Goal: Task Accomplishment & Management: Use online tool/utility

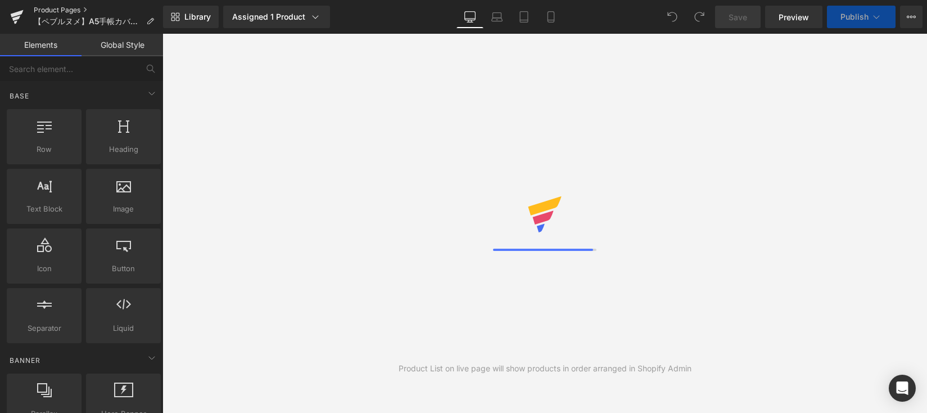
click at [61, 9] on link "Product Pages" at bounding box center [98, 10] width 129 height 9
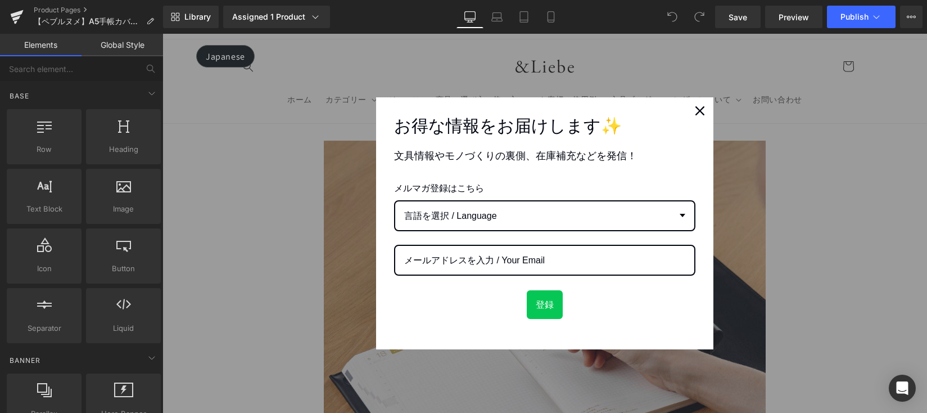
scroll to position [20, 0]
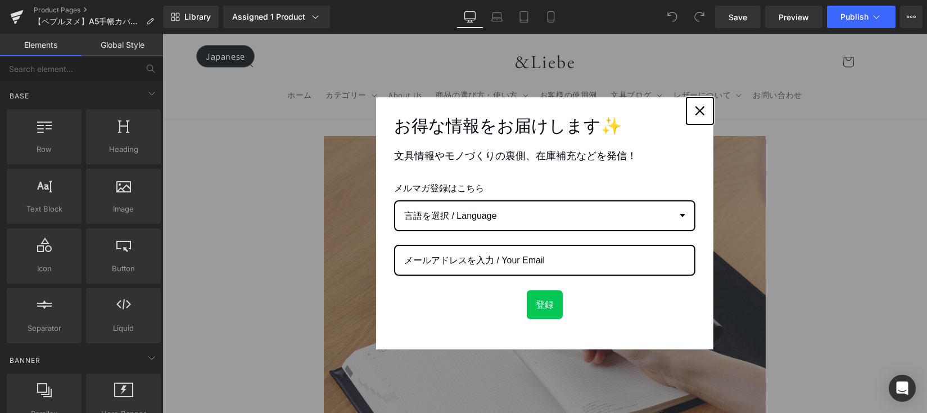
click at [697, 119] on div "Close" at bounding box center [700, 111] width 18 height 18
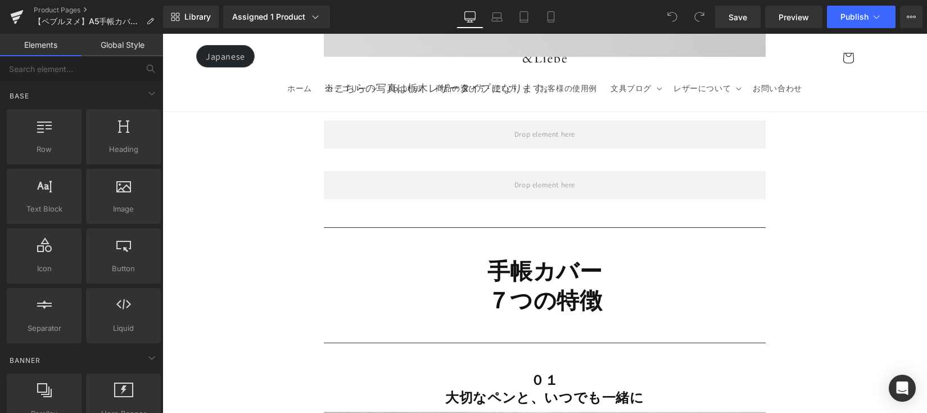
scroll to position [2655, 0]
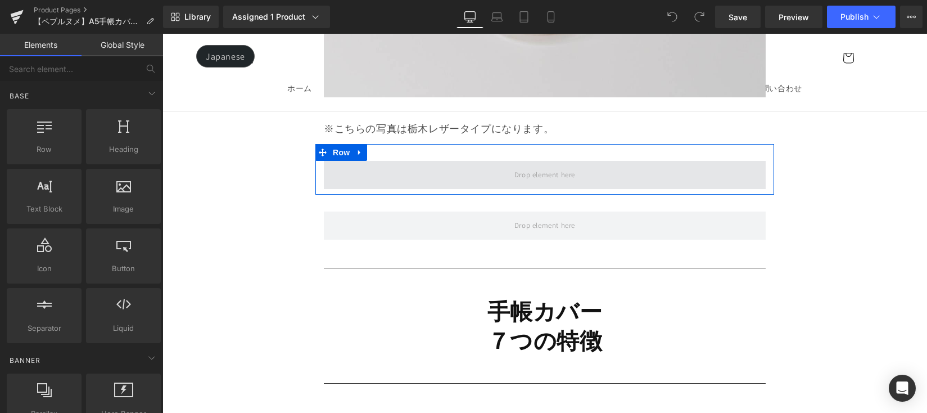
click at [650, 189] on span at bounding box center [545, 175] width 442 height 28
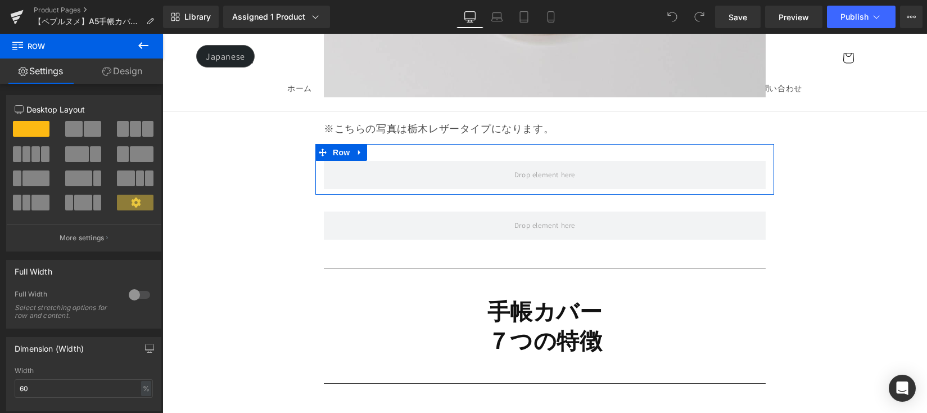
click at [358, 156] on icon at bounding box center [360, 152] width 8 height 8
click at [385, 156] on icon at bounding box center [389, 152] width 8 height 8
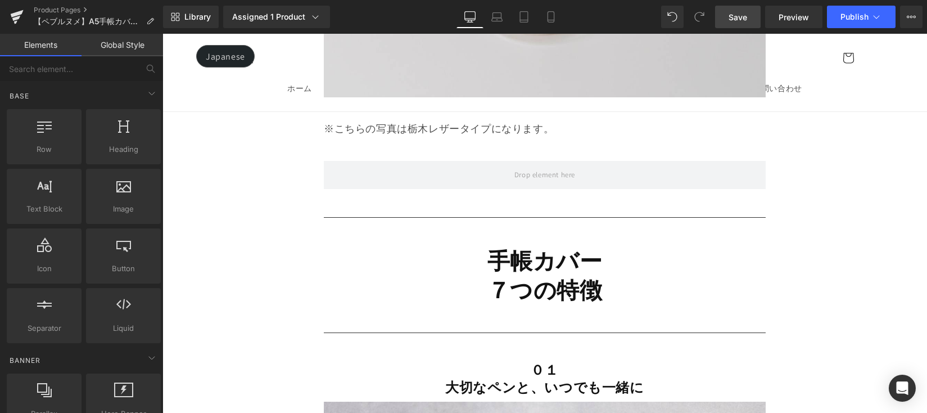
click at [745, 14] on span "Save" at bounding box center [738, 17] width 19 height 12
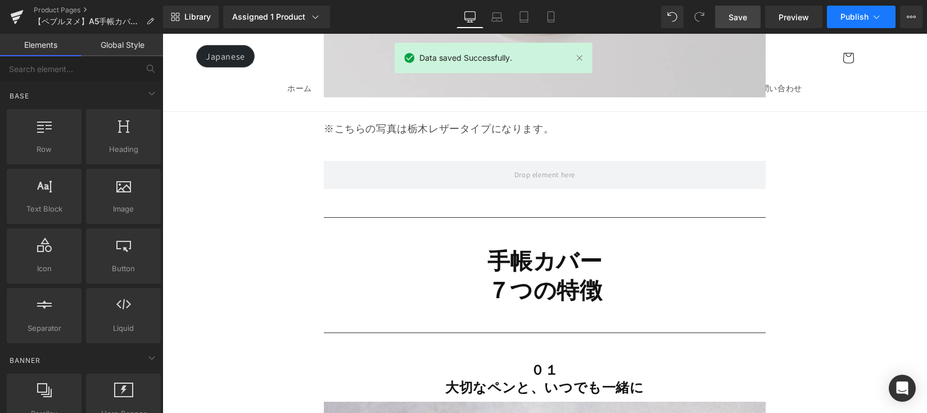
click at [848, 17] on span "Publish" at bounding box center [855, 16] width 28 height 9
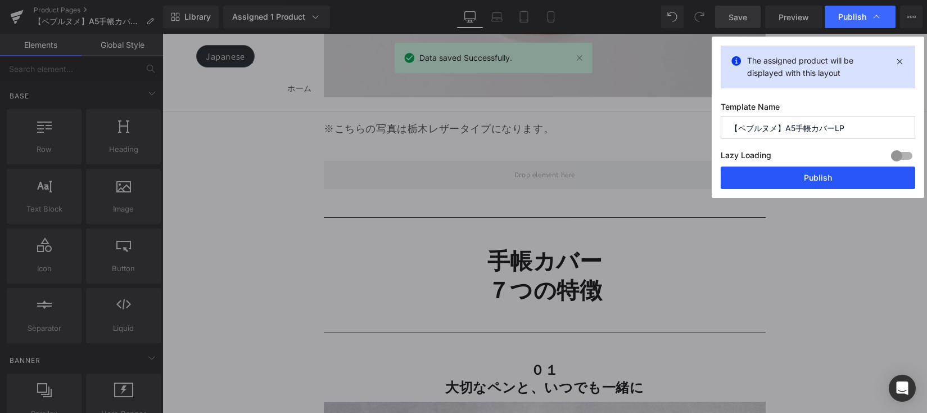
click at [840, 166] on button "Publish" at bounding box center [818, 177] width 195 height 22
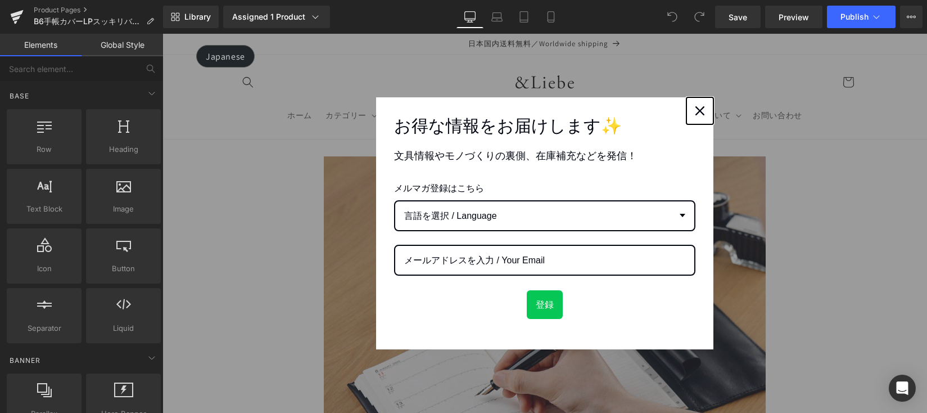
click at [702, 109] on div "Close" at bounding box center [700, 111] width 18 height 18
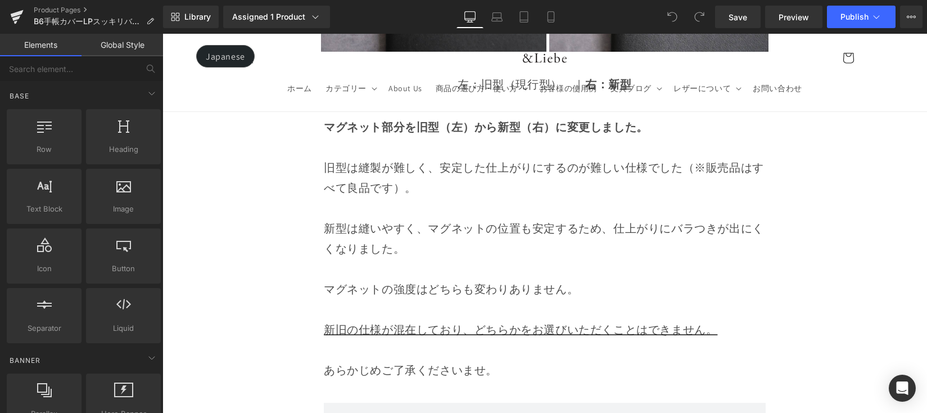
scroll to position [4028, 0]
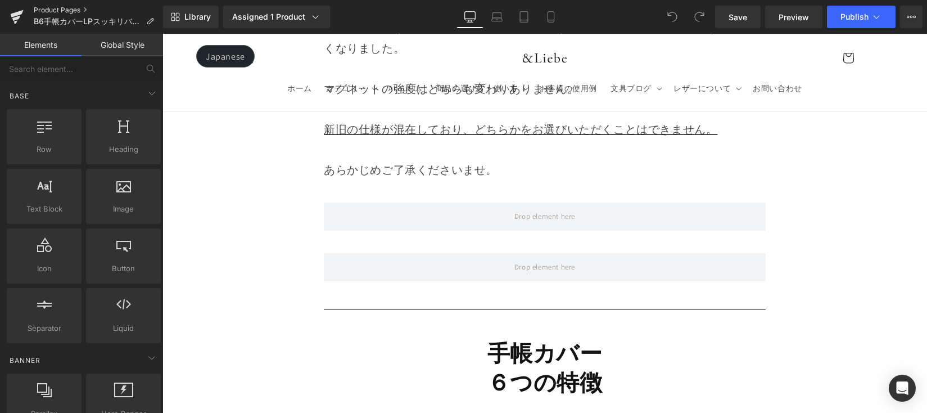
click at [60, 8] on link "Product Pages" at bounding box center [98, 10] width 129 height 9
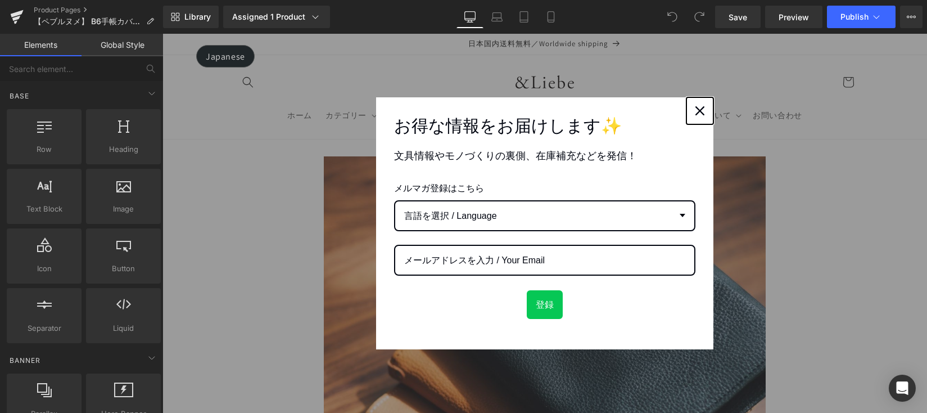
click at [691, 109] on div "Close" at bounding box center [700, 111] width 18 height 18
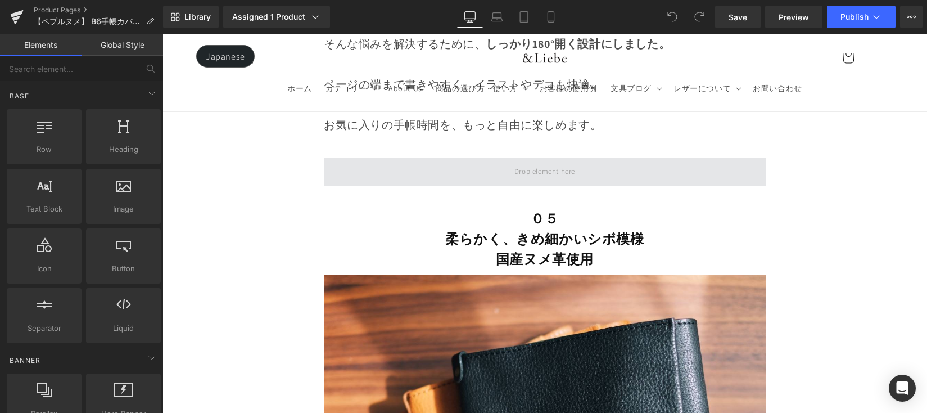
scroll to position [7172, 0]
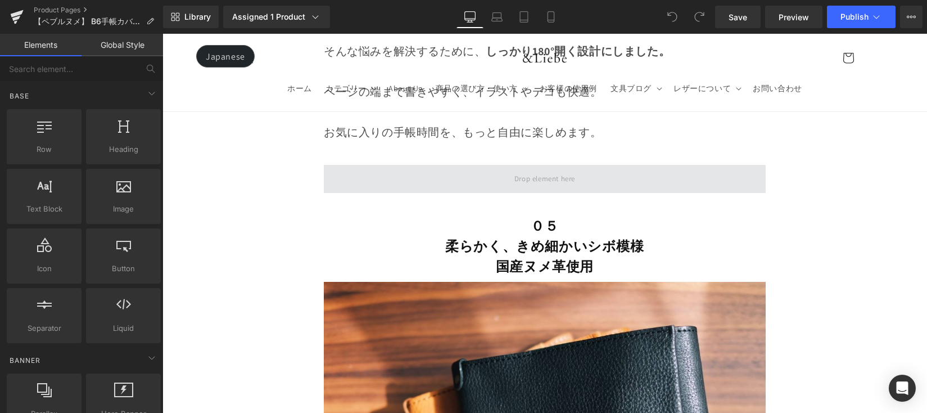
click at [572, 179] on span at bounding box center [545, 178] width 69 height 19
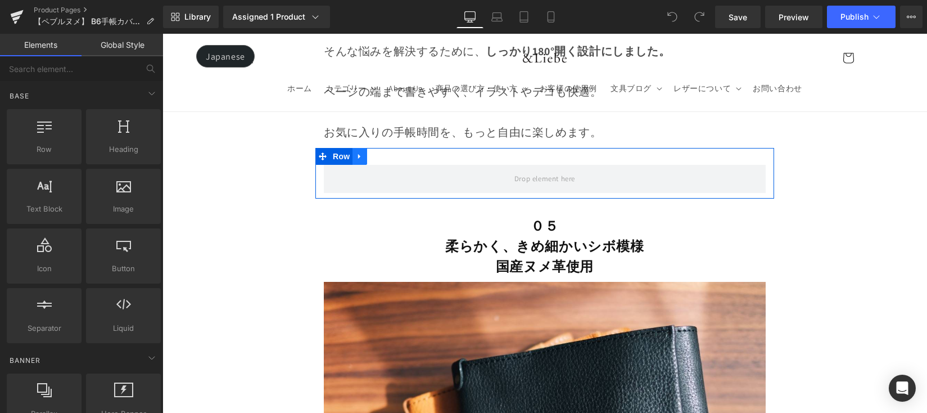
click at [362, 161] on link at bounding box center [360, 156] width 15 height 17
click at [369, 160] on link at bounding box center [374, 156] width 15 height 17
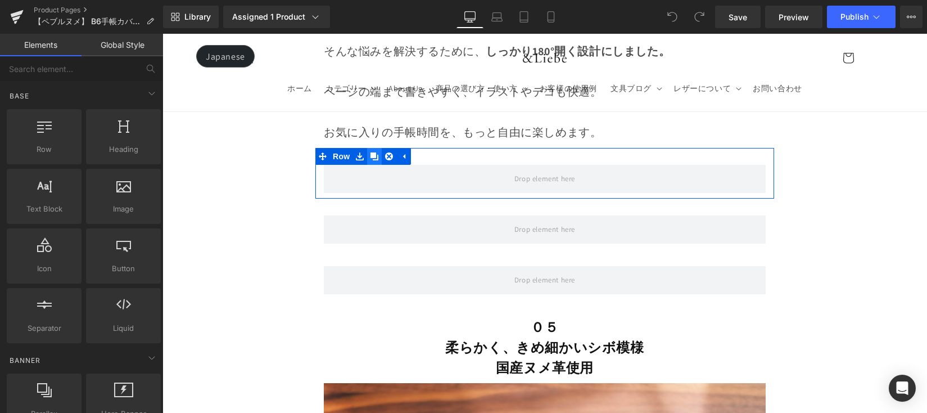
click at [369, 160] on link at bounding box center [374, 156] width 15 height 17
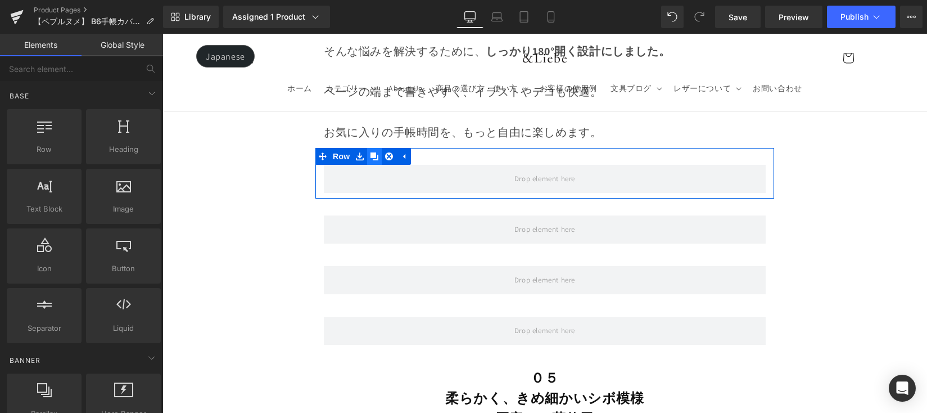
click at [369, 160] on link at bounding box center [374, 156] width 15 height 17
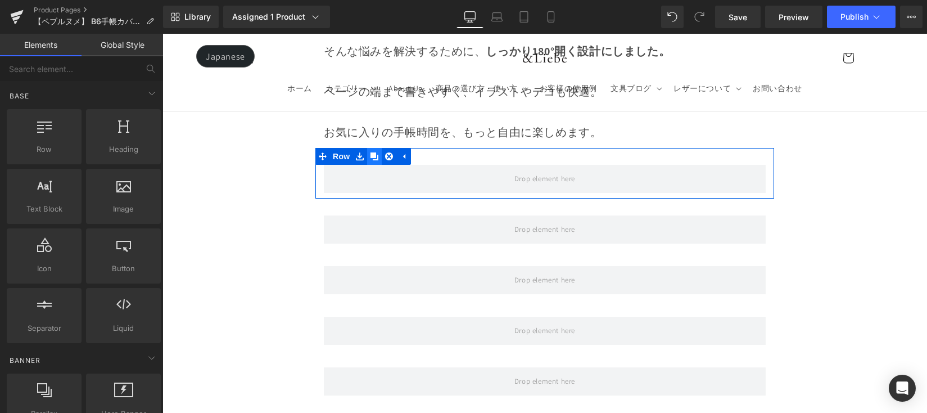
click at [369, 160] on link at bounding box center [374, 156] width 15 height 17
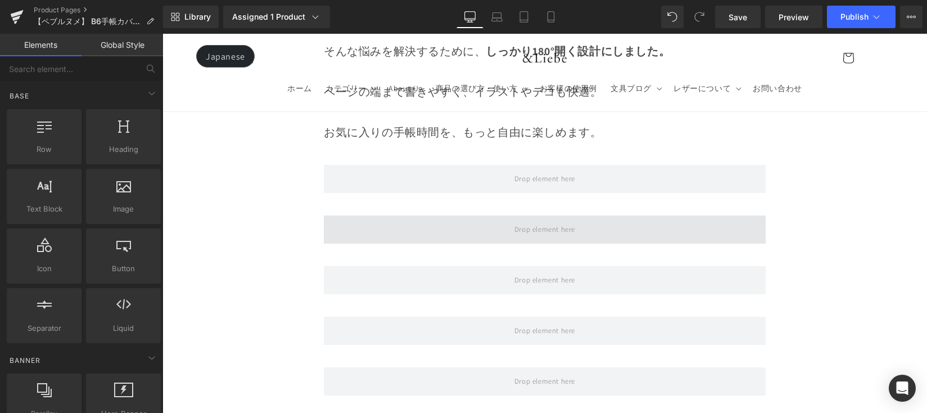
click at [389, 217] on span at bounding box center [545, 229] width 442 height 28
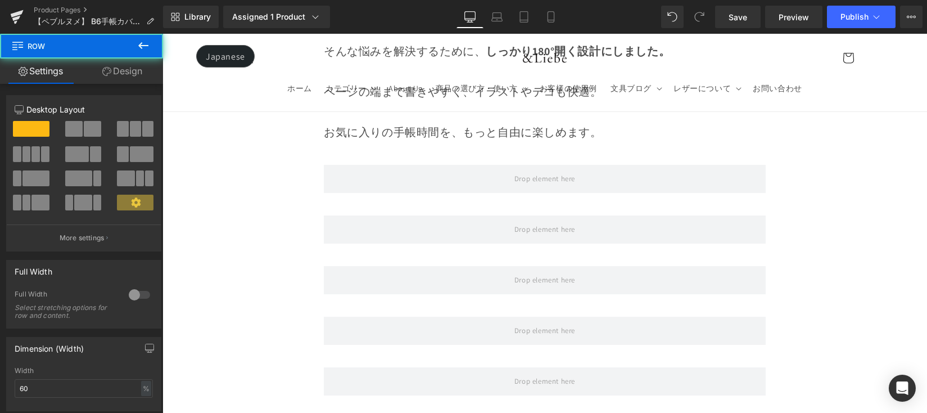
click at [149, 52] on button at bounding box center [143, 46] width 39 height 25
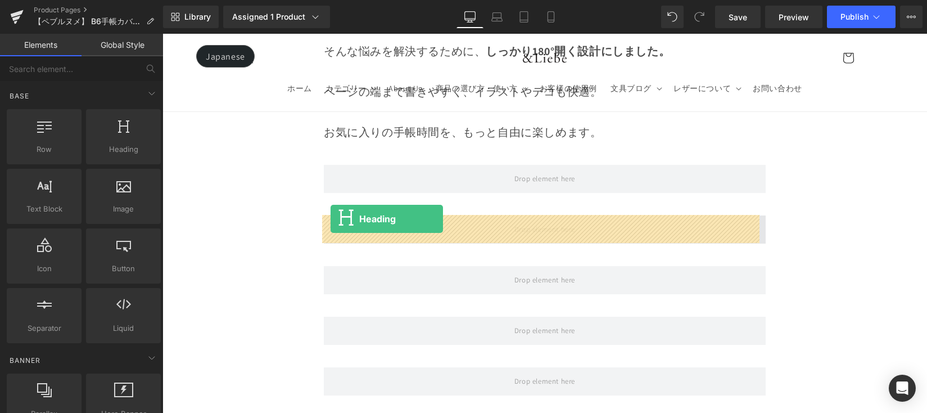
drag, startPoint x: 287, startPoint y: 182, endPoint x: 331, endPoint y: 219, distance: 57.4
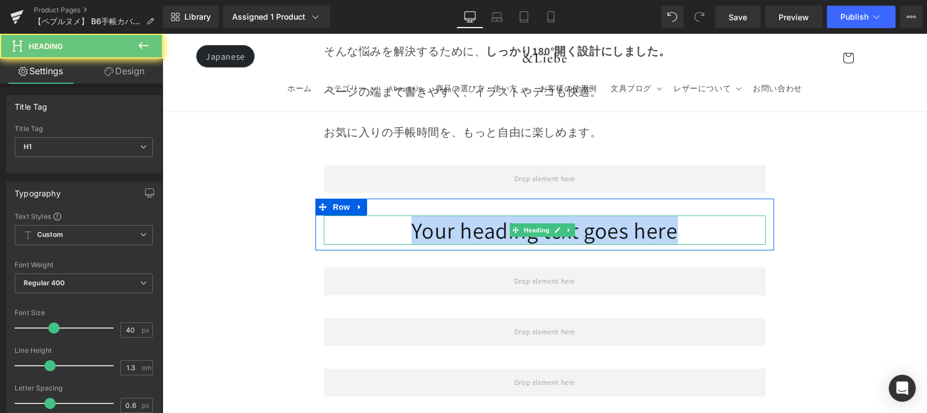
drag, startPoint x: 359, startPoint y: 236, endPoint x: 726, endPoint y: 237, distance: 367.1
click at [726, 237] on h1 "Your heading text goes here" at bounding box center [545, 229] width 442 height 29
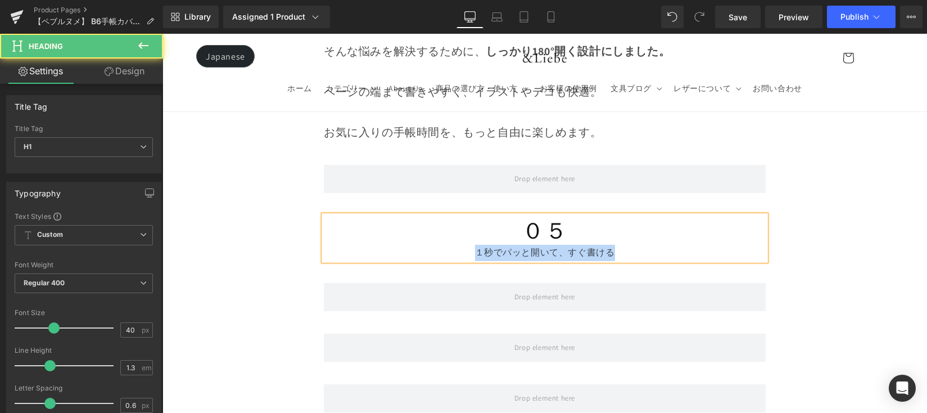
drag, startPoint x: 521, startPoint y: 249, endPoint x: 433, endPoint y: 254, distance: 87.3
click at [431, 254] on div "１秒でパッと開いて、すぐ書ける" at bounding box center [545, 253] width 442 height 16
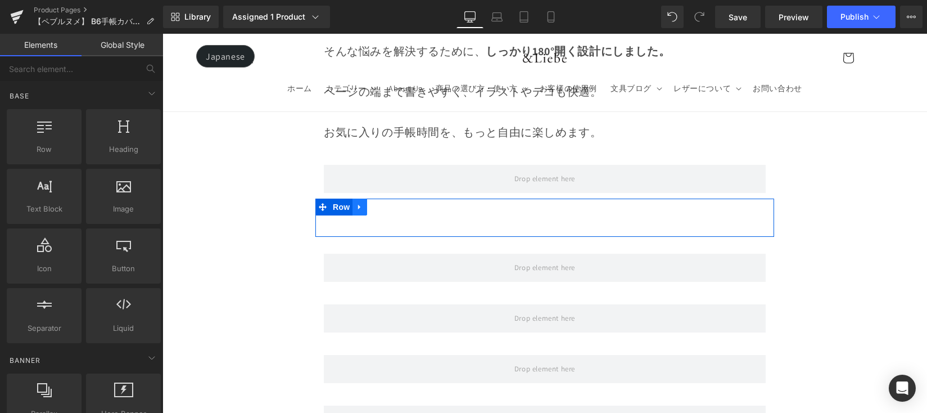
click at [360, 210] on icon at bounding box center [360, 206] width 8 height 8
click at [393, 207] on link at bounding box center [389, 206] width 15 height 17
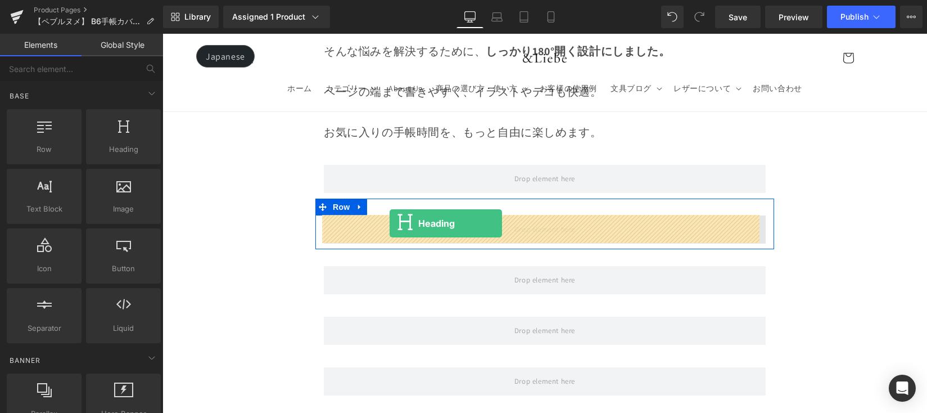
drag, startPoint x: 321, startPoint y: 182, endPoint x: 390, endPoint y: 223, distance: 79.9
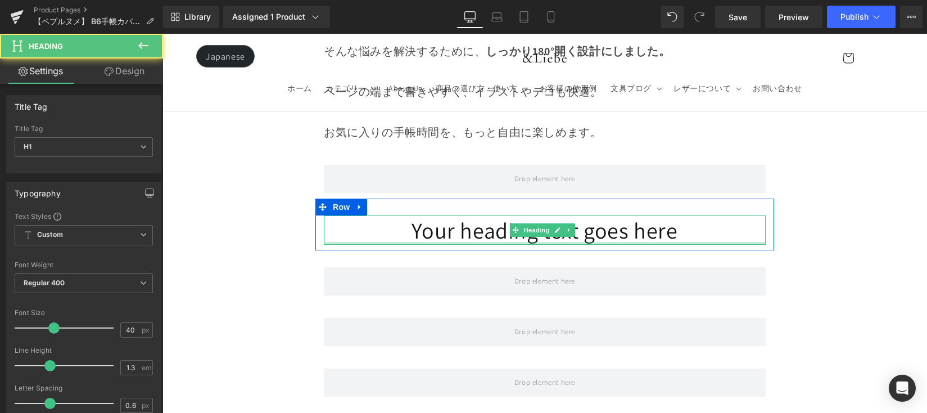
click at [688, 240] on h1 "Your heading text goes here" at bounding box center [545, 229] width 442 height 29
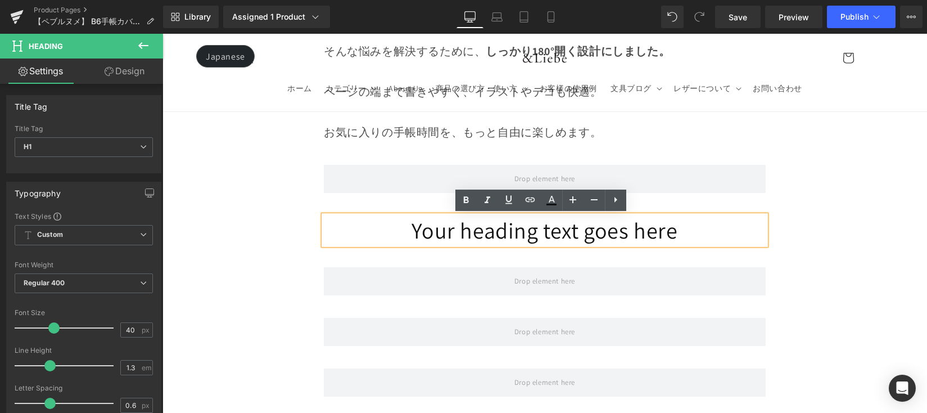
paste div
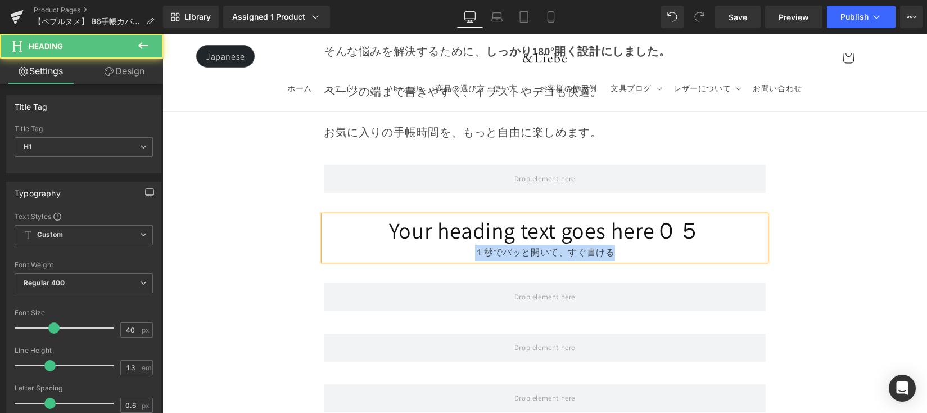
drag, startPoint x: 552, startPoint y: 252, endPoint x: 480, endPoint y: 251, distance: 72.0
click at [473, 252] on div "１秒でパッと開いて、すぐ書ける" at bounding box center [545, 253] width 442 height 16
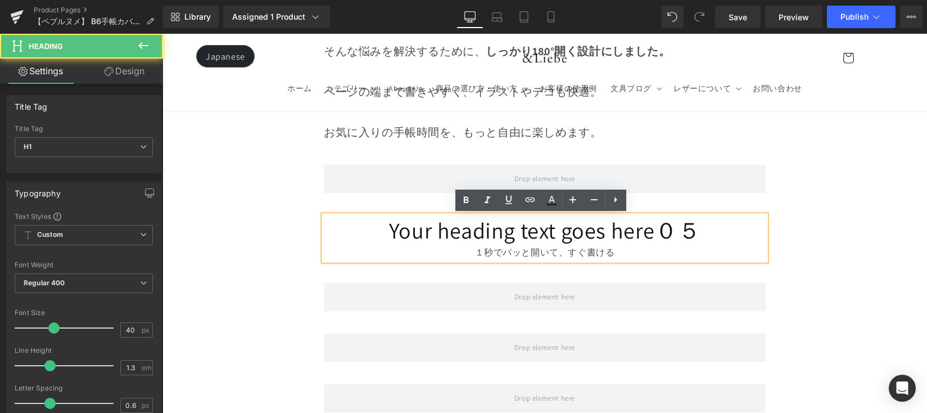
click at [714, 233] on h1 "Your heading text goes here０５" at bounding box center [545, 229] width 442 height 29
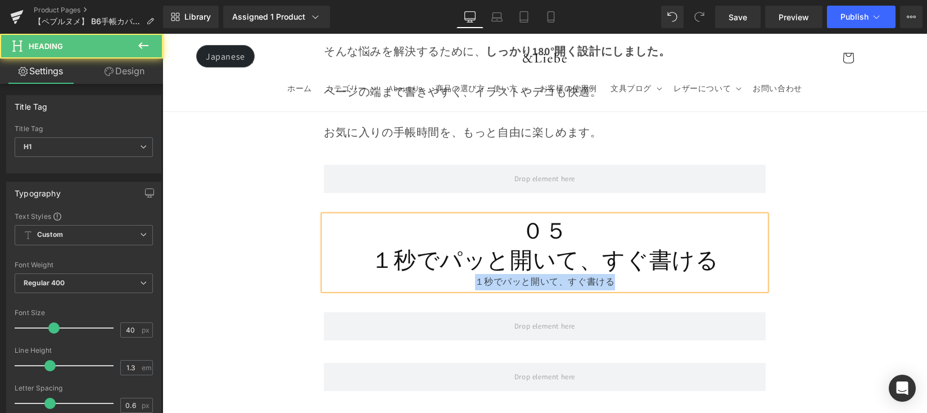
drag, startPoint x: 626, startPoint y: 288, endPoint x: 437, endPoint y: 282, distance: 189.6
click at [437, 282] on div "１秒でパッと開いて、すぐ書ける" at bounding box center [545, 282] width 442 height 16
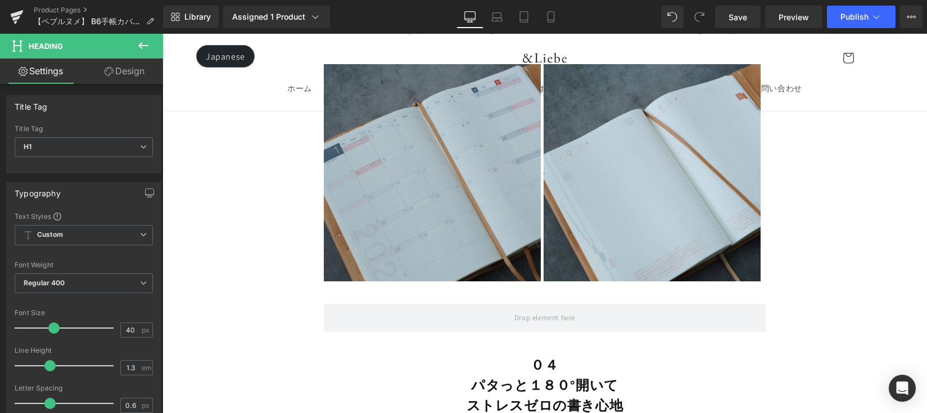
scroll to position [6477, 0]
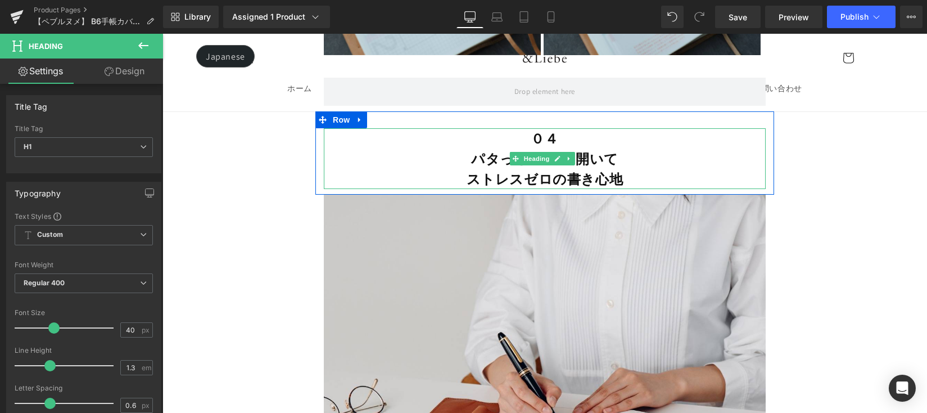
click at [532, 175] on b "ストレスゼロの書き心地" at bounding box center [545, 179] width 157 height 18
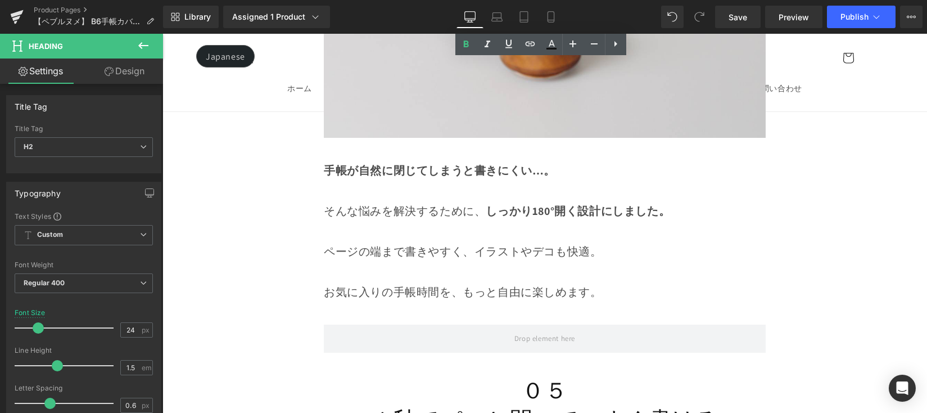
scroll to position [7164, 0]
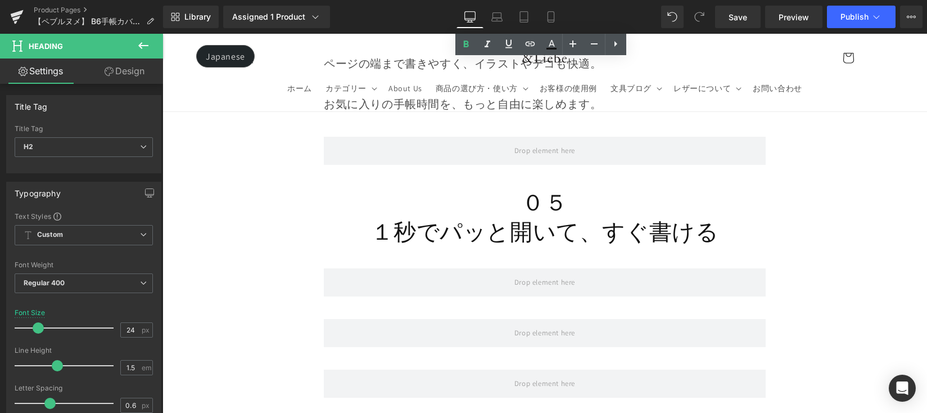
click at [537, 206] on h1 "０５" at bounding box center [545, 201] width 442 height 29
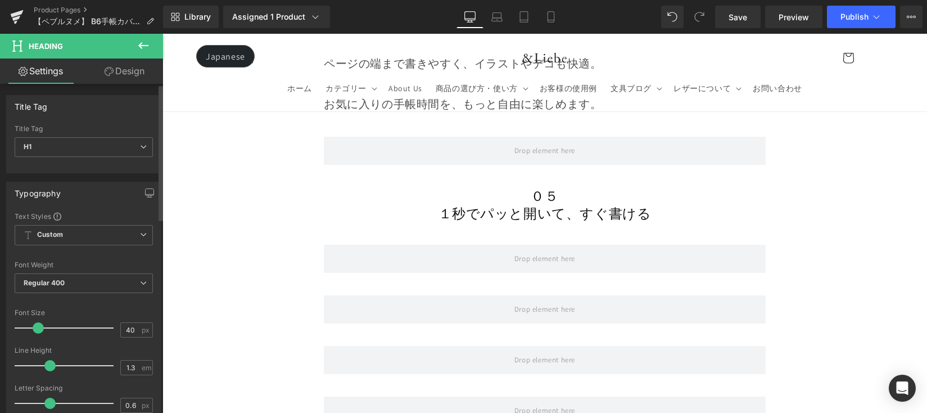
drag, startPoint x: 49, startPoint y: 327, endPoint x: 34, endPoint y: 331, distance: 15.7
click at [34, 331] on span at bounding box center [38, 327] width 11 height 11
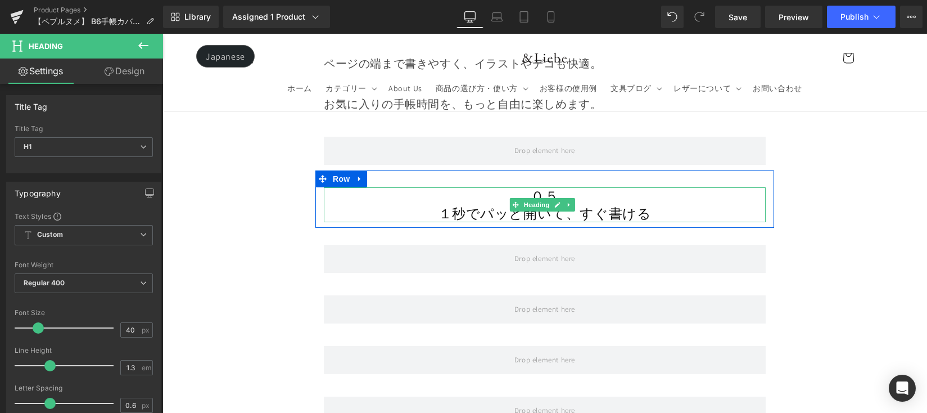
click at [466, 209] on h1 "１秒でパッと開いて、すぐ書ける" at bounding box center [545, 213] width 442 height 17
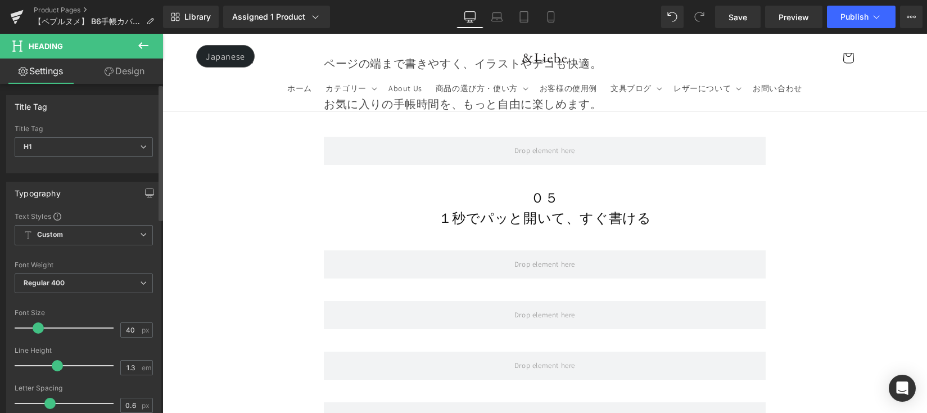
drag, startPoint x: 46, startPoint y: 367, endPoint x: 54, endPoint y: 367, distance: 7.9
click at [54, 367] on span at bounding box center [57, 365] width 11 height 11
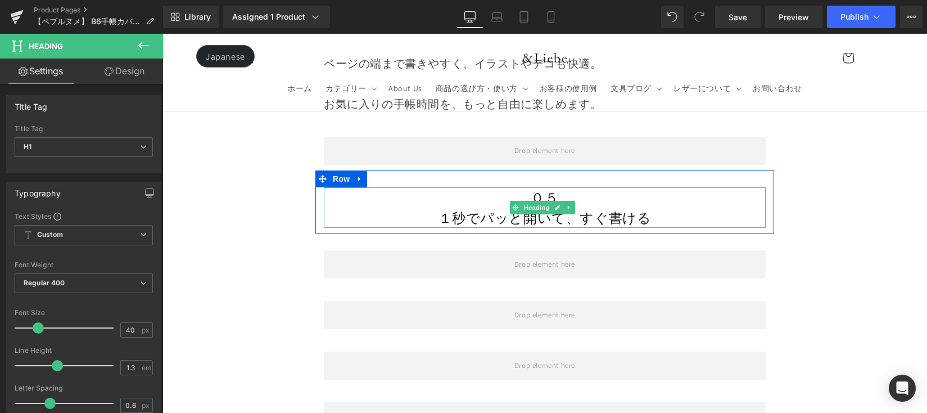
click at [516, 193] on h1 "０５" at bounding box center [545, 197] width 442 height 20
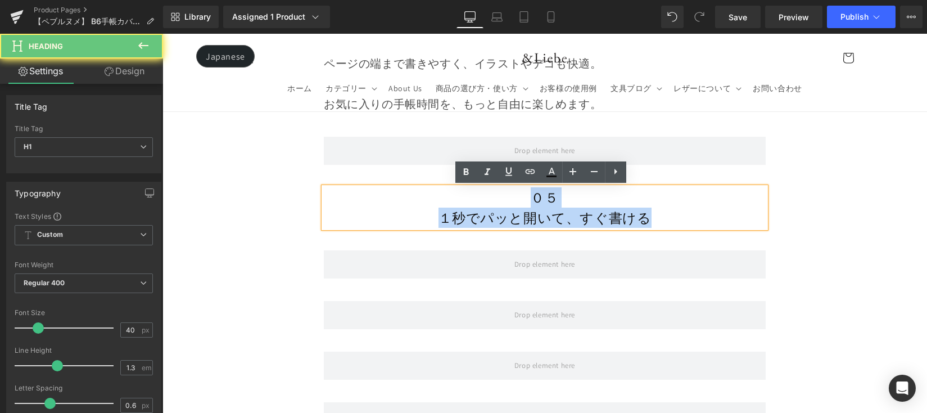
drag, startPoint x: 605, startPoint y: 210, endPoint x: 667, endPoint y: 215, distance: 62.1
click at [667, 215] on div "０５ １秒でパッと開いて、すぐ書ける" at bounding box center [545, 207] width 442 height 40
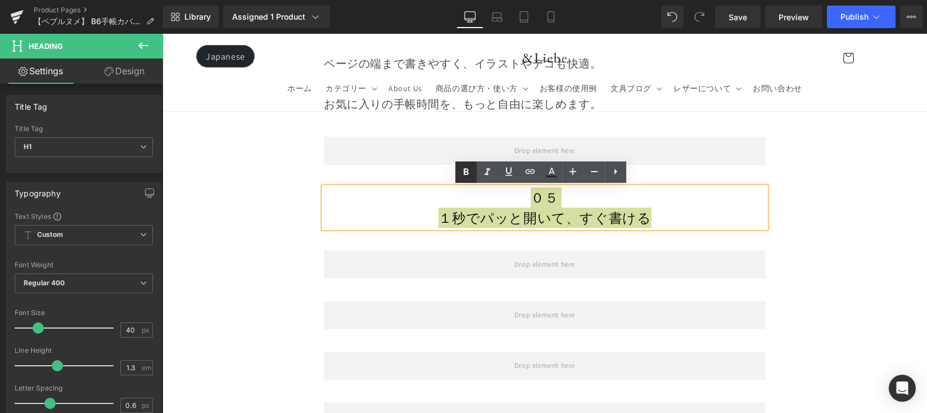
click at [462, 171] on icon at bounding box center [465, 171] width 13 height 13
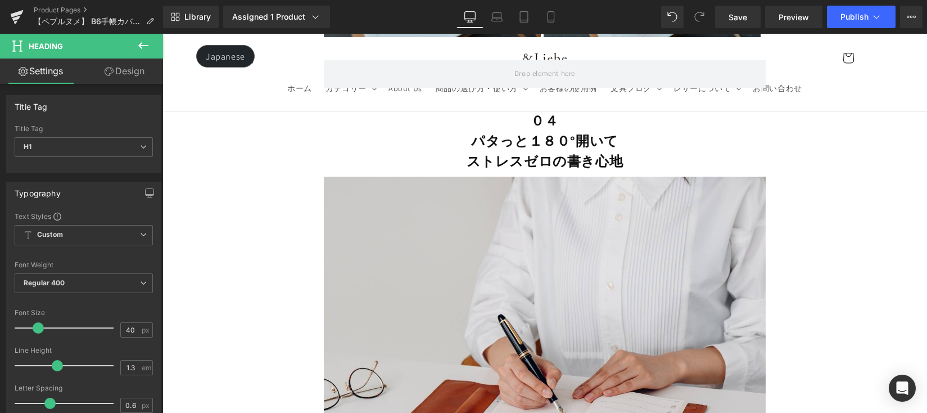
scroll to position [6380, 0]
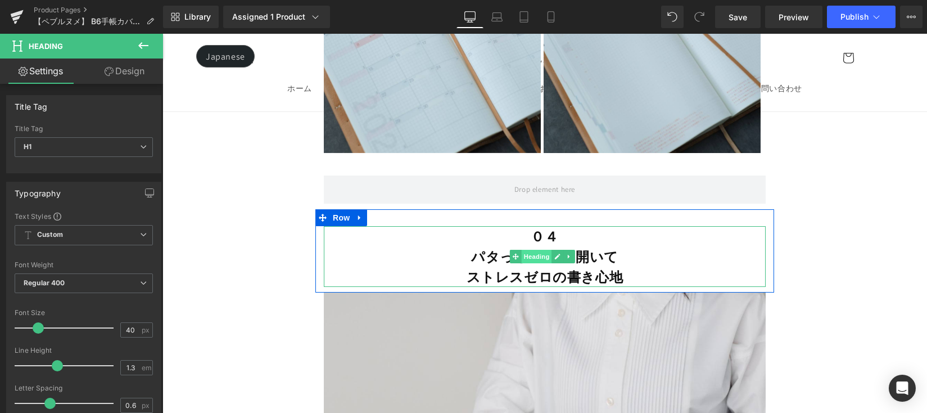
click at [531, 263] on span "Heading" at bounding box center [536, 256] width 30 height 13
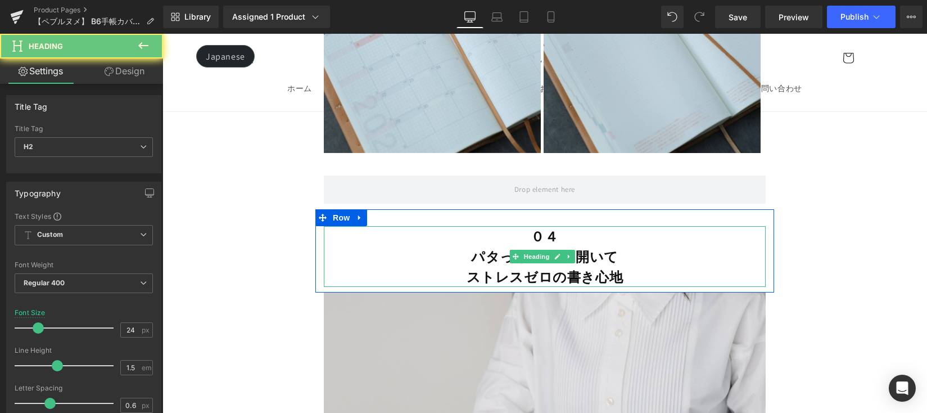
click at [480, 265] on b "パタっと１８０°開いて" at bounding box center [544, 256] width 147 height 18
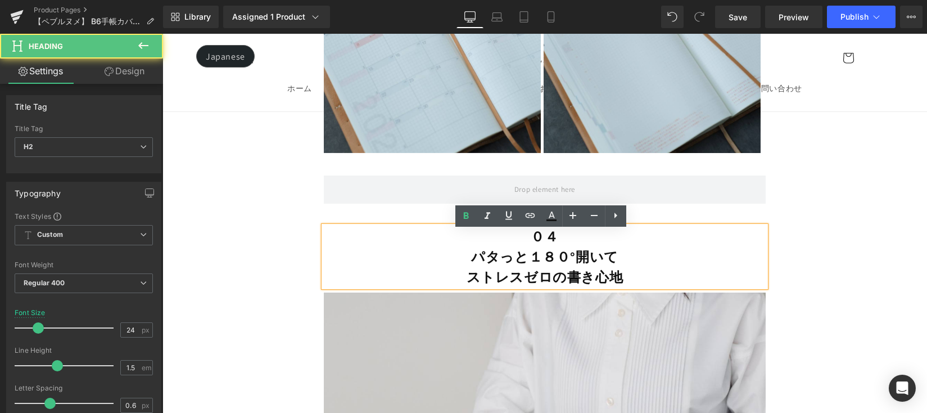
click at [475, 265] on b "パタっと１８０°開いて" at bounding box center [544, 256] width 147 height 18
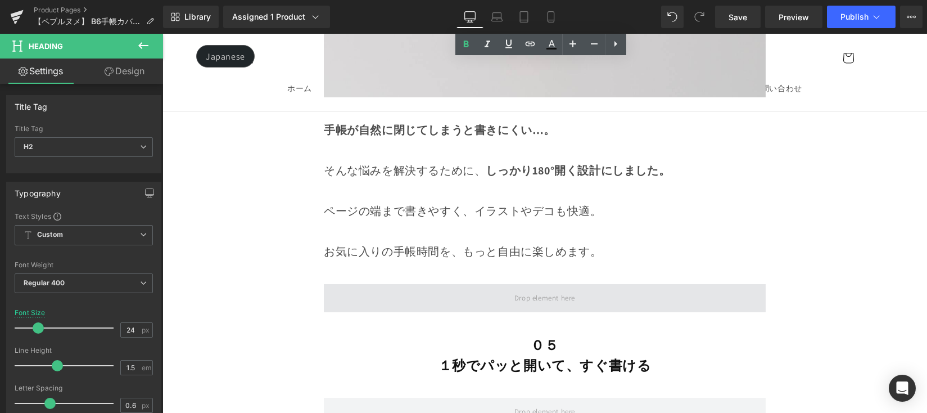
scroll to position [7085, 0]
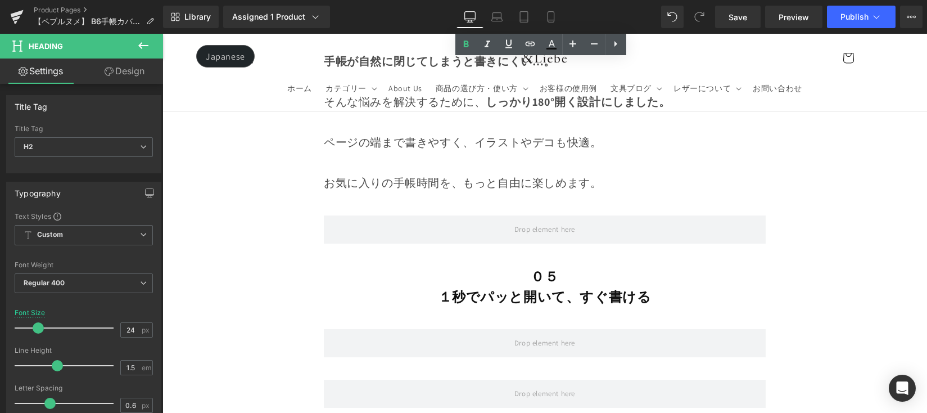
click at [471, 296] on strong "１秒でパッと開いて、すぐ書ける" at bounding box center [545, 296] width 213 height 18
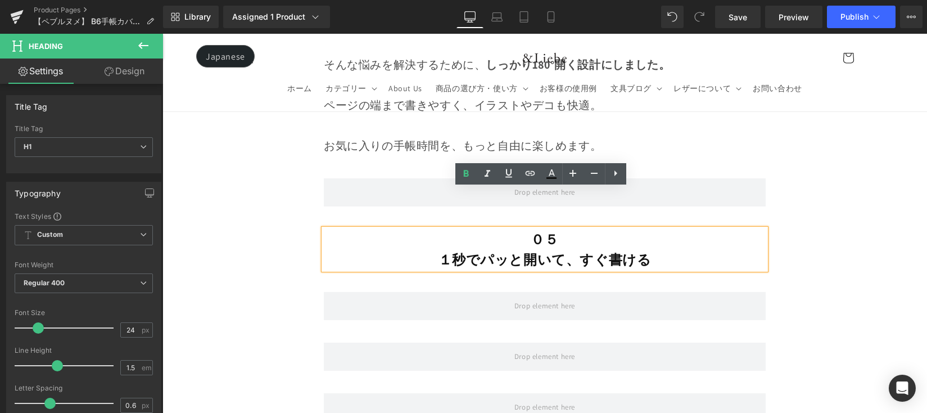
scroll to position [7169, 0]
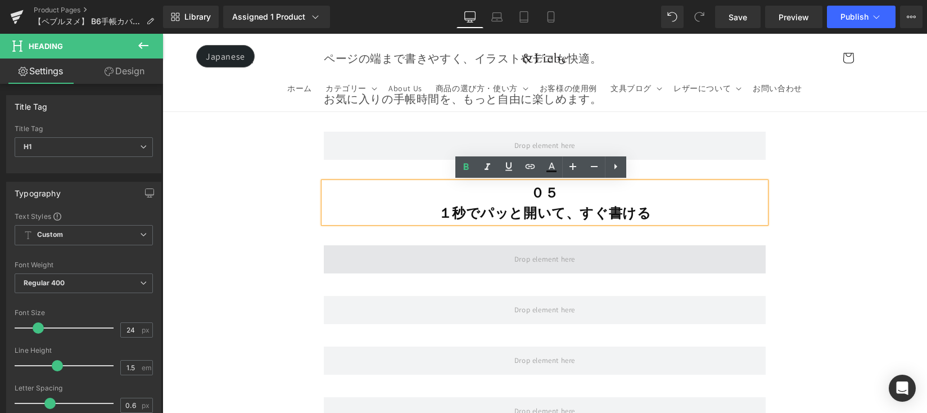
click at [475, 253] on span at bounding box center [545, 259] width 442 height 28
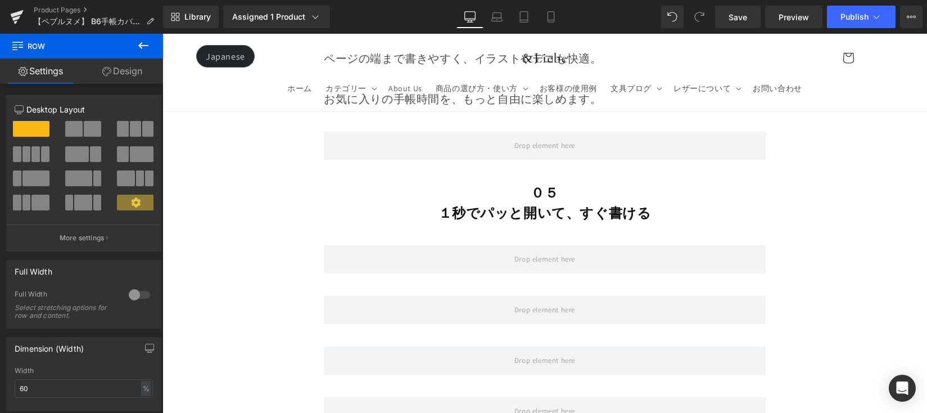
drag, startPoint x: 144, startPoint y: 46, endPoint x: 148, endPoint y: 52, distance: 6.9
click at [144, 46] on icon at bounding box center [143, 45] width 13 height 13
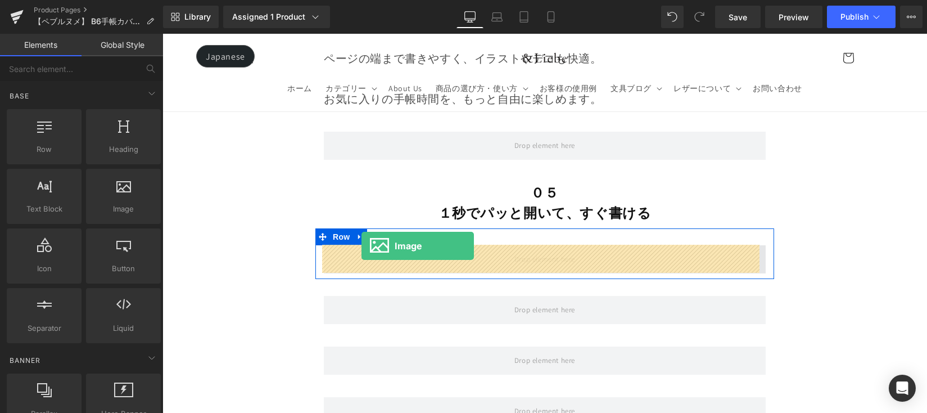
drag, startPoint x: 315, startPoint y: 247, endPoint x: 362, endPoint y: 246, distance: 46.7
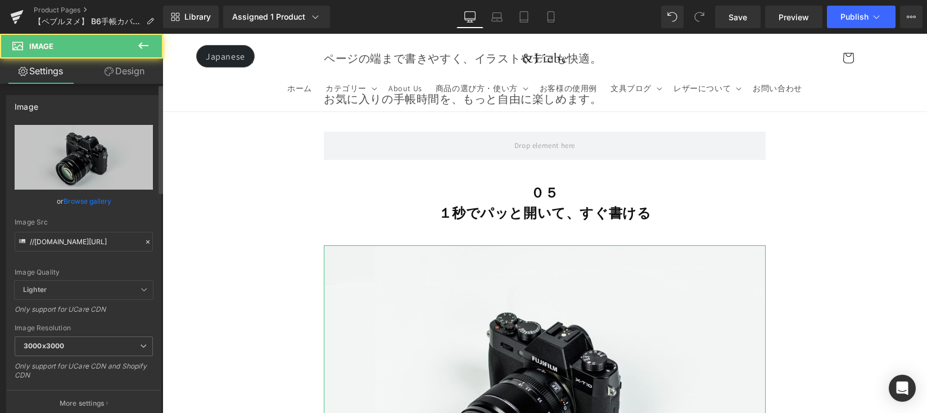
click at [88, 200] on link "Browse gallery" at bounding box center [88, 201] width 48 height 20
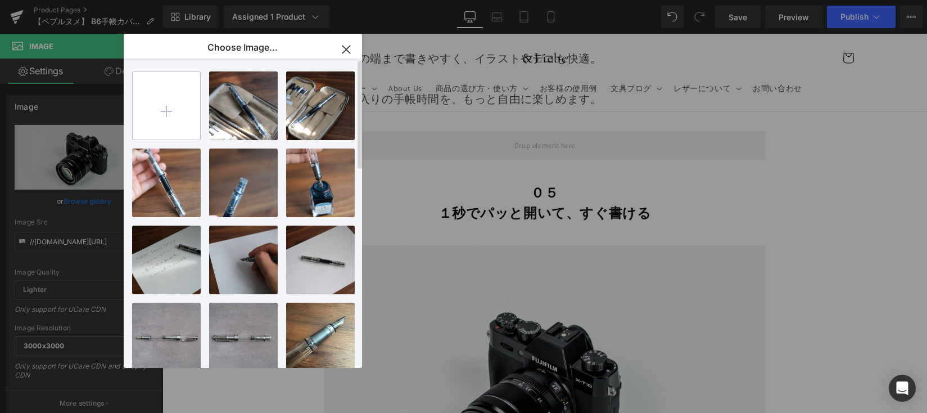
click at [173, 119] on input "file" at bounding box center [166, 105] width 67 height 67
type input "C:\fakepath\シボ手帳の開閉.gif"
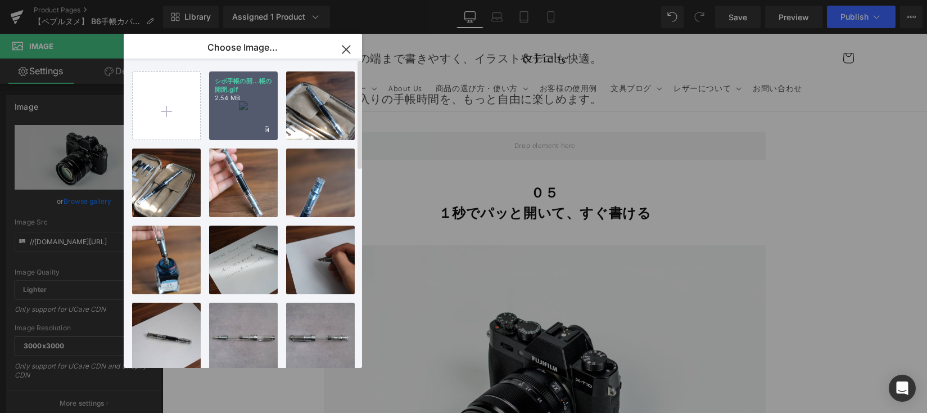
click at [237, 108] on div "シボ手帳の開...帳の開閉.gif 2.54 MB" at bounding box center [243, 105] width 69 height 69
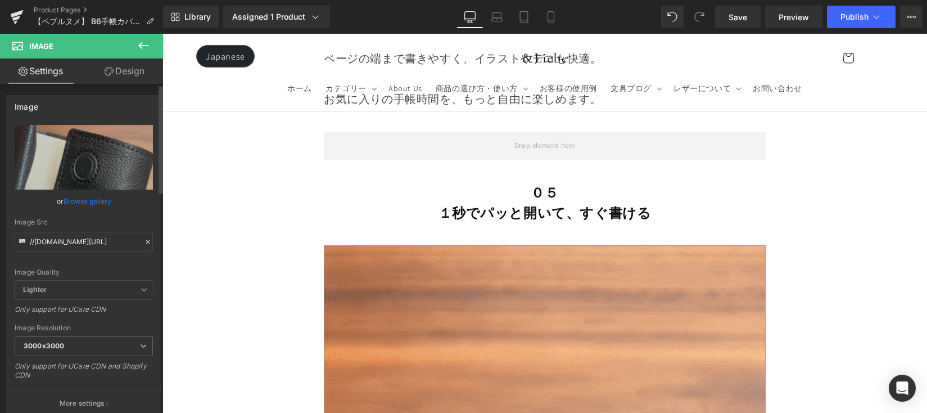
click at [93, 200] on link "Browse gallery" at bounding box center [88, 201] width 48 height 20
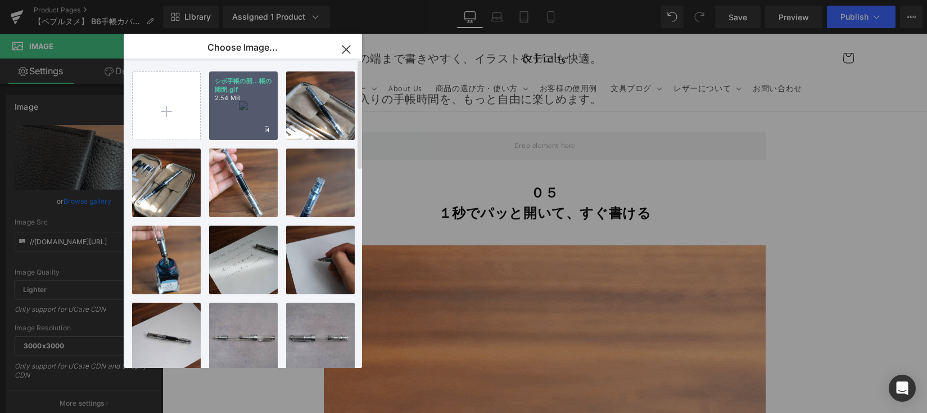
click at [234, 116] on div "シボ手帳の開...帳の開閉.gif 2.54 MB" at bounding box center [243, 105] width 69 height 69
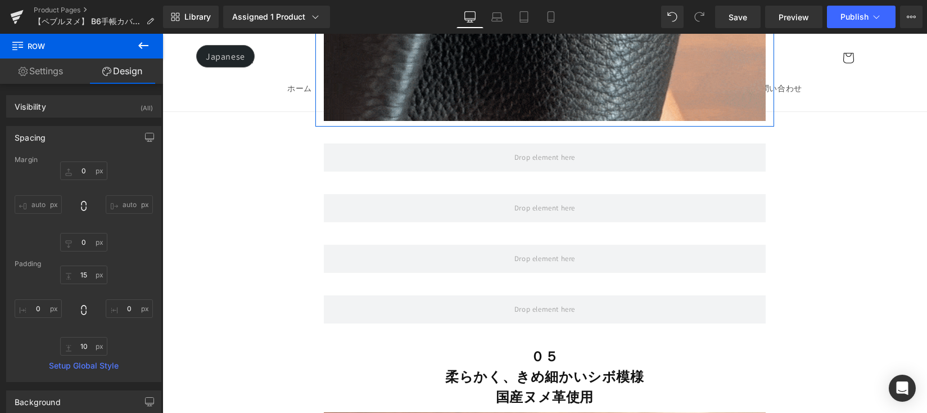
scroll to position [8072, 0]
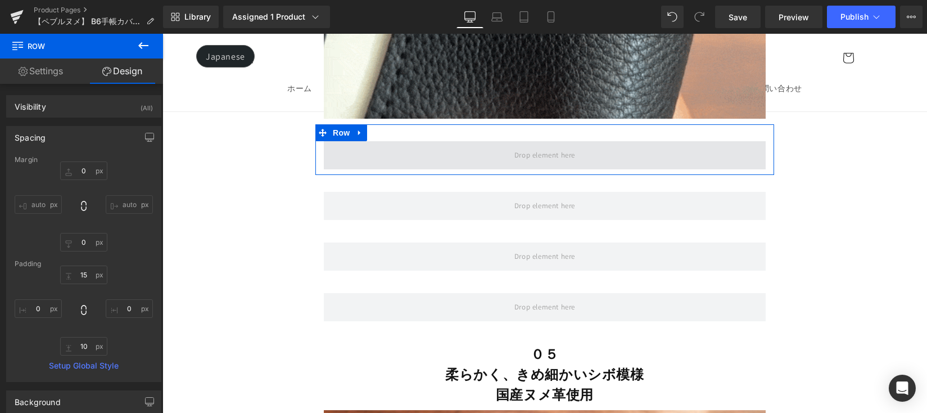
click at [485, 149] on span at bounding box center [545, 155] width 442 height 28
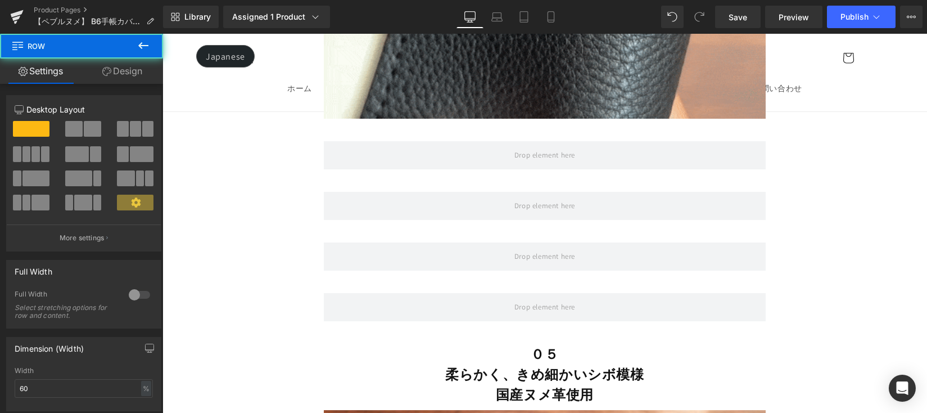
click at [150, 40] on icon at bounding box center [143, 45] width 13 height 13
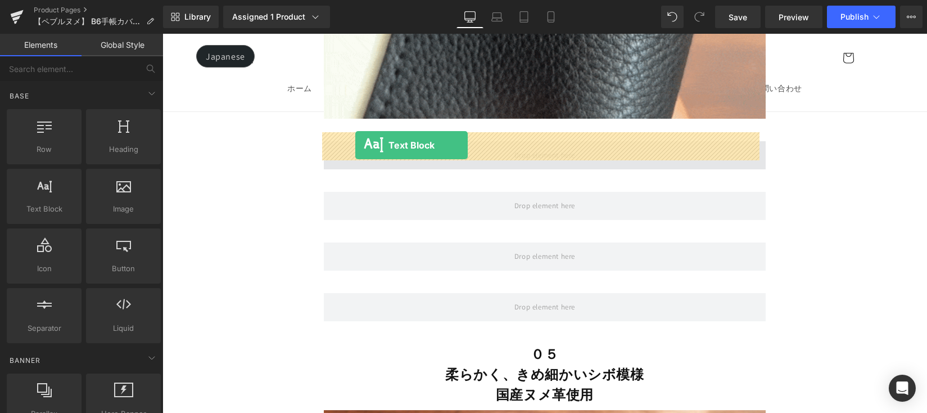
drag, startPoint x: 320, startPoint y: 218, endPoint x: 355, endPoint y: 145, distance: 80.7
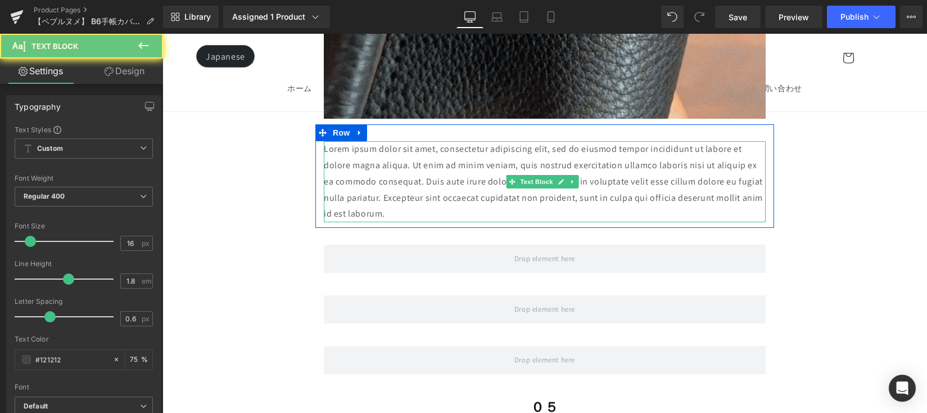
click at [556, 203] on p "Lorem ipsum dolor sit amet, consectetur adipiscing elit, sed do eiusmod tempor …" at bounding box center [545, 181] width 442 height 81
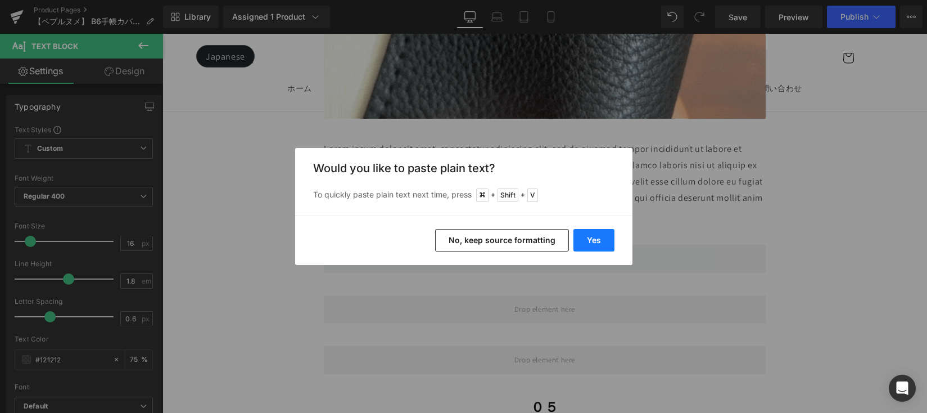
click at [593, 232] on button "Yes" at bounding box center [593, 240] width 41 height 22
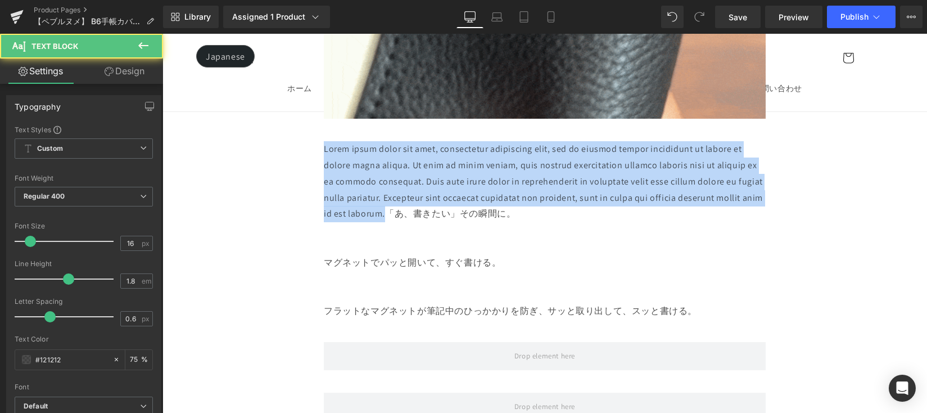
drag, startPoint x: 380, startPoint y: 200, endPoint x: 297, endPoint y: 141, distance: 102.0
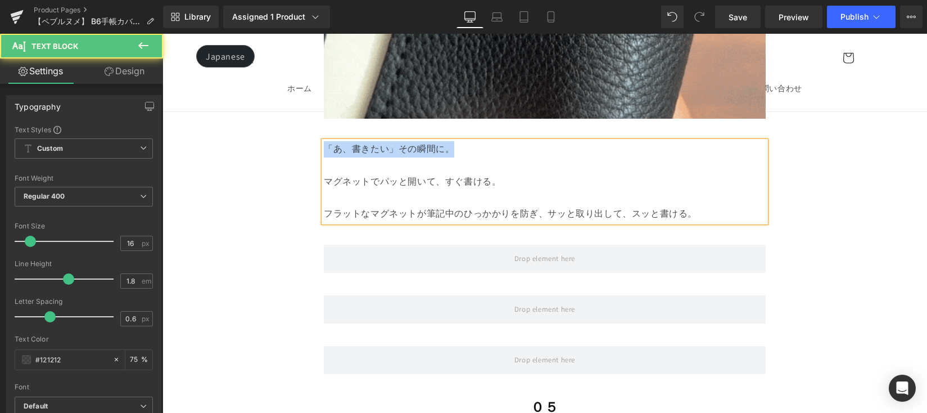
drag, startPoint x: 444, startPoint y: 143, endPoint x: 315, endPoint y: 141, distance: 128.2
click at [315, 141] on div "「あ、書きたい」その瞬間に。 マグネットでパッと開いて、すぐ書ける。 フラットなマグネットが筆記中のひっかかりを防ぎ、サッと取り出して、スッと書ける。 Tex…" at bounding box center [544, 181] width 459 height 81
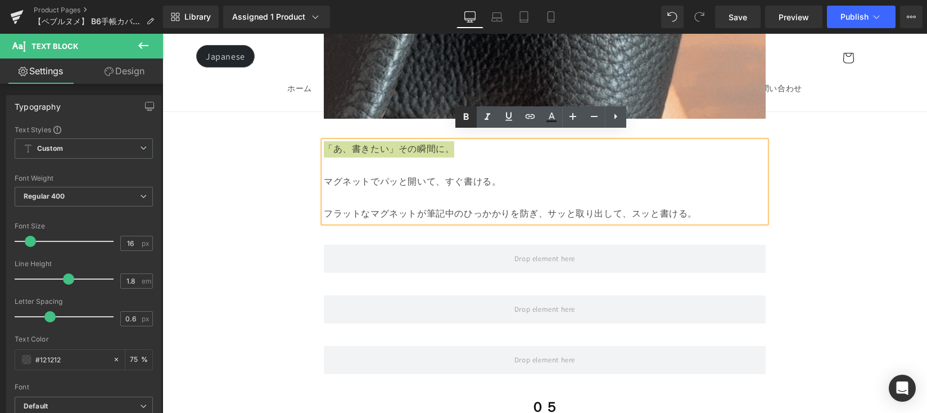
click at [462, 114] on icon at bounding box center [465, 116] width 13 height 13
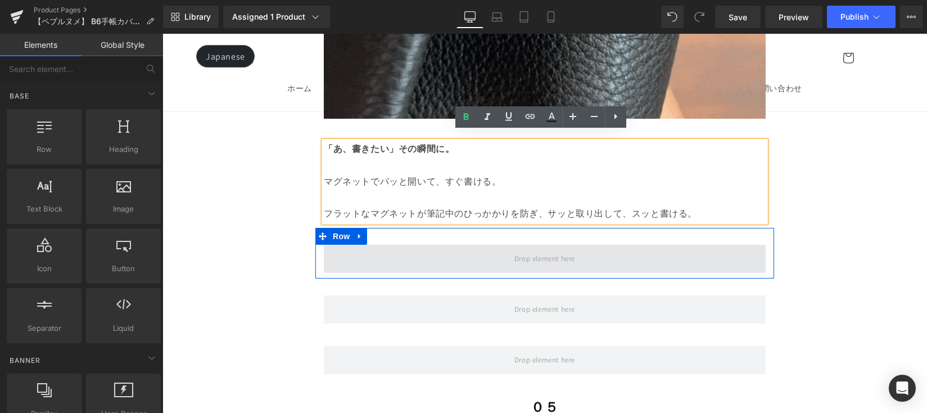
click at [511, 249] on span at bounding box center [545, 258] width 69 height 19
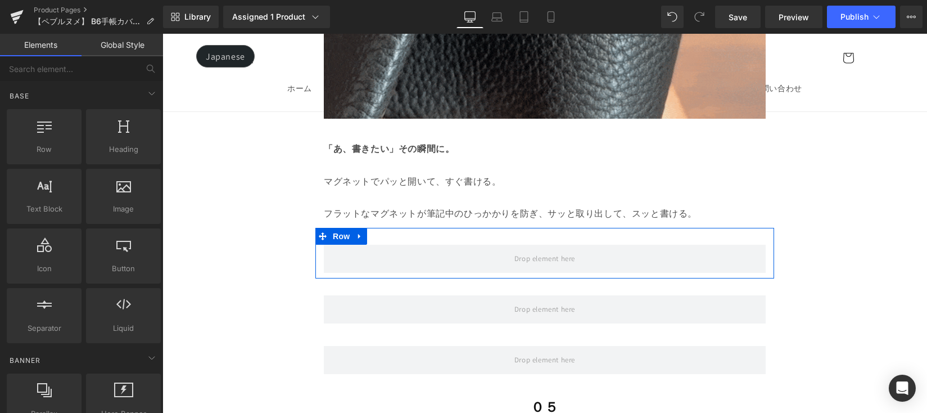
drag, startPoint x: 355, startPoint y: 228, endPoint x: 378, endPoint y: 226, distance: 23.7
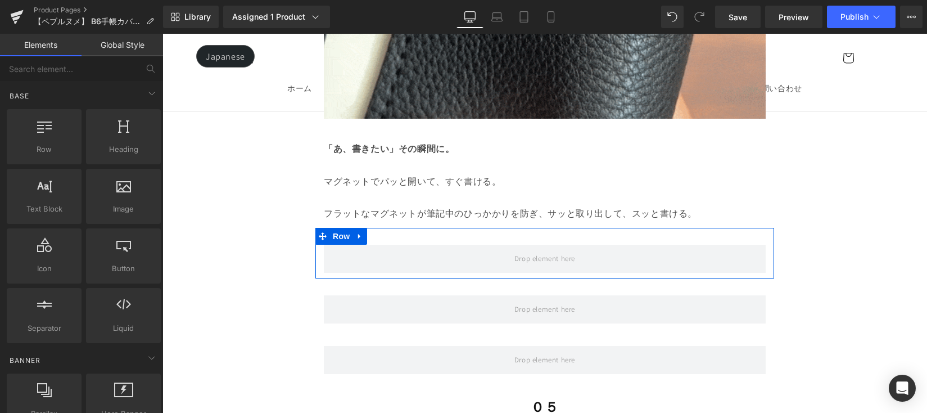
click at [356, 232] on icon at bounding box center [360, 236] width 8 height 8
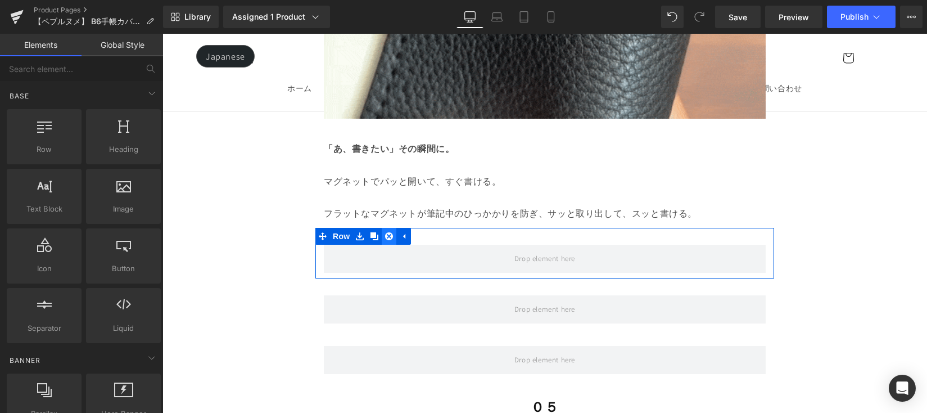
click at [385, 232] on icon at bounding box center [389, 236] width 8 height 8
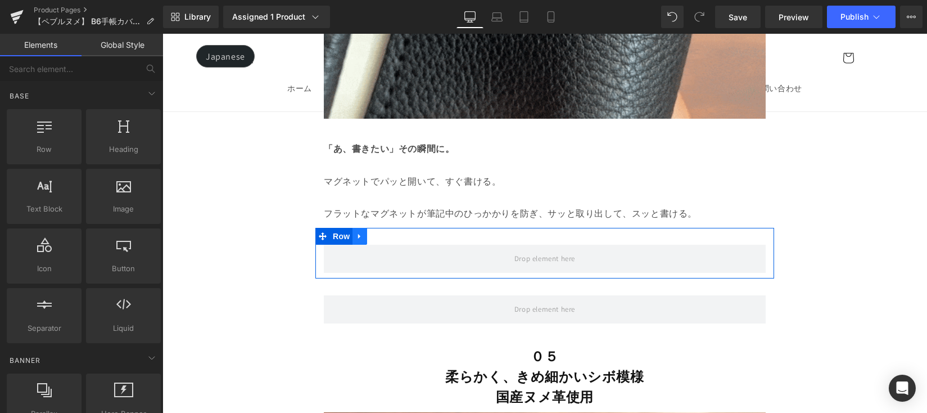
click at [362, 232] on icon at bounding box center [360, 236] width 8 height 8
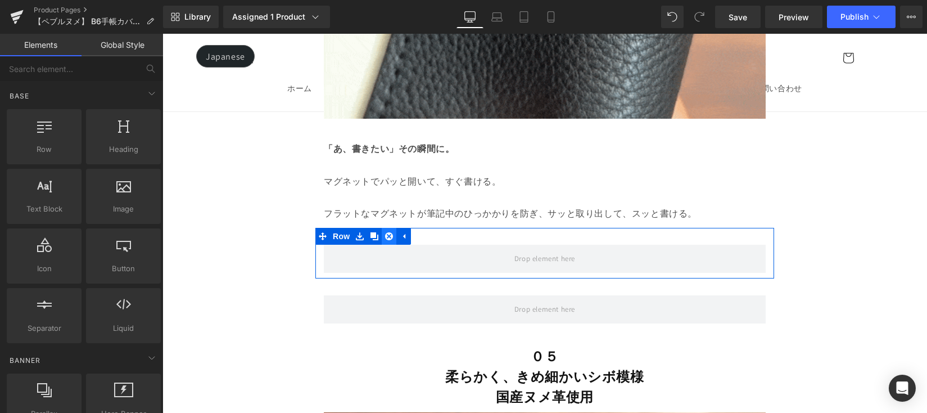
click at [386, 232] on icon at bounding box center [389, 236] width 8 height 8
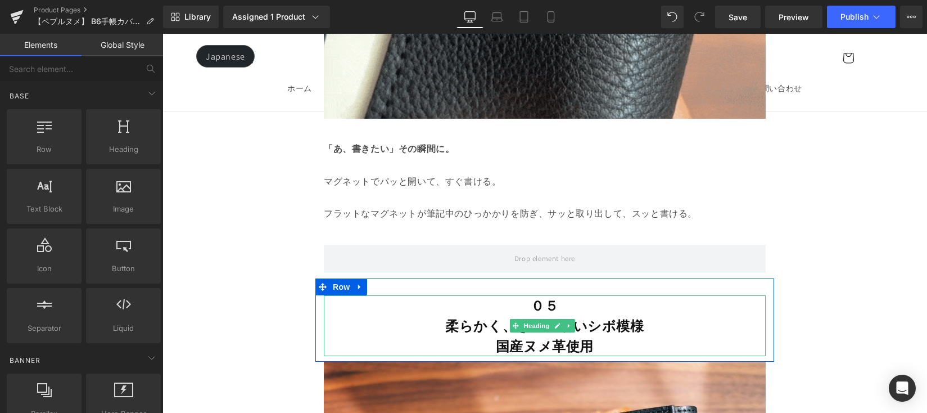
click at [560, 300] on h2 "０５" at bounding box center [545, 305] width 442 height 20
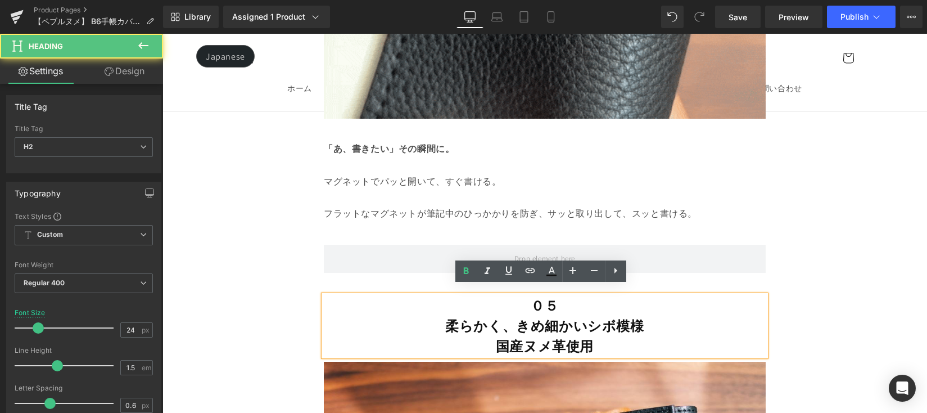
click at [560, 300] on h2 "０５" at bounding box center [545, 305] width 442 height 20
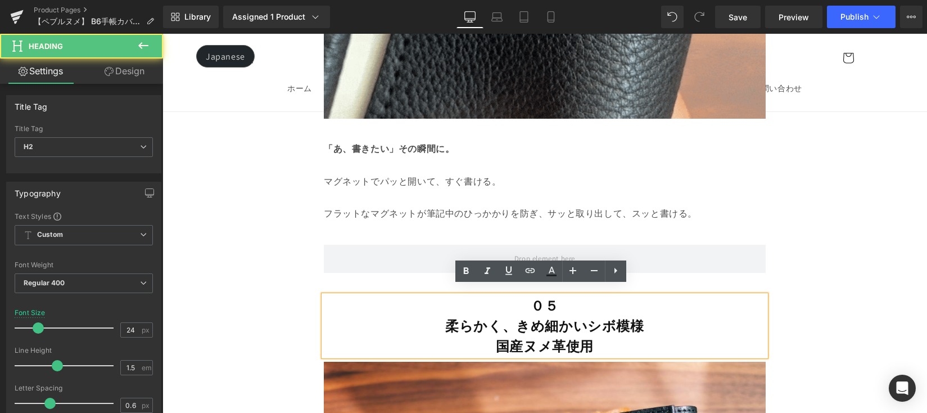
click at [560, 300] on h2 "０５" at bounding box center [545, 305] width 442 height 20
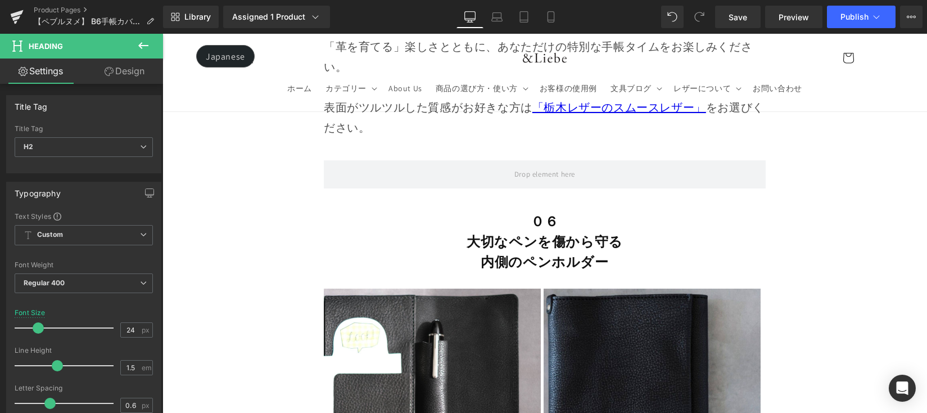
scroll to position [9601, 0]
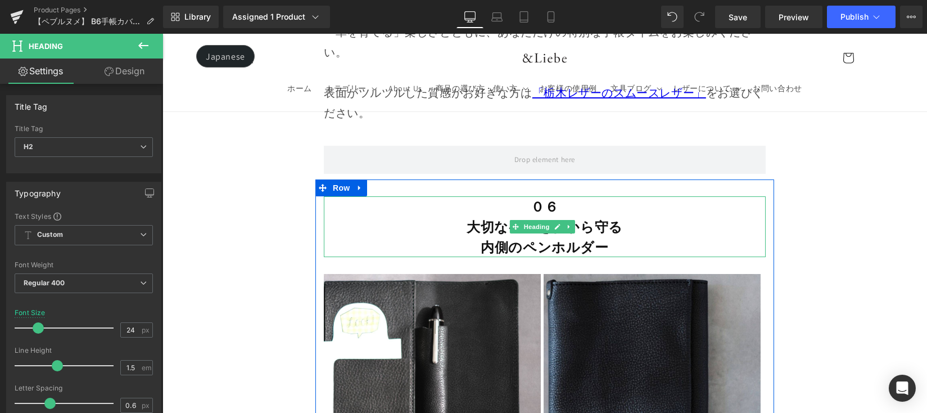
click at [570, 196] on h2 "０６" at bounding box center [545, 206] width 442 height 20
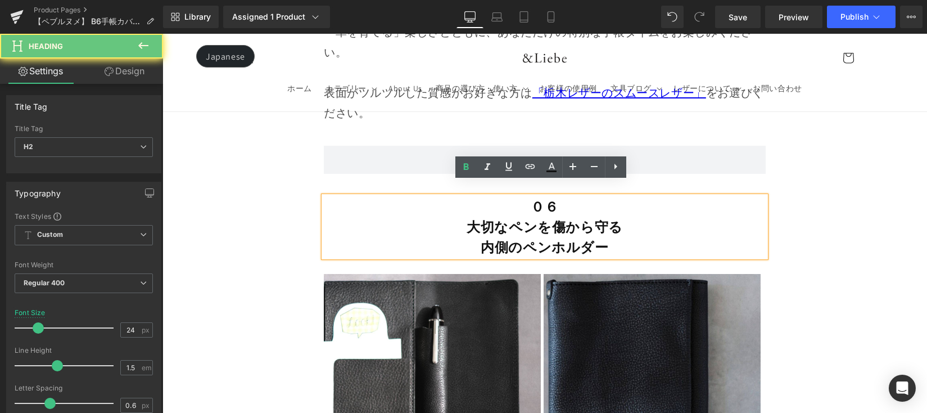
click at [568, 196] on h2 "０６" at bounding box center [545, 206] width 442 height 20
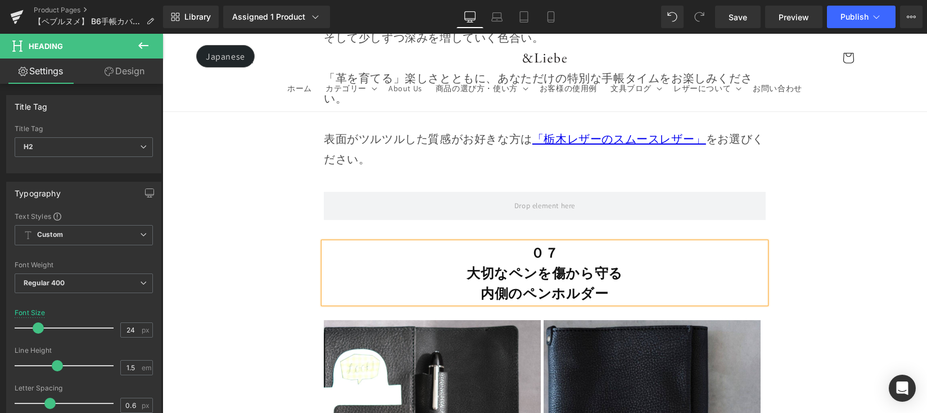
scroll to position [9547, 0]
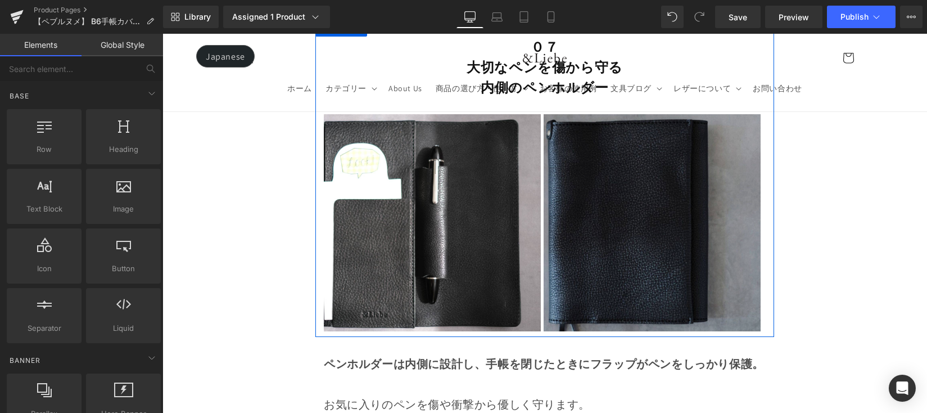
scroll to position [9648, 0]
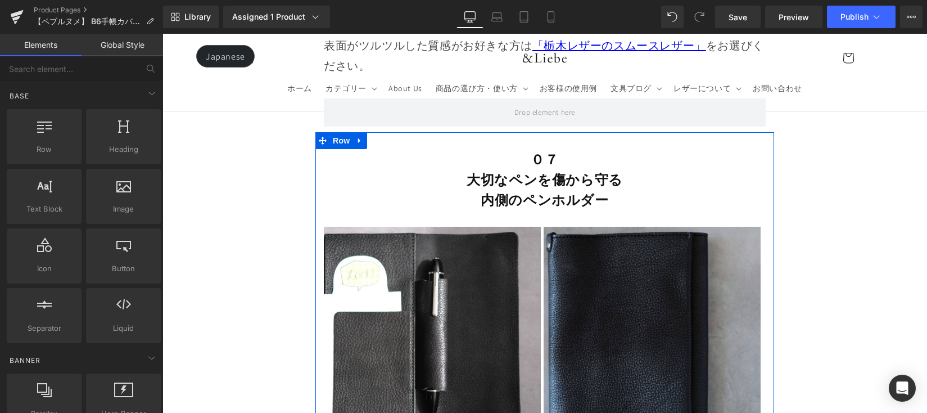
click at [362, 132] on link at bounding box center [360, 140] width 15 height 17
click at [386, 137] on icon at bounding box center [389, 141] width 8 height 8
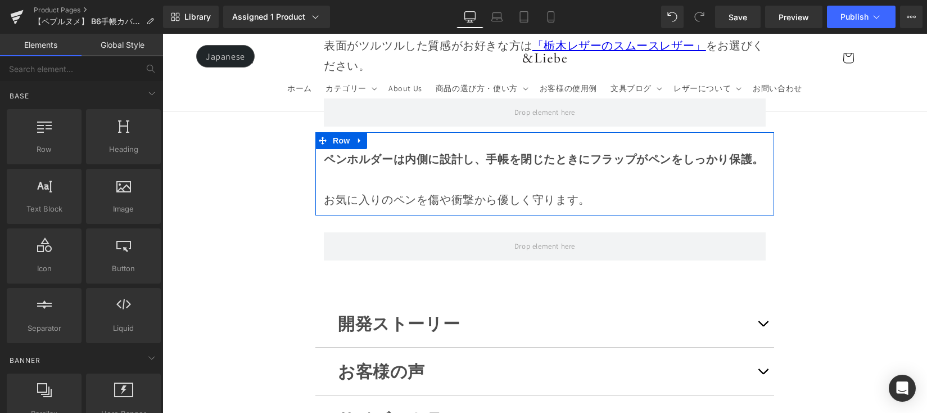
drag, startPoint x: 358, startPoint y: 128, endPoint x: 365, endPoint y: 129, distance: 7.3
click at [359, 137] on icon at bounding box center [360, 141] width 8 height 8
click at [383, 132] on link at bounding box center [389, 140] width 15 height 17
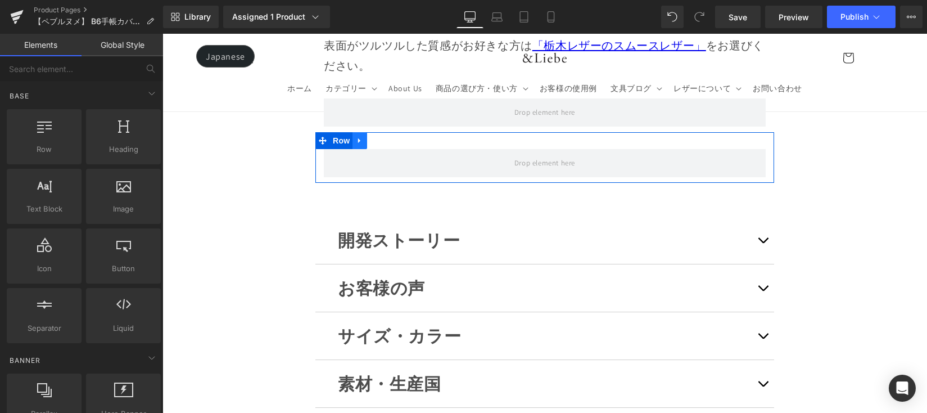
click at [359, 137] on icon at bounding box center [360, 141] width 8 height 8
click at [386, 137] on icon at bounding box center [389, 141] width 8 height 8
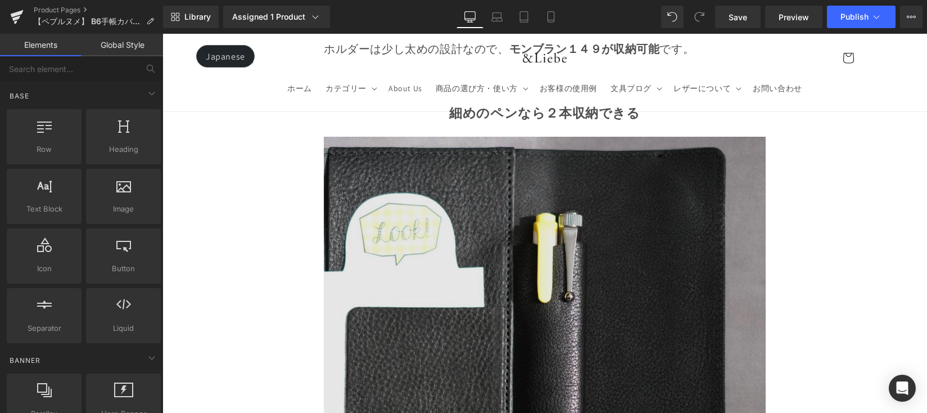
scroll to position [3366, 0]
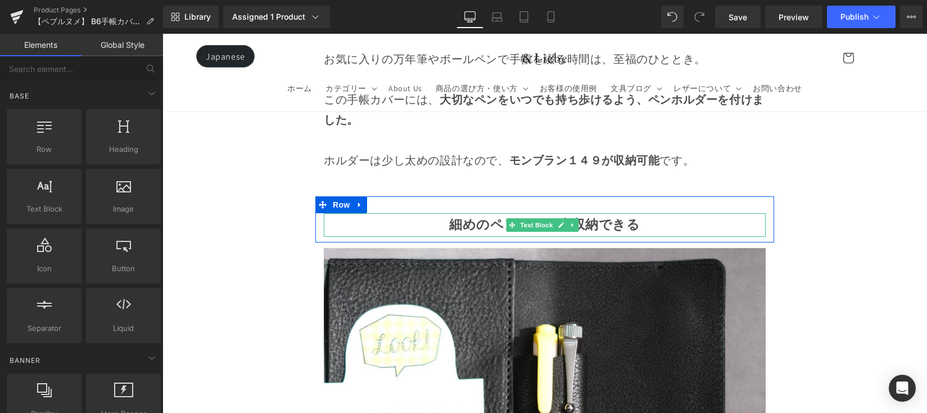
click at [481, 233] on strong "細めのペンなら２本収納できる" at bounding box center [544, 224] width 191 height 17
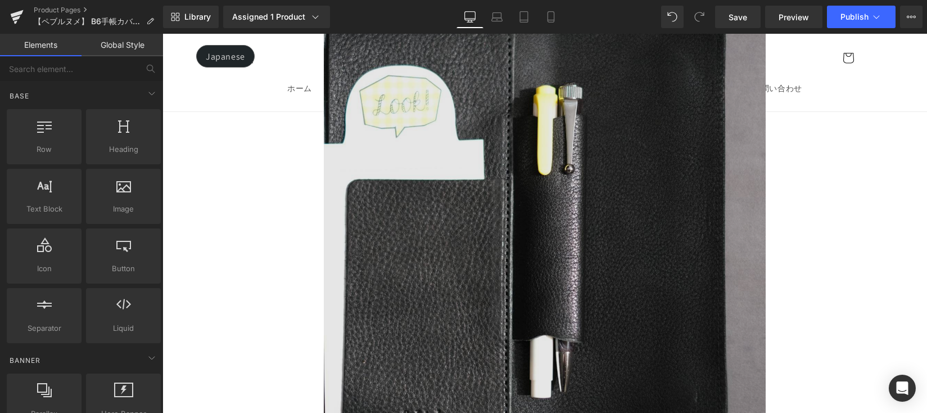
scroll to position [3994, 0]
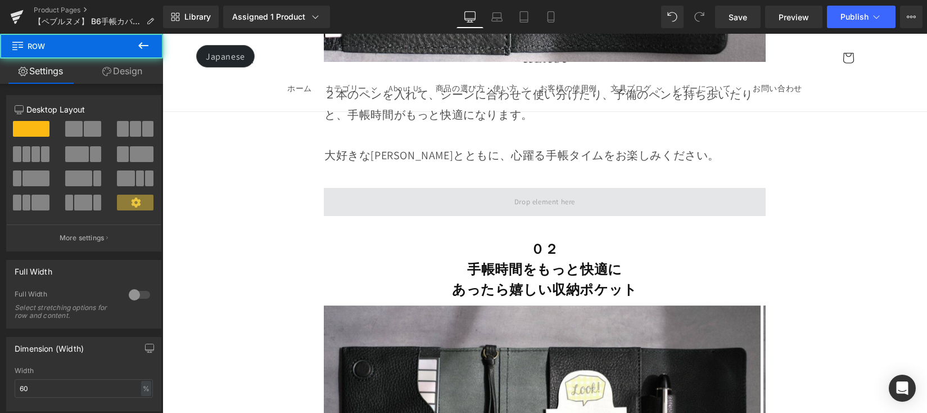
click at [626, 212] on span at bounding box center [545, 202] width 442 height 28
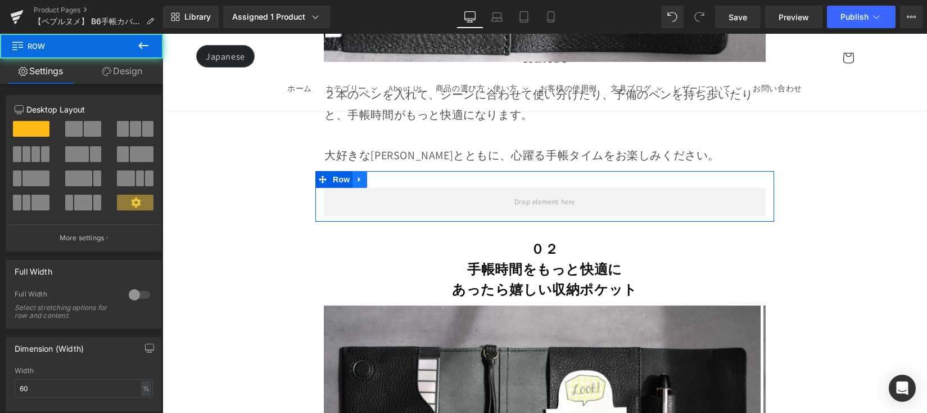
click at [360, 183] on icon at bounding box center [360, 179] width 8 height 8
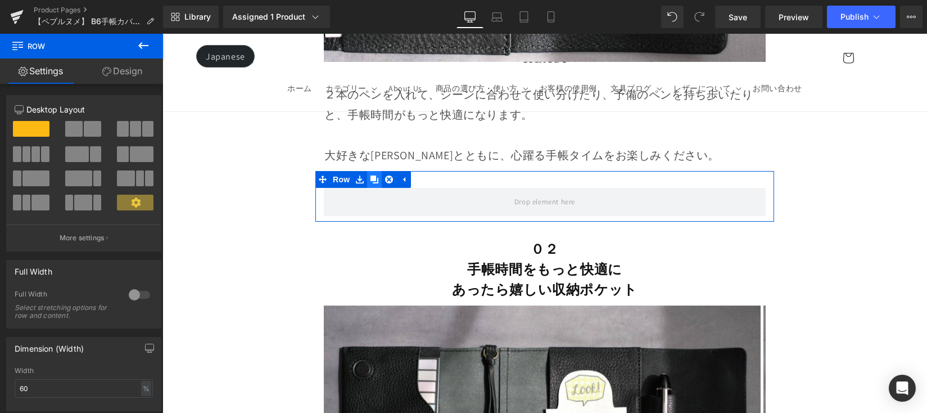
click at [372, 183] on icon at bounding box center [375, 179] width 8 height 8
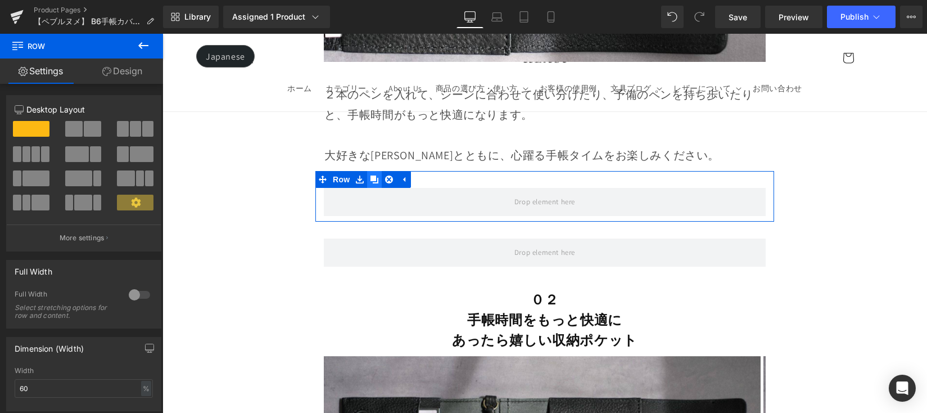
click at [372, 183] on icon at bounding box center [375, 179] width 8 height 8
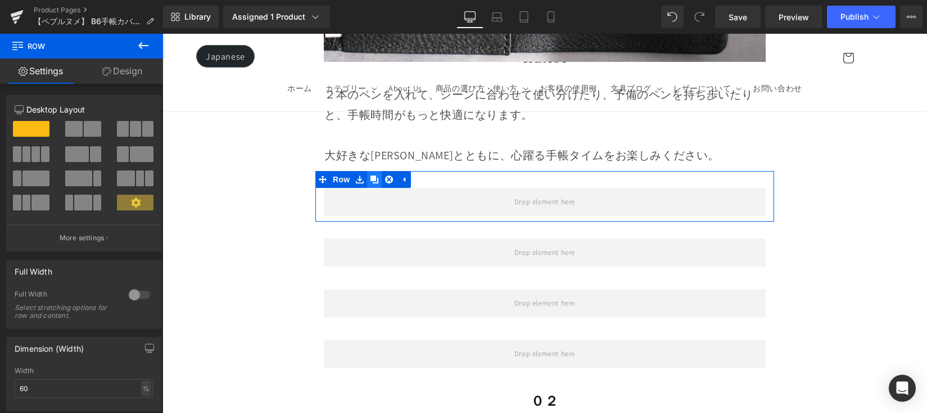
click at [372, 183] on icon at bounding box center [375, 179] width 8 height 8
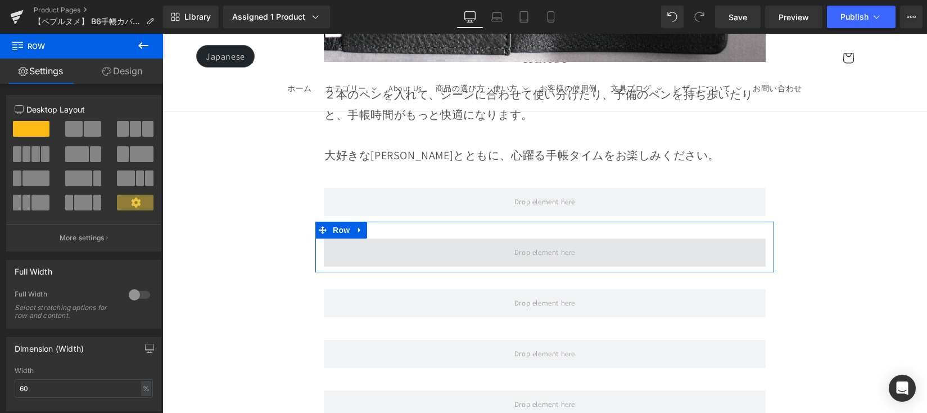
click at [393, 254] on span at bounding box center [545, 252] width 442 height 28
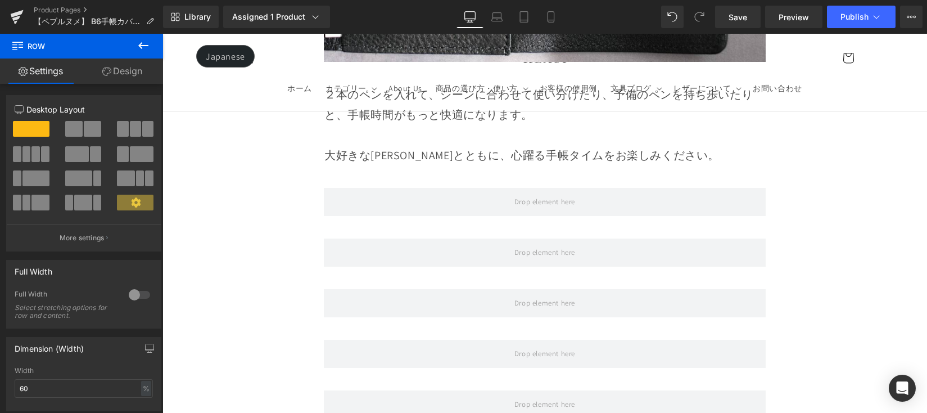
click at [150, 49] on button at bounding box center [143, 46] width 39 height 25
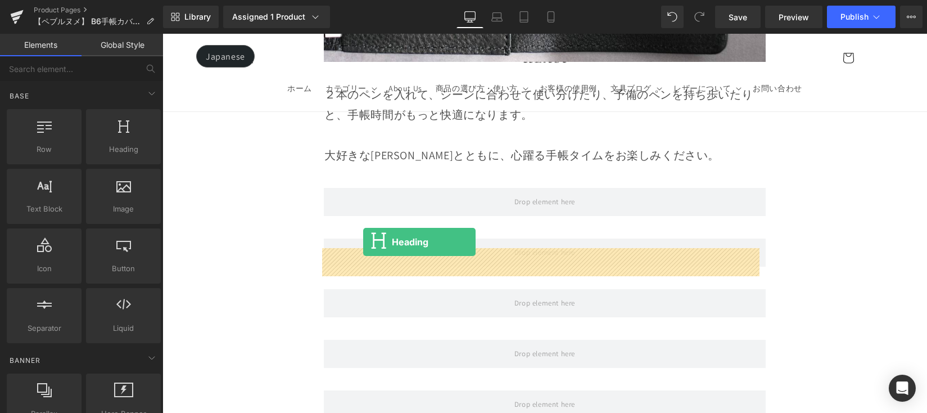
drag, startPoint x: 315, startPoint y: 193, endPoint x: 363, endPoint y: 242, distance: 68.8
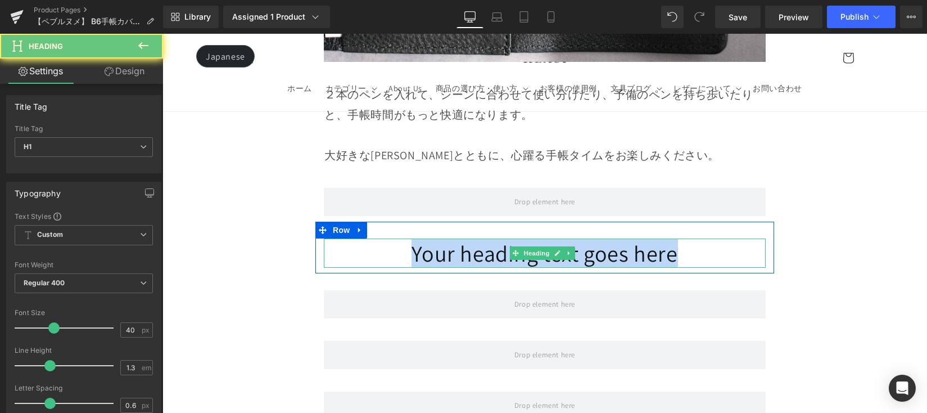
drag, startPoint x: 402, startPoint y: 272, endPoint x: 728, endPoint y: 265, distance: 326.2
click at [728, 265] on h1 "Your heading text goes here" at bounding box center [545, 252] width 442 height 29
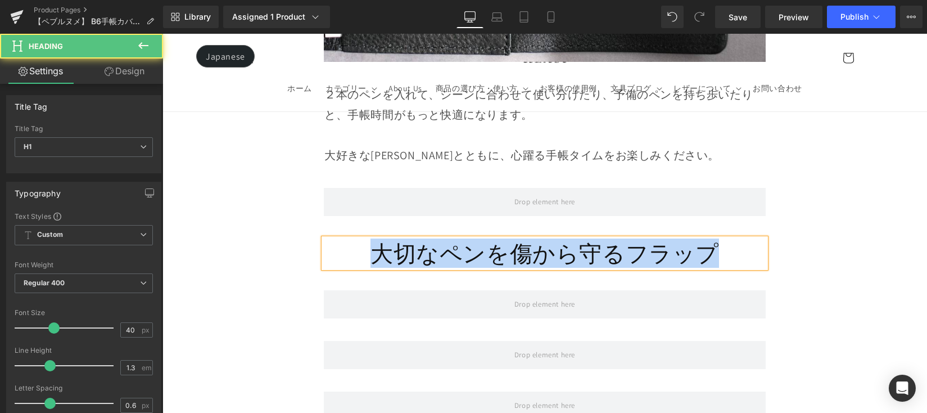
drag, startPoint x: 710, startPoint y: 260, endPoint x: 366, endPoint y: 261, distance: 344.1
click at [366, 261] on h1 "大切なペンを傷から守るフラップ" at bounding box center [545, 252] width 442 height 29
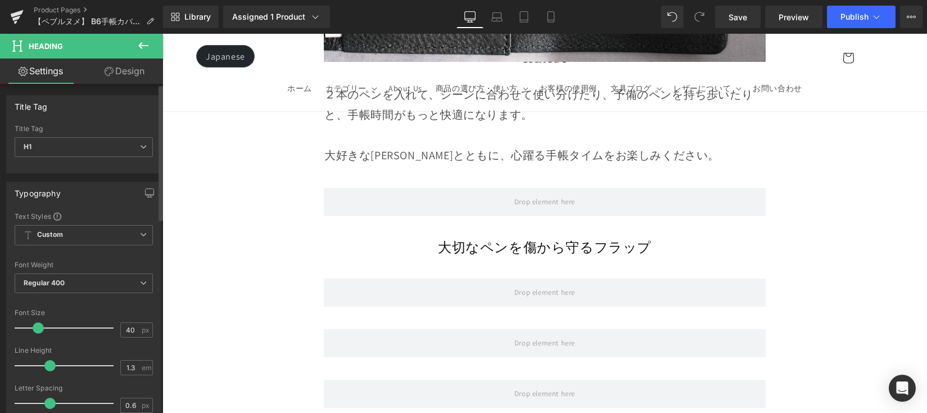
drag, startPoint x: 49, startPoint y: 323, endPoint x: 34, endPoint y: 336, distance: 19.9
click at [34, 336] on div at bounding box center [66, 328] width 93 height 22
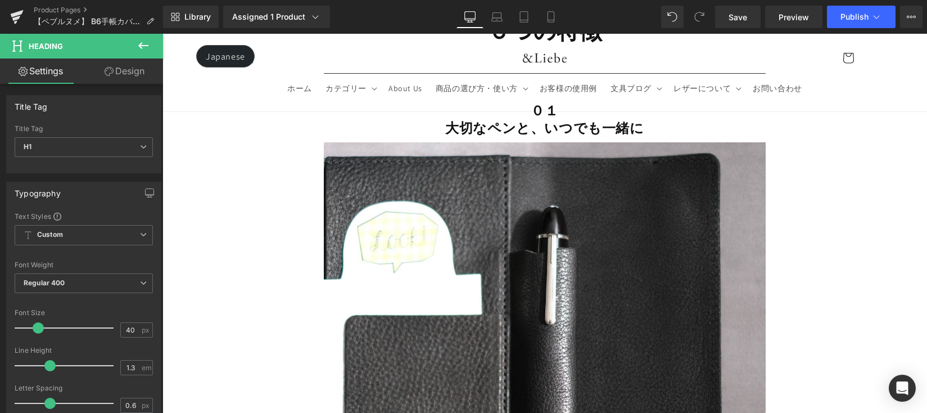
scroll to position [2794, 0]
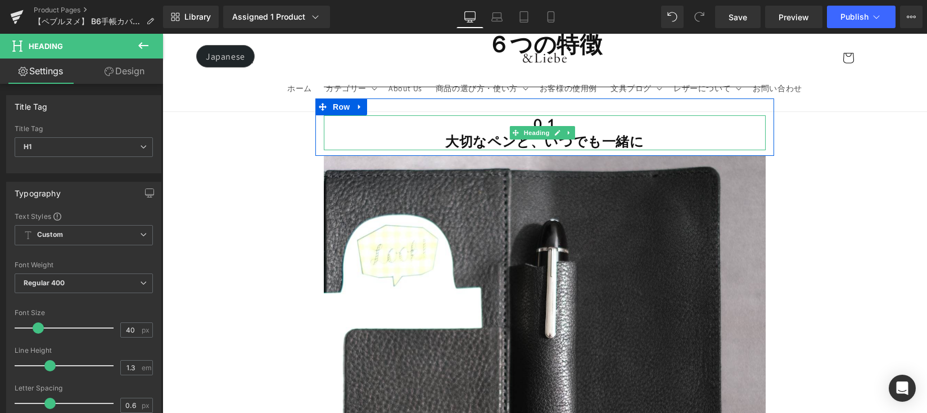
click at [474, 150] on strong "大切なペンと、いつでも一緒に" at bounding box center [544, 141] width 198 height 18
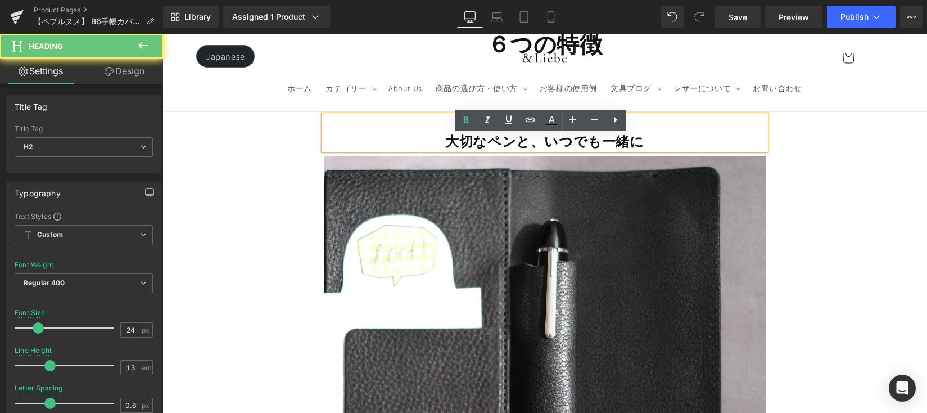
click at [474, 150] on strong "大切なペンと、いつでも一緒に" at bounding box center [544, 141] width 198 height 18
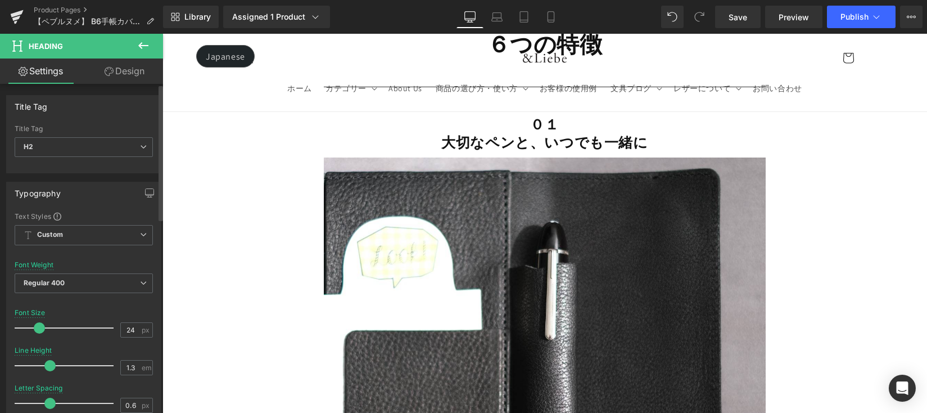
click at [38, 333] on span at bounding box center [39, 327] width 11 height 11
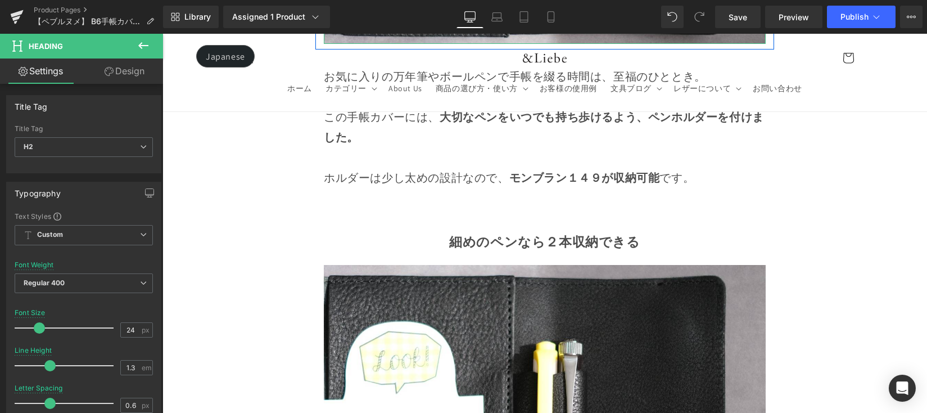
scroll to position [3423, 0]
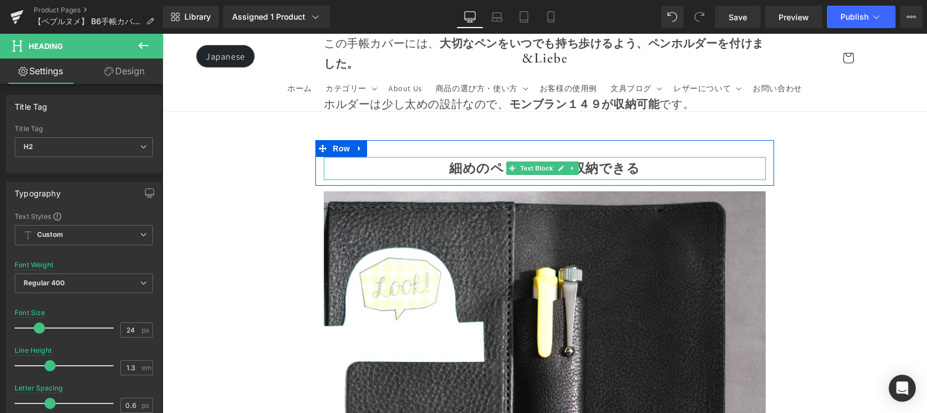
click at [441, 180] on p "細めのペンなら２本収納できる" at bounding box center [545, 168] width 442 height 23
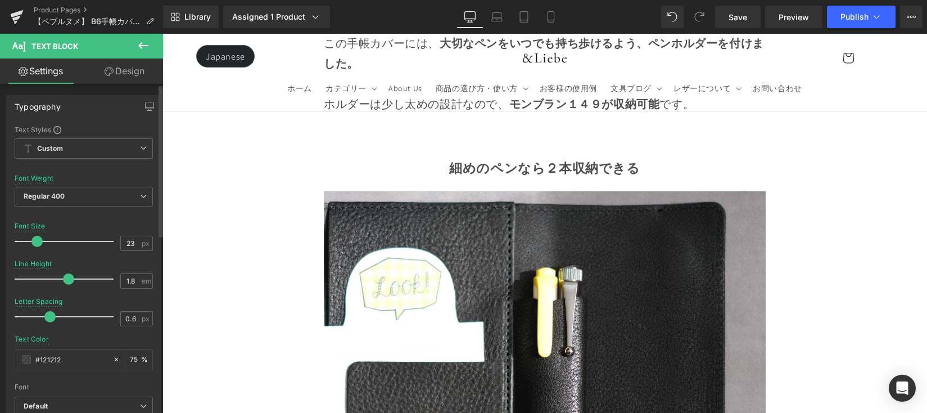
click at [39, 241] on span at bounding box center [36, 241] width 11 height 11
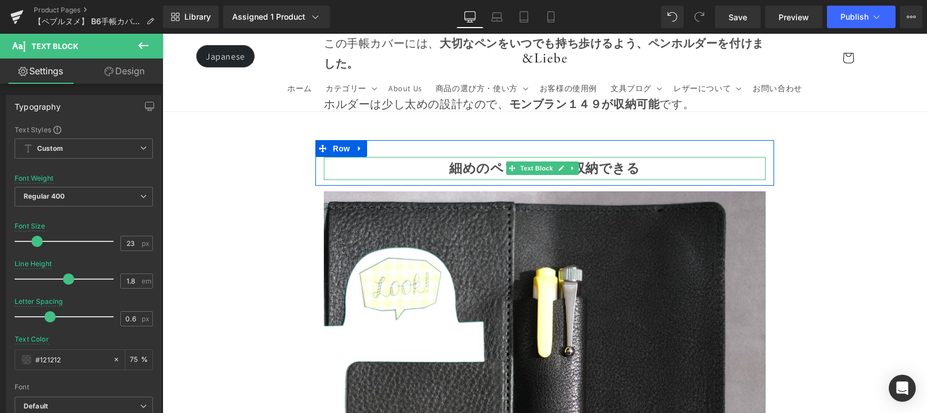
click at [419, 179] on p "細めのペンなら２本収納できる" at bounding box center [545, 168] width 442 height 23
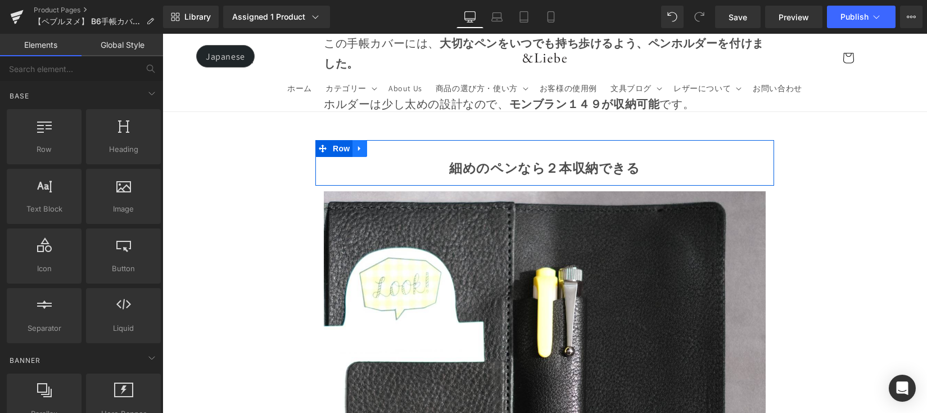
click at [358, 151] on icon at bounding box center [359, 148] width 2 height 5
click at [376, 152] on icon at bounding box center [375, 148] width 8 height 8
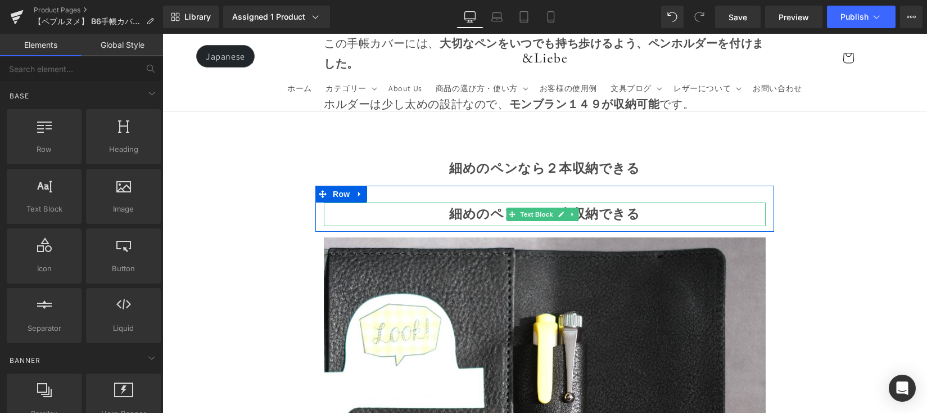
click at [572, 218] on icon at bounding box center [573, 214] width 6 height 7
click at [575, 217] on icon at bounding box center [578, 214] width 6 height 6
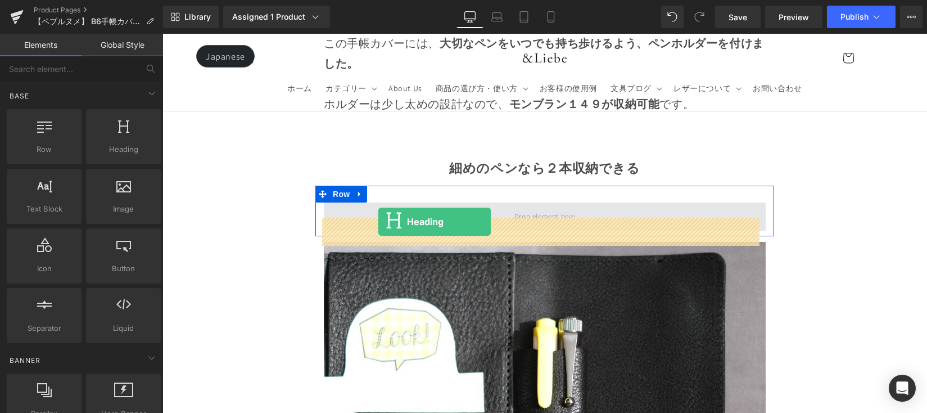
drag, startPoint x: 323, startPoint y: 192, endPoint x: 378, endPoint y: 222, distance: 63.1
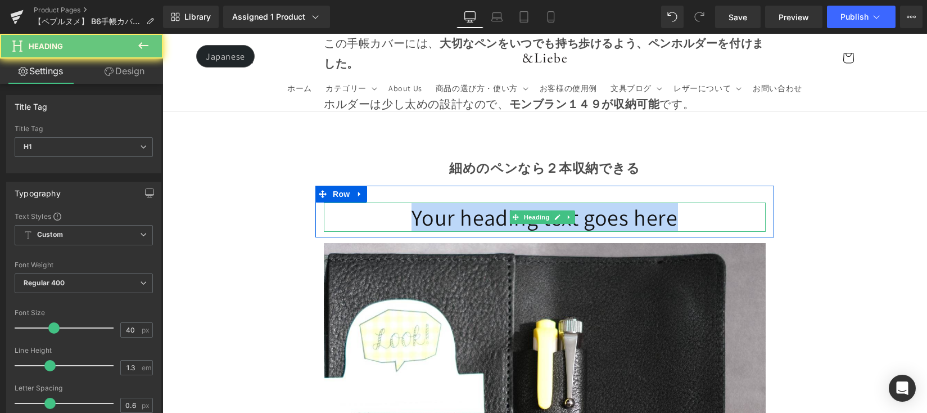
drag, startPoint x: 372, startPoint y: 225, endPoint x: 676, endPoint y: 232, distance: 304.2
click at [676, 232] on h1 "Your heading text goes here" at bounding box center [545, 216] width 442 height 29
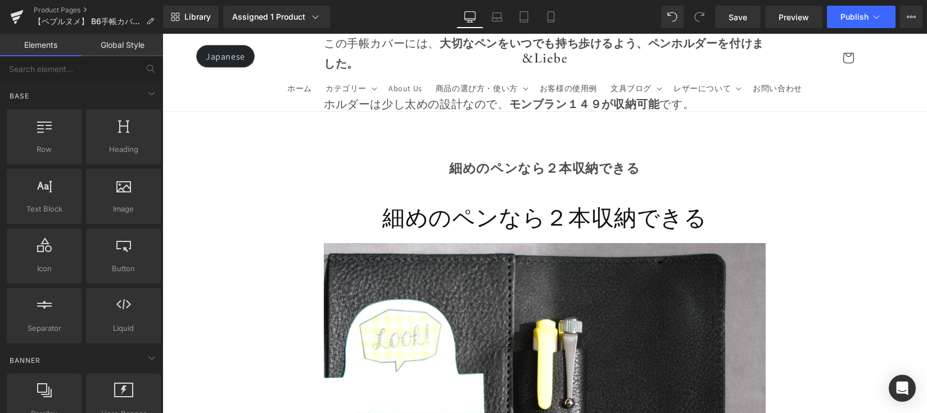
click at [162, 34] on div at bounding box center [162, 34] width 0 height 0
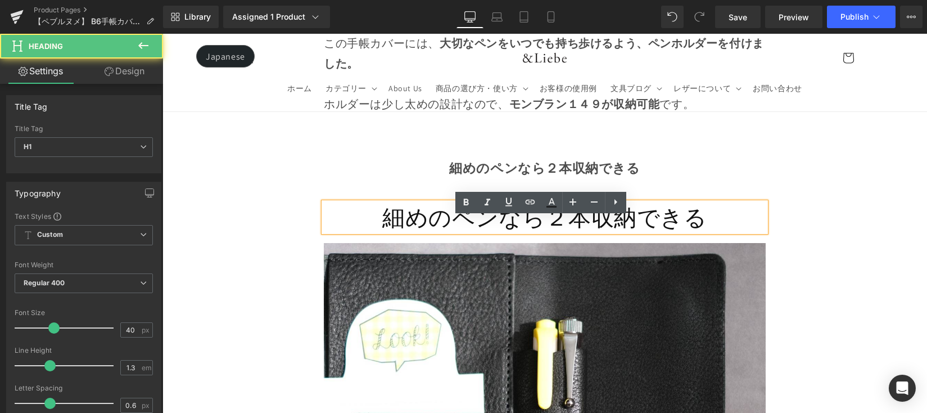
click at [649, 232] on h1 "細めのペンなら２本収納できる" at bounding box center [545, 216] width 442 height 29
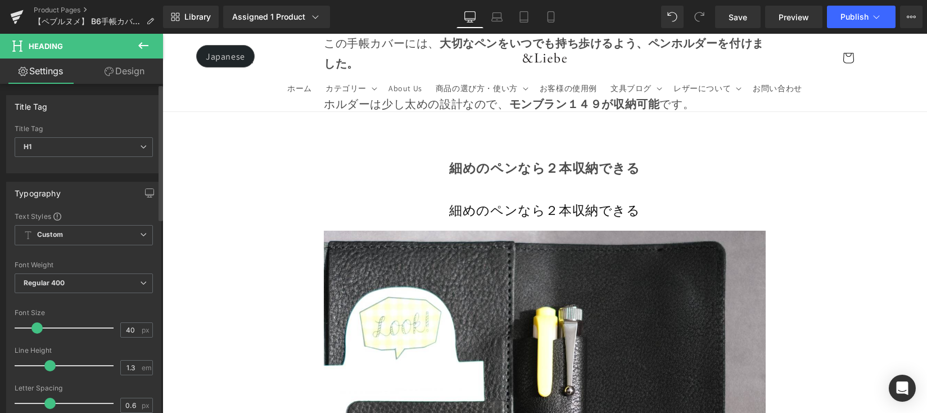
drag, startPoint x: 47, startPoint y: 329, endPoint x: 34, endPoint y: 326, distance: 13.4
click at [34, 326] on span at bounding box center [36, 327] width 11 height 11
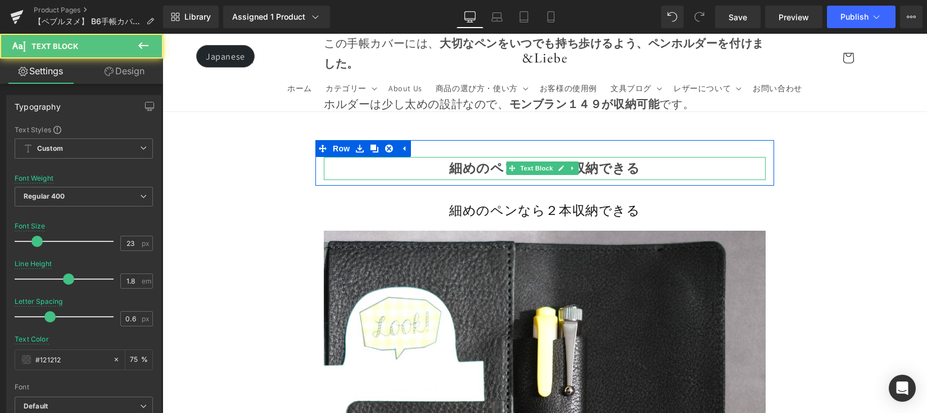
click at [444, 180] on p "細めのペンなら２本収納できる" at bounding box center [545, 168] width 442 height 23
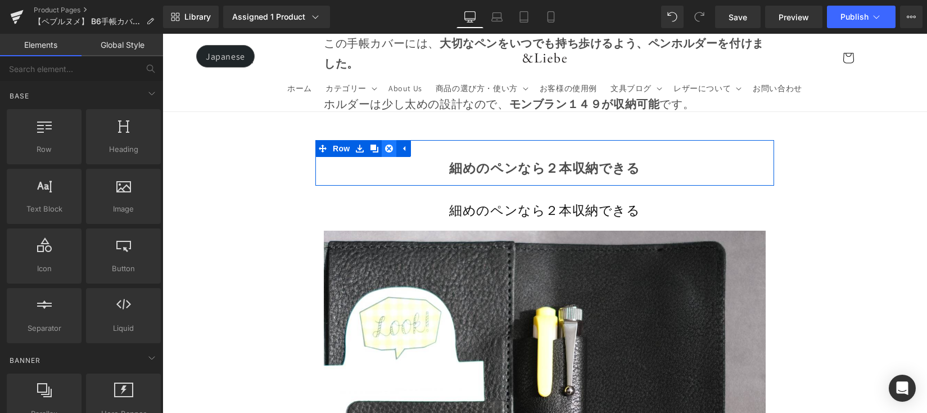
click at [390, 152] on icon at bounding box center [389, 148] width 8 height 8
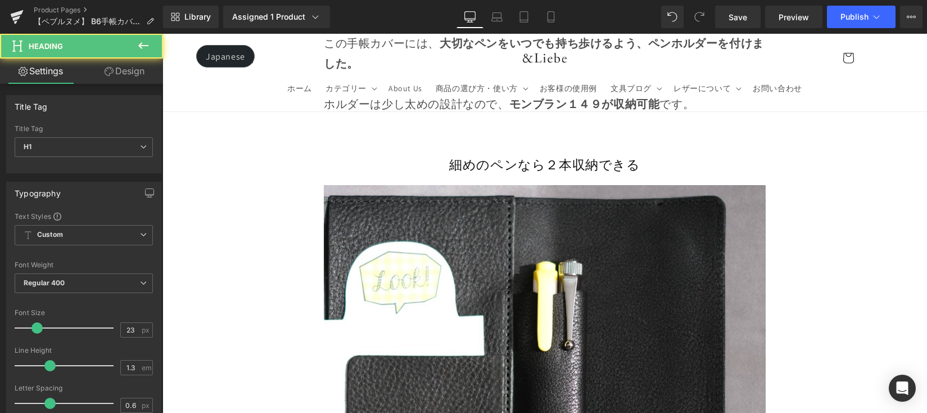
click at [429, 174] on h1 "細めのペンなら２本収納できる" at bounding box center [545, 165] width 442 height 17
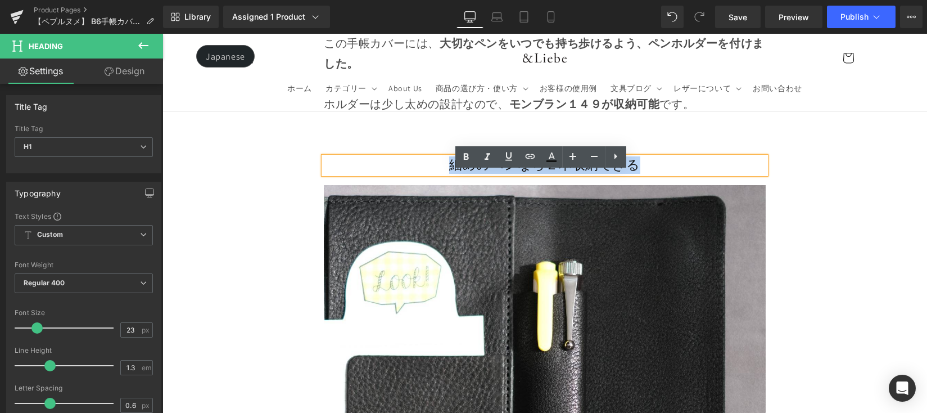
drag, startPoint x: 426, startPoint y: 178, endPoint x: 633, endPoint y: 180, distance: 207.5
click at [633, 174] on h1 "細めのペンなら２本収納できる" at bounding box center [545, 165] width 442 height 17
click at [471, 153] on icon at bounding box center [465, 156] width 13 height 13
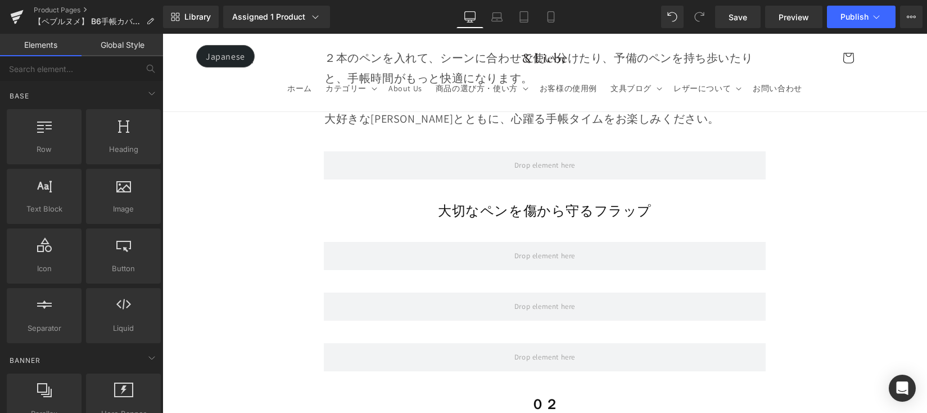
scroll to position [4029, 0]
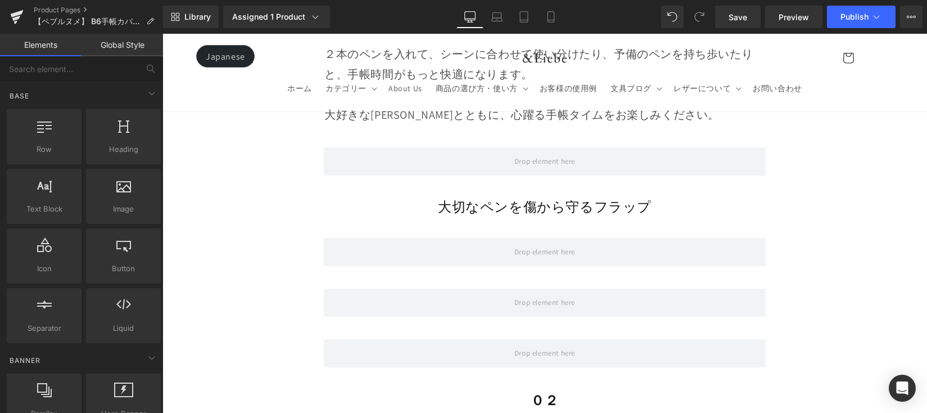
click at [645, 212] on h1 "大切なペンを傷から守るフラップ" at bounding box center [545, 206] width 442 height 17
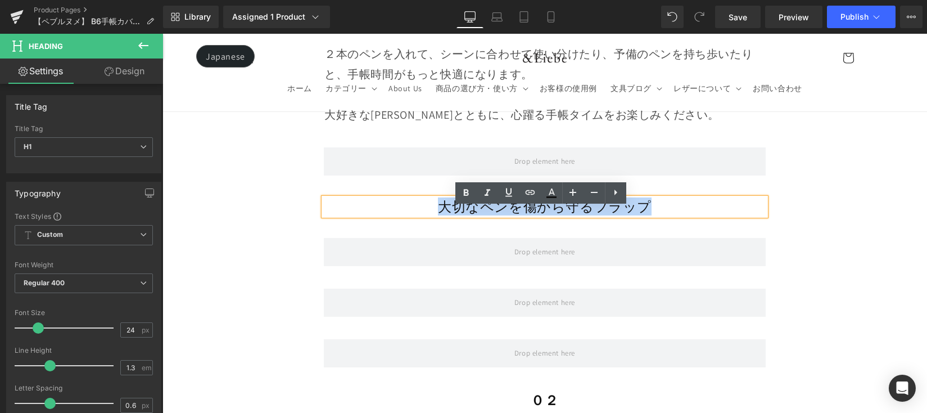
drag, startPoint x: 600, startPoint y: 210, endPoint x: 446, endPoint y: 204, distance: 154.2
click at [417, 214] on h1 "大切なペンを傷から守るフラップ" at bounding box center [545, 206] width 442 height 17
click at [464, 199] on link at bounding box center [465, 192] width 21 height 21
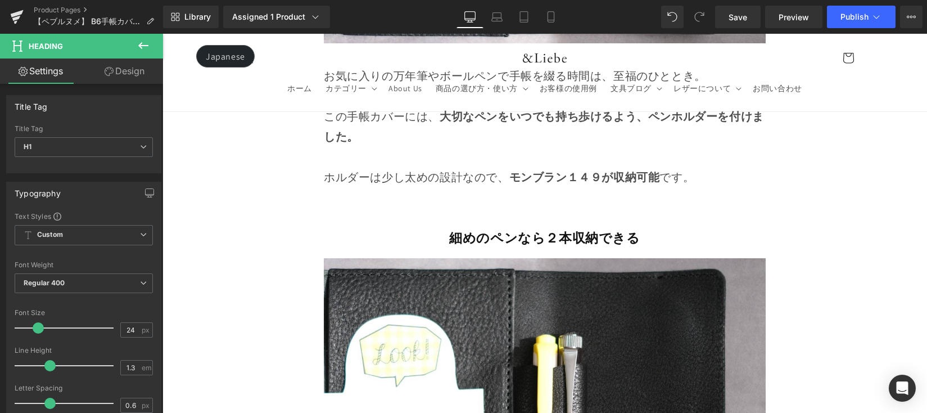
scroll to position [3358, 0]
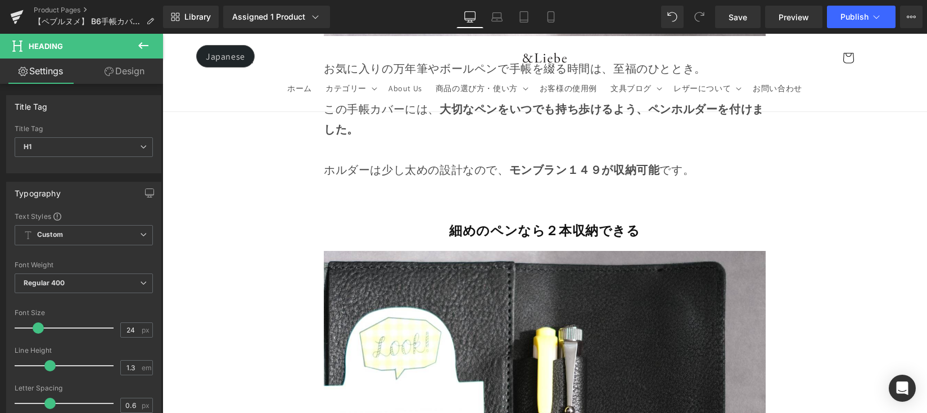
click at [454, 239] on strong "細めのペンなら２本収納できる" at bounding box center [544, 230] width 191 height 17
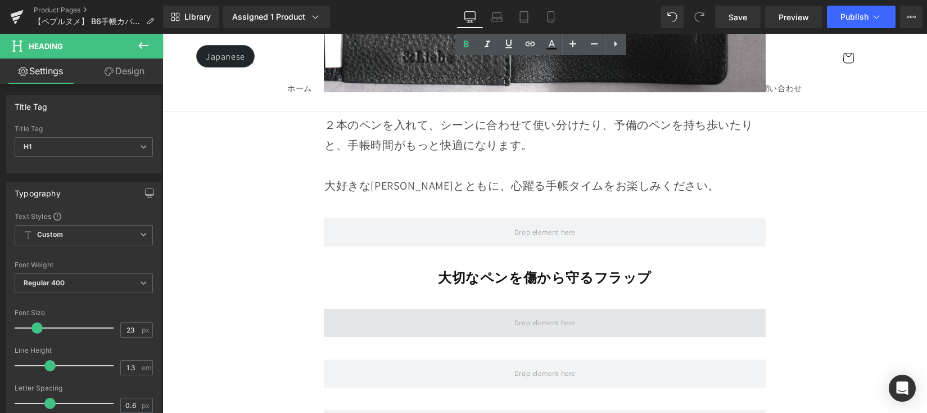
scroll to position [3961, 0]
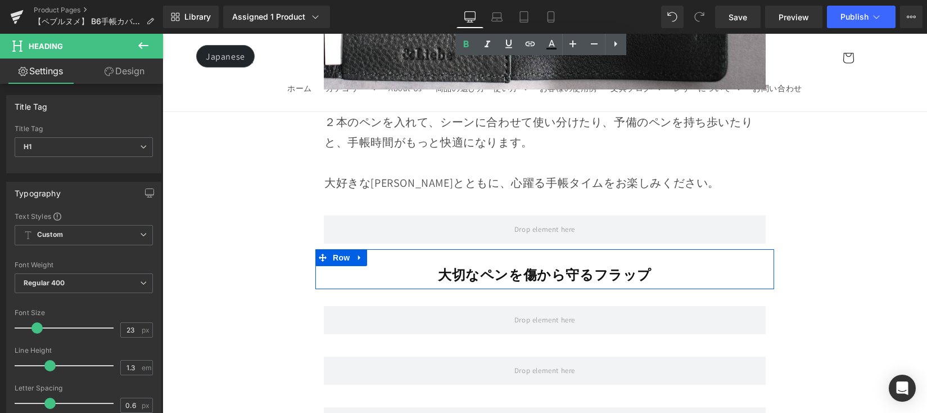
click at [444, 283] on strong "大切なペンを傷から守るフラップ" at bounding box center [545, 274] width 214 height 18
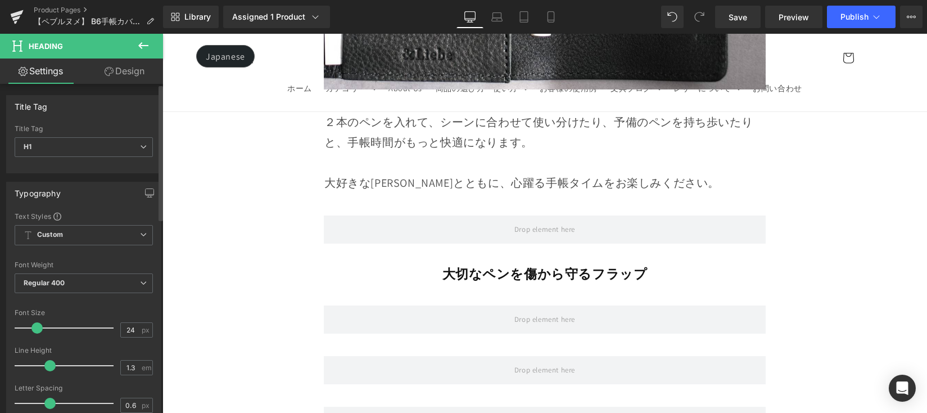
click at [38, 329] on span at bounding box center [36, 327] width 11 height 11
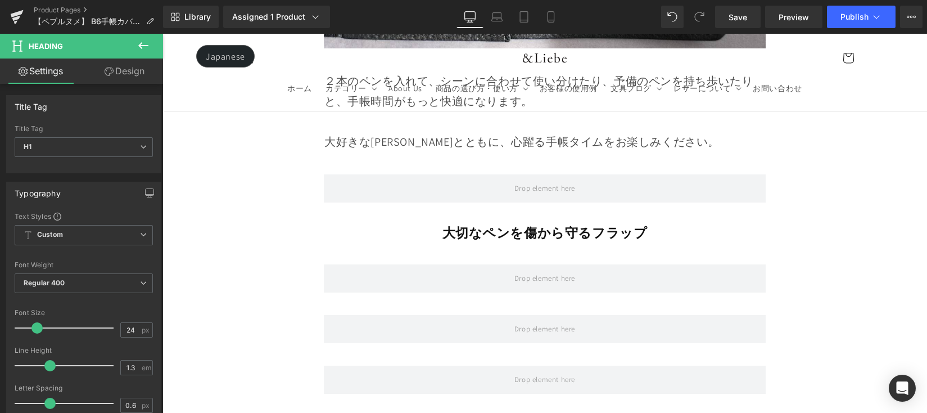
scroll to position [4064, 0]
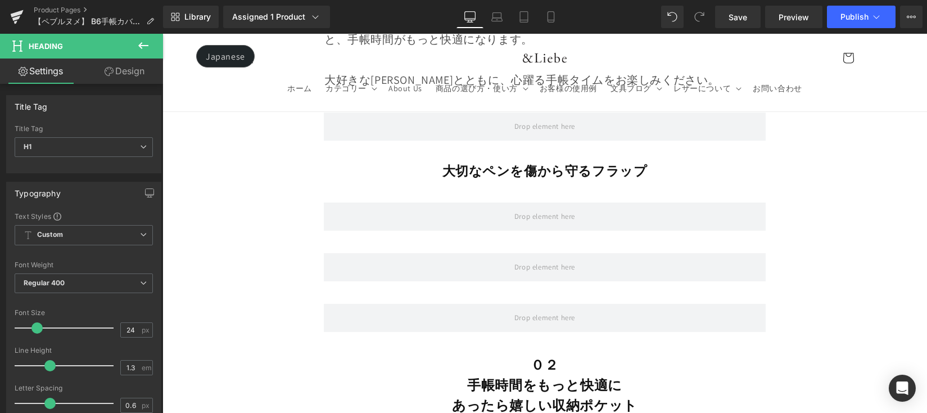
click at [156, 55] on button at bounding box center [143, 46] width 39 height 25
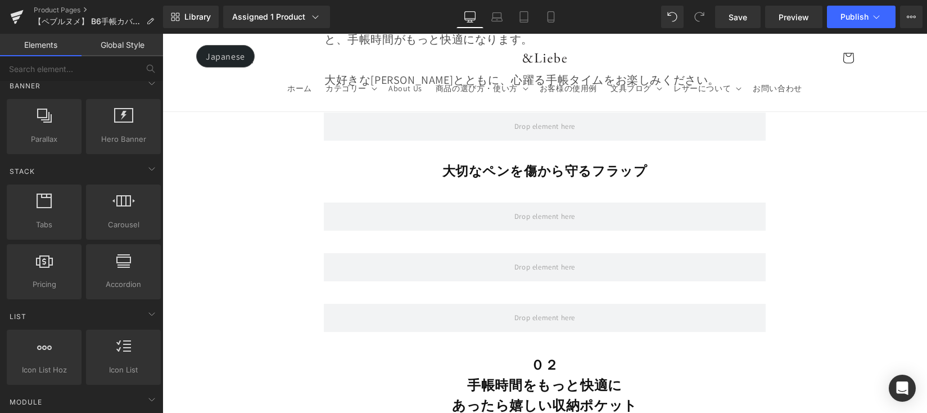
scroll to position [297, 0]
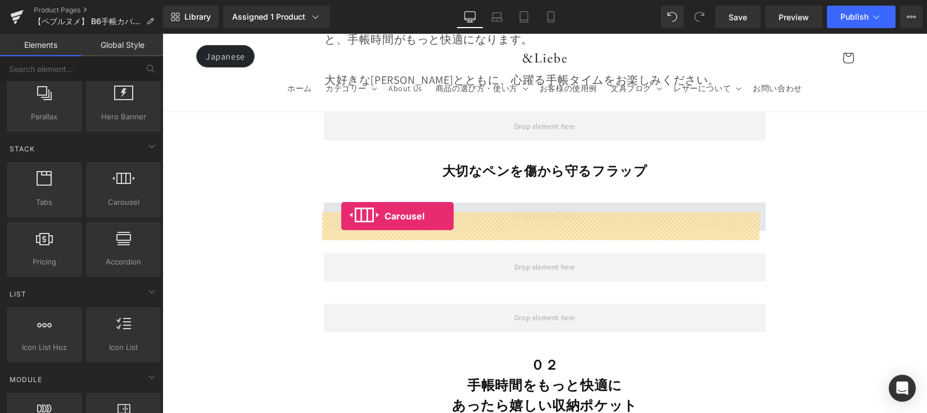
drag, startPoint x: 300, startPoint y: 232, endPoint x: 341, endPoint y: 216, distance: 44.5
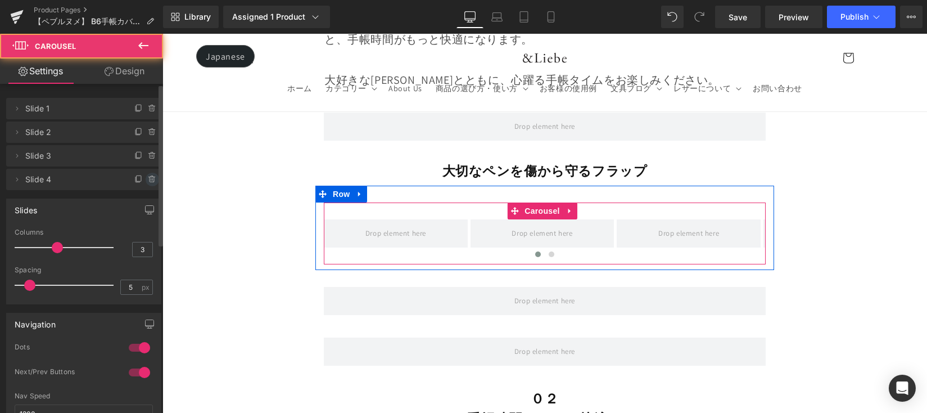
click at [149, 177] on icon at bounding box center [152, 179] width 9 height 9
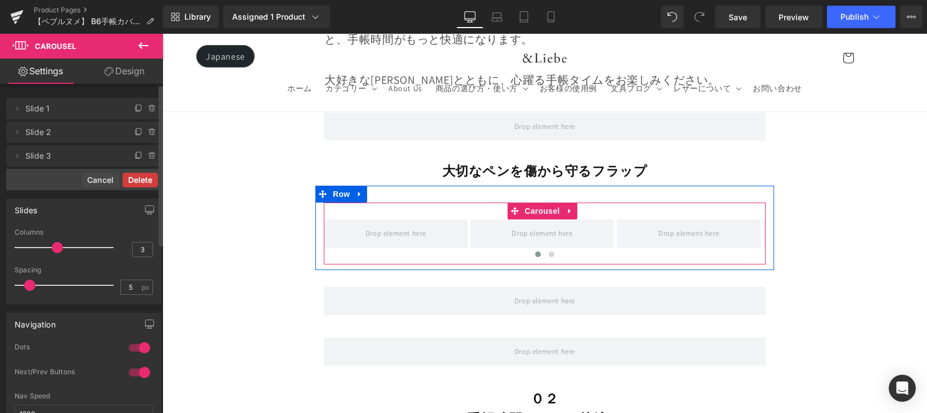
drag, startPoint x: 151, startPoint y: 184, endPoint x: 147, endPoint y: 172, distance: 12.3
click at [151, 184] on button "Delete" at bounding box center [140, 180] width 35 height 15
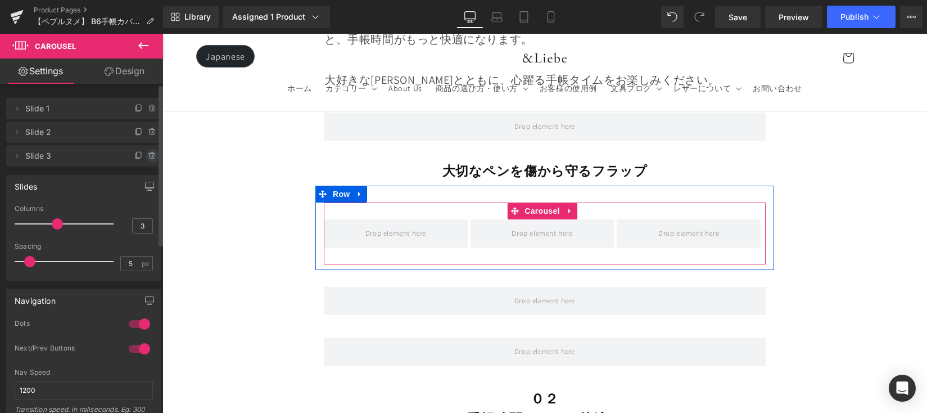
click at [148, 158] on icon at bounding box center [152, 155] width 9 height 9
click at [139, 152] on button "Delete" at bounding box center [140, 156] width 35 height 15
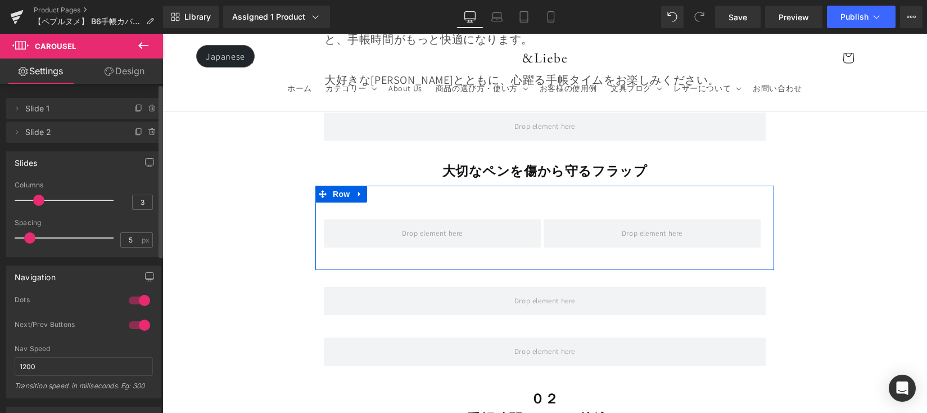
drag, startPoint x: 55, startPoint y: 201, endPoint x: 42, endPoint y: 201, distance: 13.5
click at [42, 201] on span at bounding box center [38, 200] width 11 height 11
drag, startPoint x: 147, startPoint y: 39, endPoint x: 162, endPoint y: 57, distance: 23.5
click at [146, 40] on icon at bounding box center [143, 45] width 13 height 13
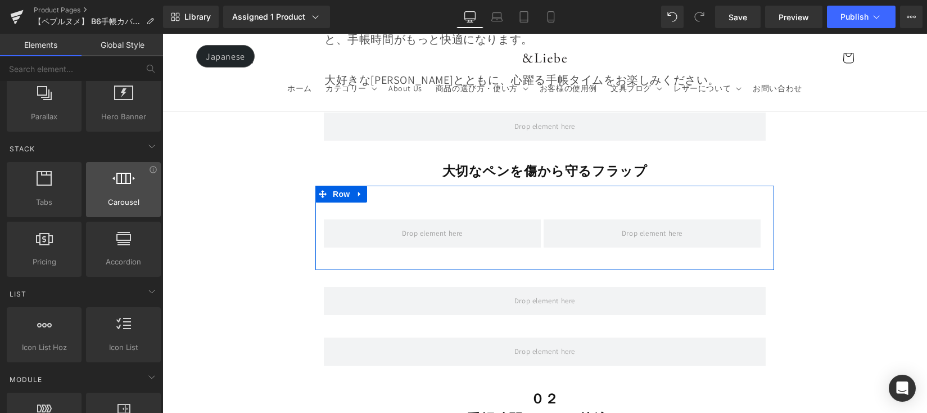
scroll to position [0, 0]
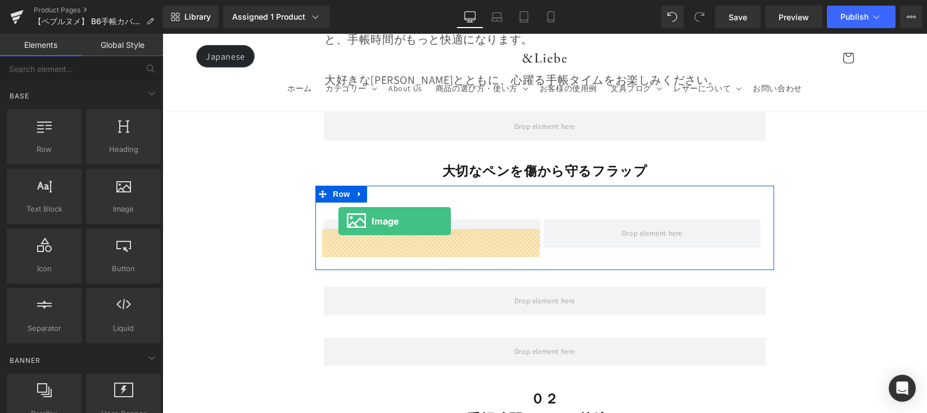
drag, startPoint x: 279, startPoint y: 240, endPoint x: 338, endPoint y: 221, distance: 62.1
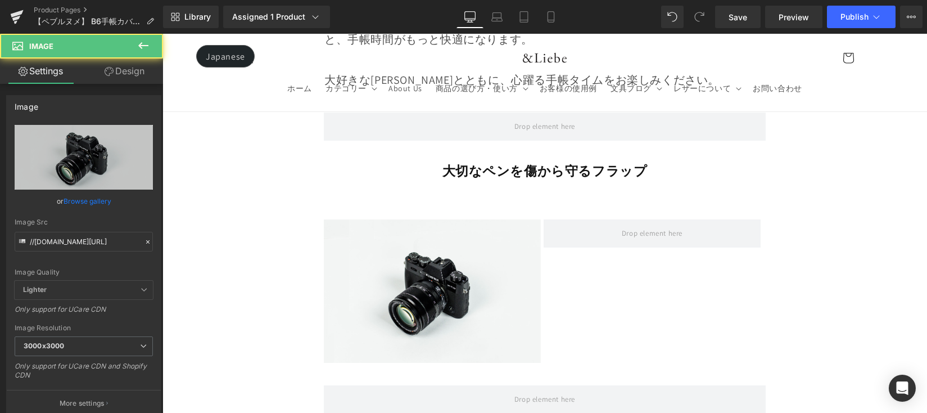
click at [151, 48] on button at bounding box center [143, 46] width 39 height 25
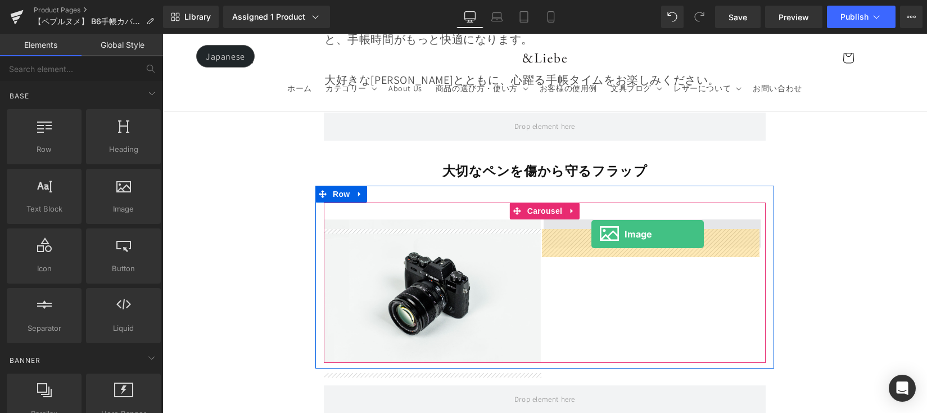
drag, startPoint x: 298, startPoint y: 220, endPoint x: 592, endPoint y: 233, distance: 294.4
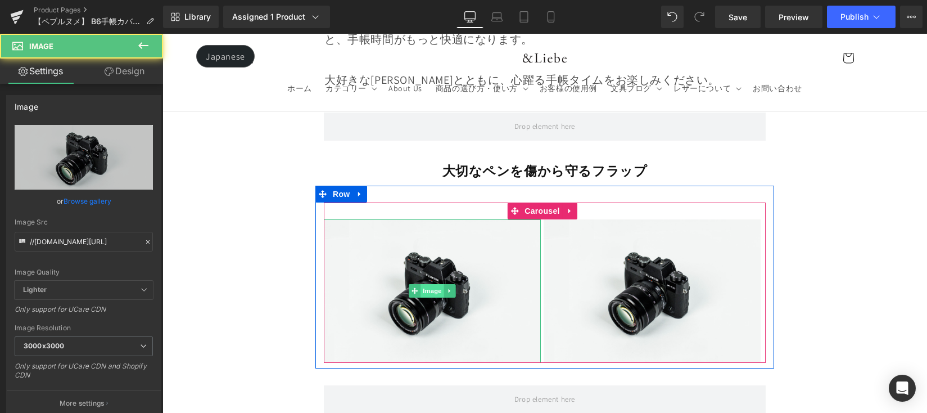
click at [433, 294] on span "Image" at bounding box center [433, 290] width 24 height 13
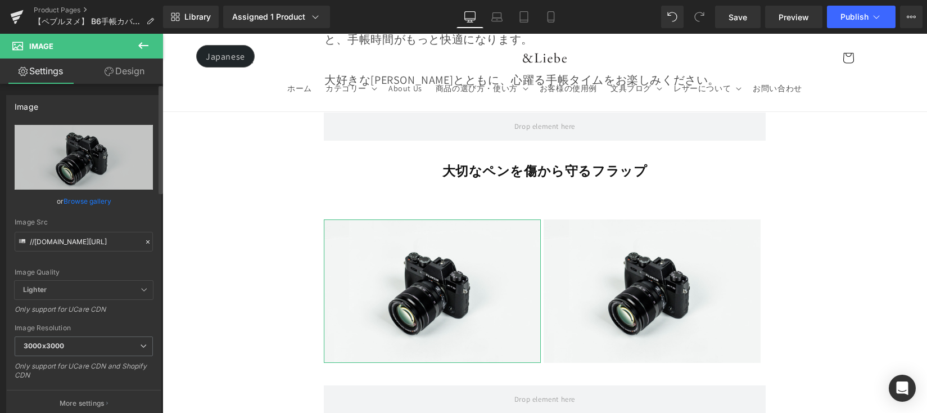
click at [76, 204] on link "Browse gallery" at bounding box center [88, 201] width 48 height 20
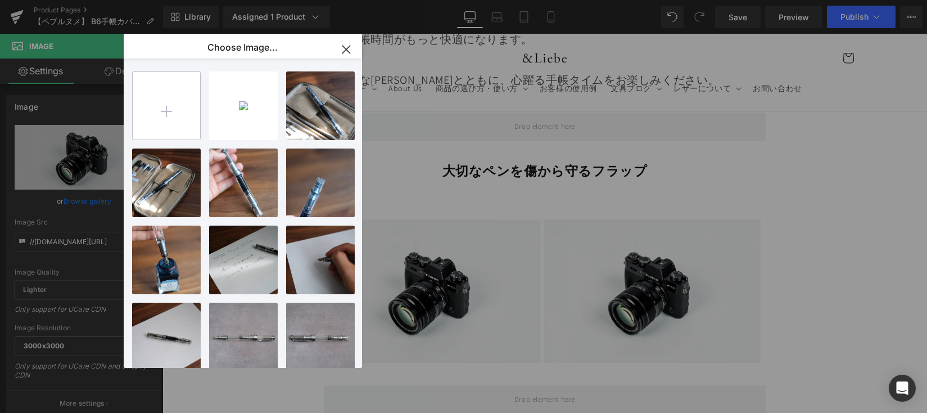
click at [179, 111] on input "file" at bounding box center [166, 105] width 67 height 67
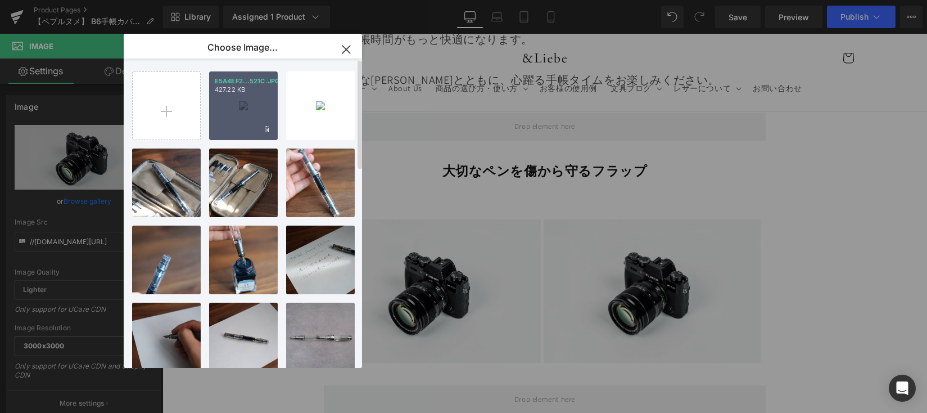
click at [234, 112] on div "E5A4EF2...521C.JPG 427.22 KB" at bounding box center [243, 105] width 69 height 69
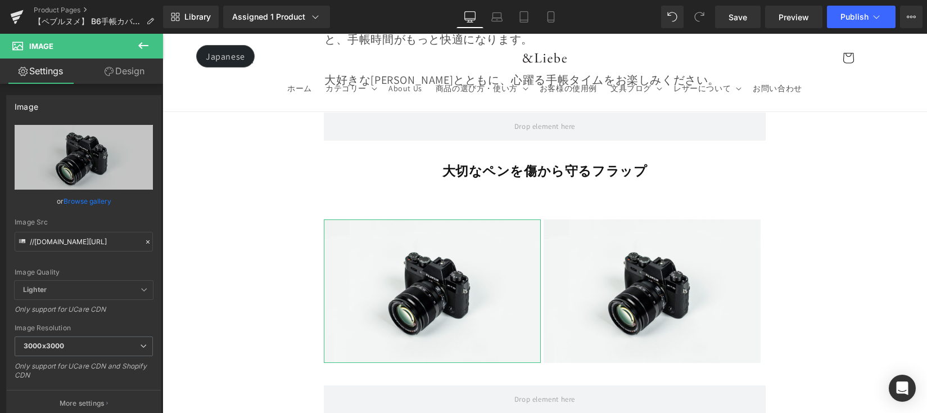
drag, startPoint x: 94, startPoint y: 198, endPoint x: 161, endPoint y: 170, distance: 72.8
click at [100, 198] on link "Browse gallery" at bounding box center [88, 201] width 48 height 20
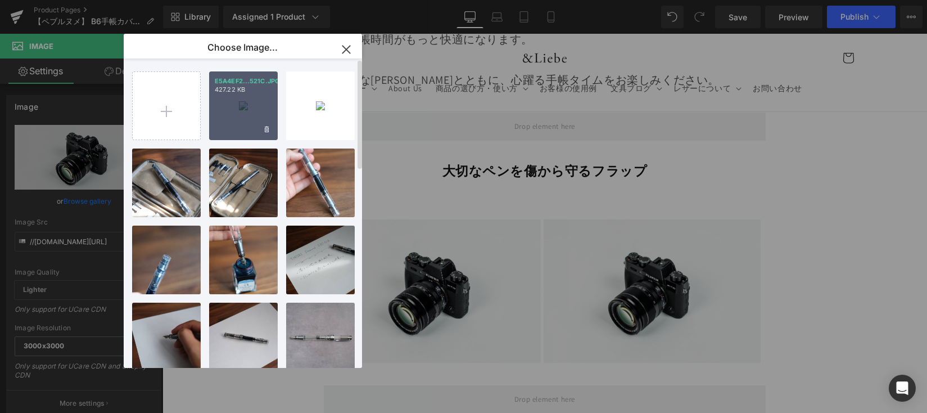
click at [245, 102] on div "E5A4EF2...521C.JPG 427.22 KB" at bounding box center [243, 105] width 69 height 69
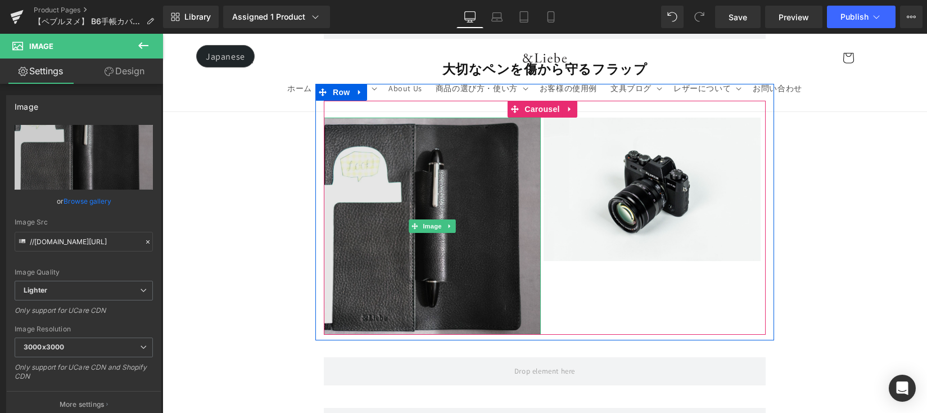
scroll to position [4168, 0]
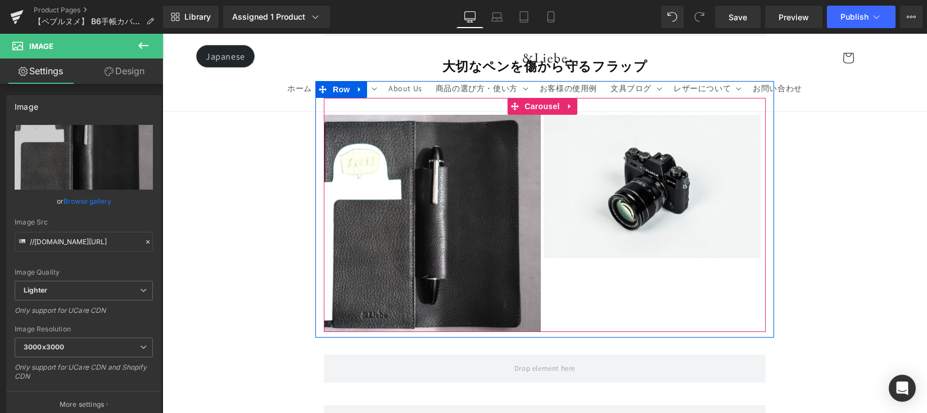
click at [642, 202] on div "Image" at bounding box center [652, 187] width 217 height 144
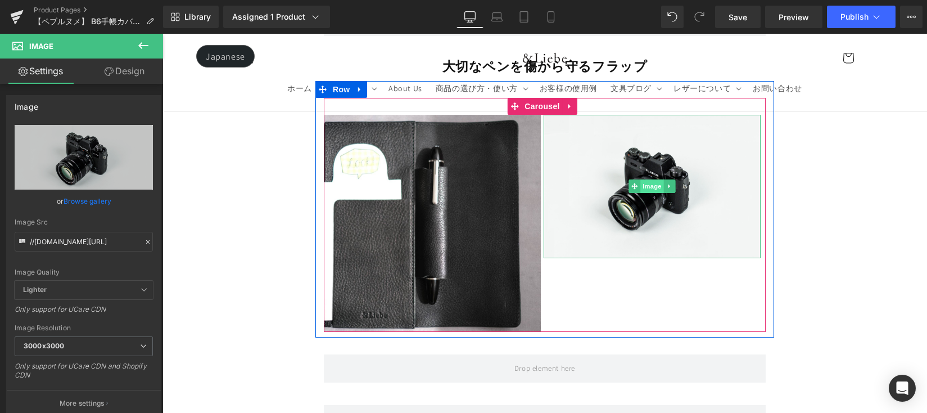
click at [647, 193] on span "Image" at bounding box center [652, 185] width 24 height 13
click at [652, 191] on span "Image" at bounding box center [652, 186] width 24 height 13
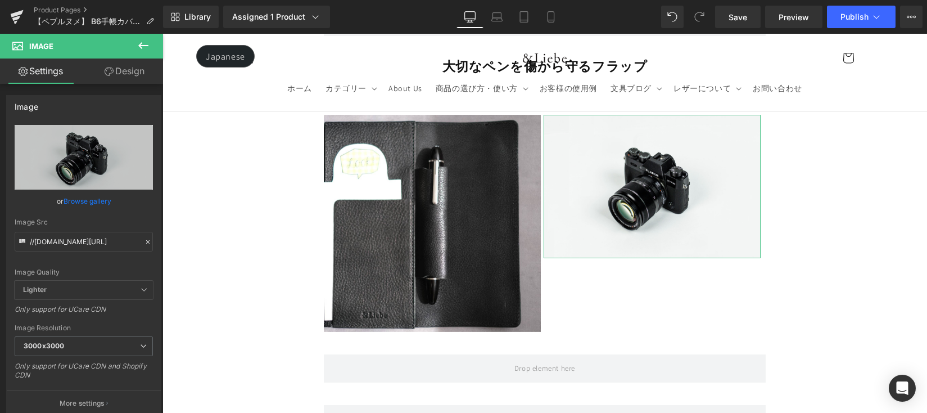
click at [89, 199] on link "Browse gallery" at bounding box center [88, 201] width 48 height 20
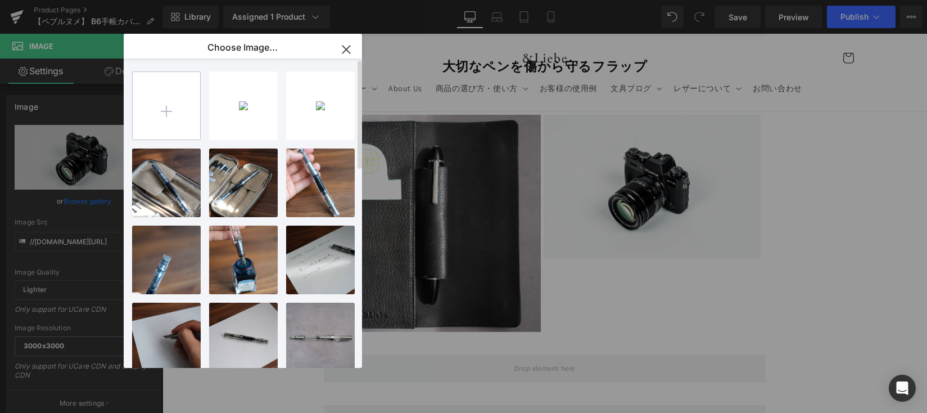
click at [162, 112] on input "file" at bounding box center [166, 105] width 67 height 67
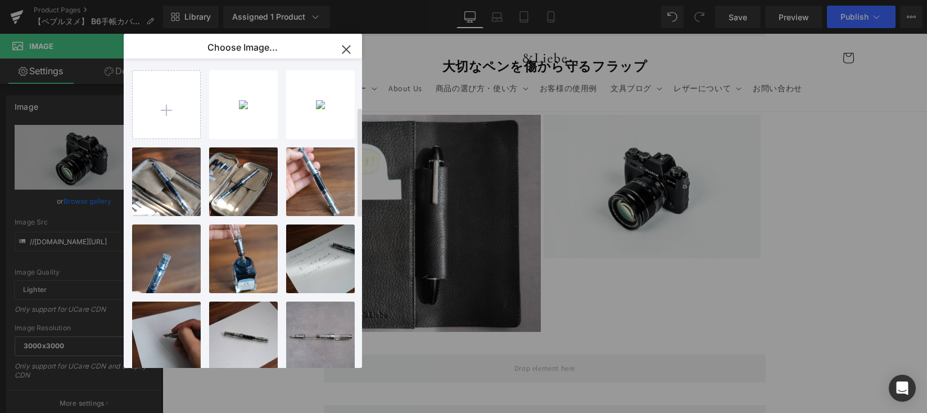
scroll to position [0, 0]
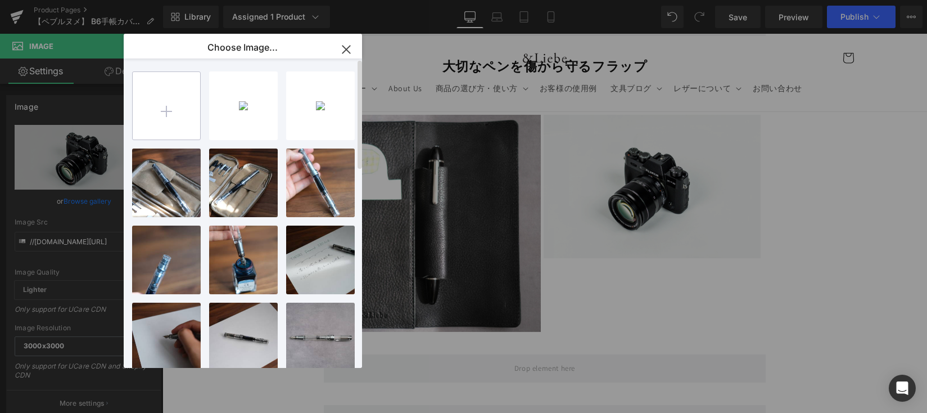
click at [173, 114] on input "file" at bounding box center [166, 105] width 67 height 67
type input "C:\fakepath\30CAE9D1-3DB3-4C5D-8BC8-2DEF915D574A-412-000000122EE60DF6.JPG"
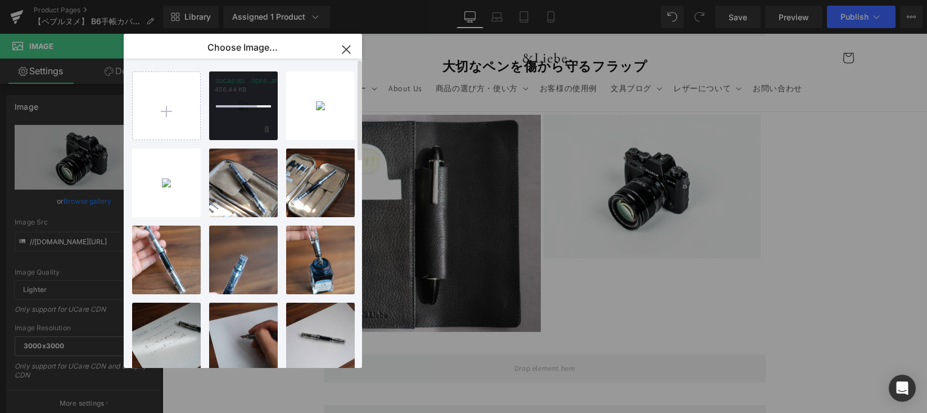
click at [239, 109] on div at bounding box center [243, 105] width 69 height 69
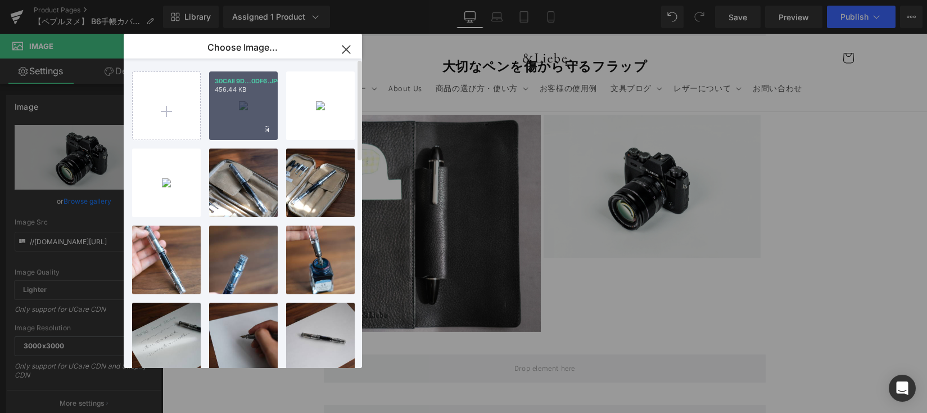
click at [239, 107] on div "30CAE9D...0DF6.JPG 456.44 KB" at bounding box center [243, 105] width 69 height 69
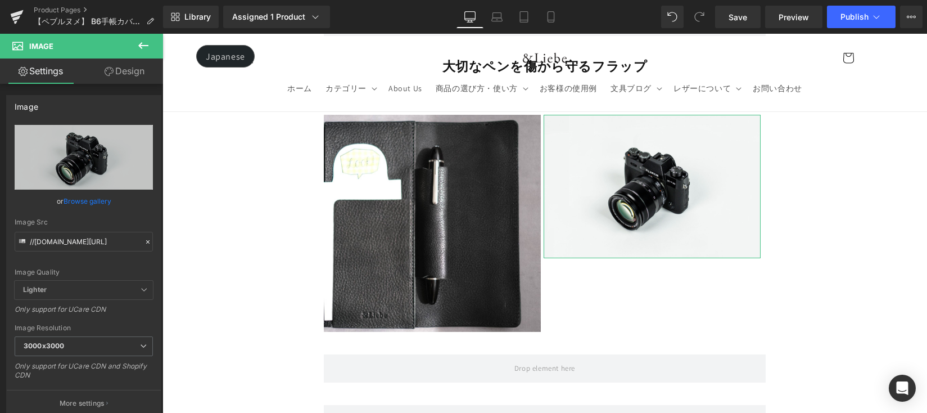
drag, startPoint x: 100, startPoint y: 197, endPoint x: 168, endPoint y: 167, distance: 74.3
click at [100, 197] on link "Browse gallery" at bounding box center [88, 201] width 48 height 20
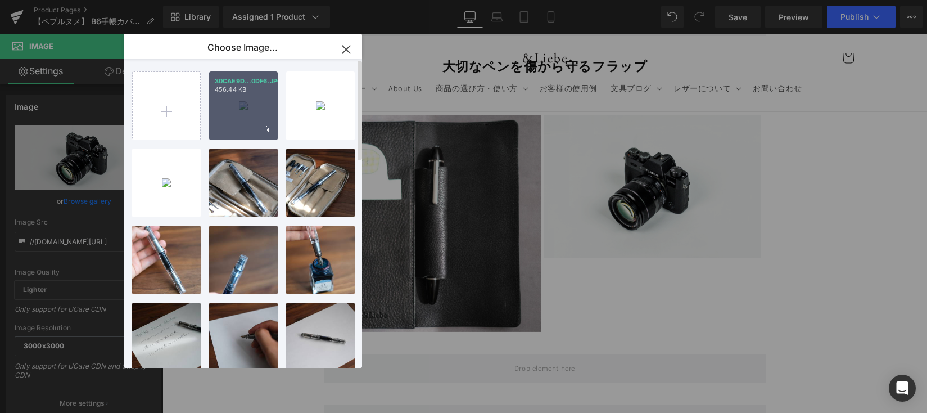
click at [240, 98] on div "30CAE9D...0DF6.JPG 456.44 KB" at bounding box center [243, 105] width 69 height 69
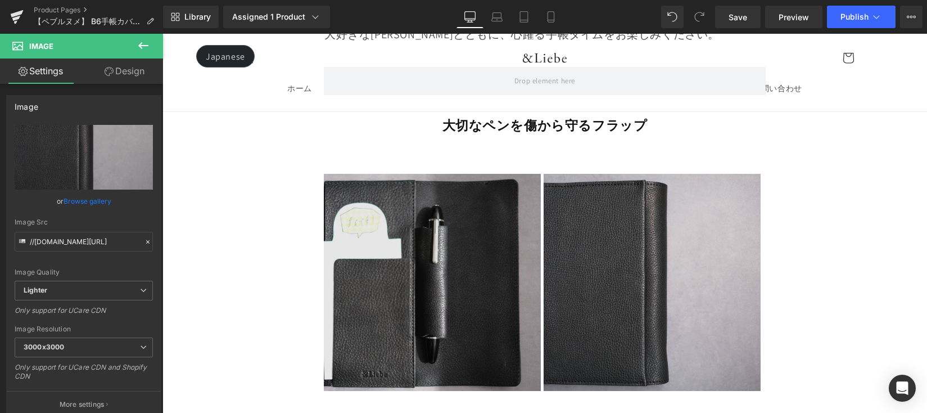
scroll to position [4102, 0]
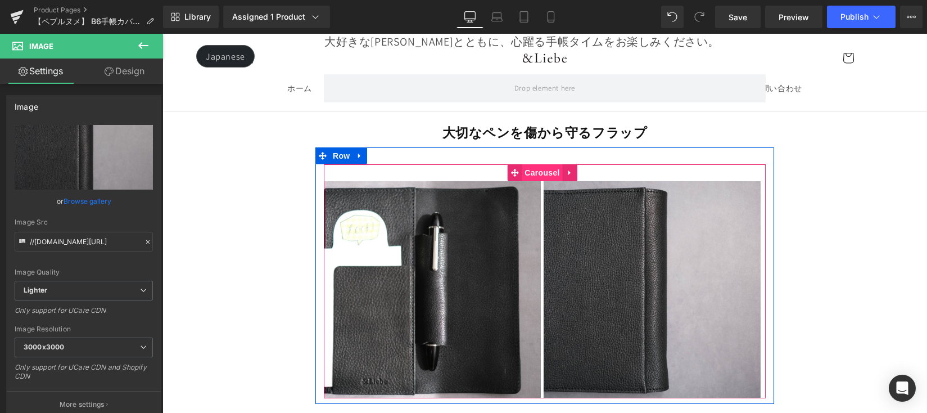
click at [534, 181] on span "Carousel" at bounding box center [542, 172] width 40 height 17
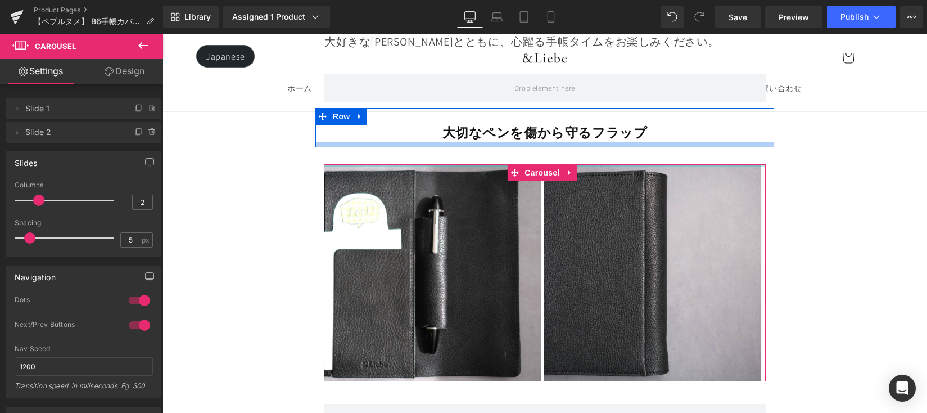
drag, startPoint x: 491, startPoint y: 165, endPoint x: 493, endPoint y: 156, distance: 8.5
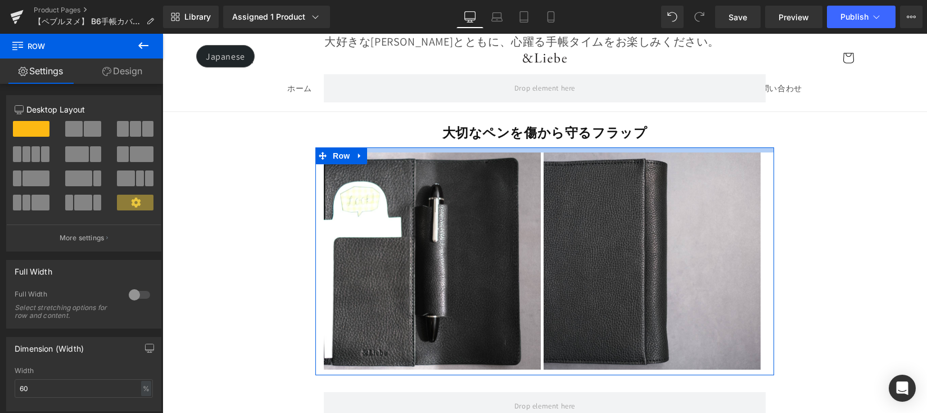
drag, startPoint x: 495, startPoint y: 159, endPoint x: 498, endPoint y: 147, distance: 12.0
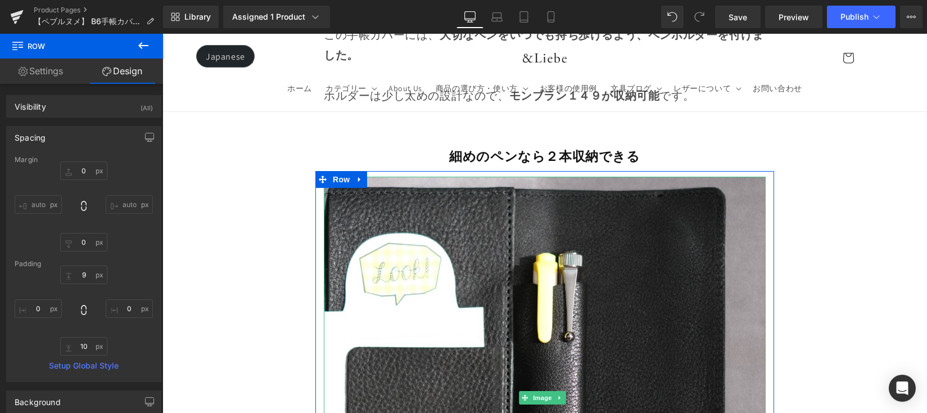
scroll to position [3279, 0]
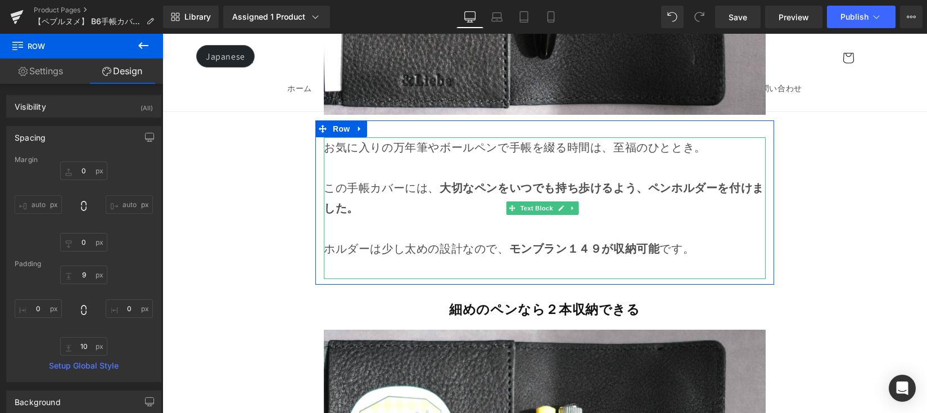
click at [708, 259] on p "ホルダーは少し太めの設計なので、 モンブラン１４９が収納可能 です。" at bounding box center [545, 248] width 442 height 20
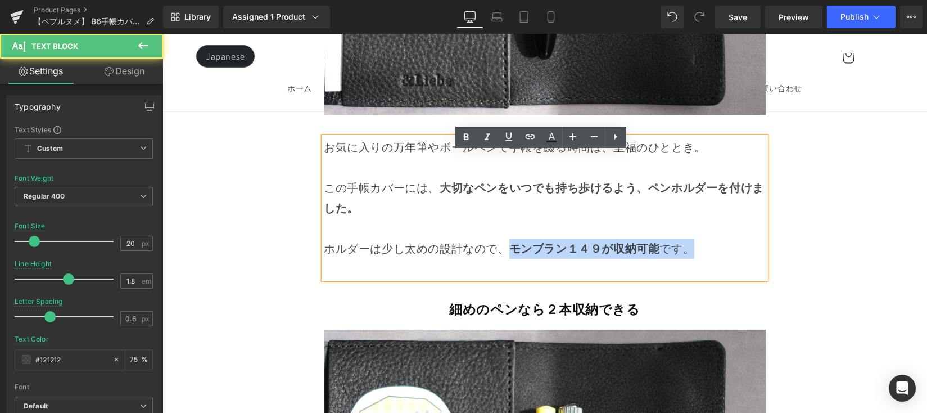
drag, startPoint x: 708, startPoint y: 260, endPoint x: 508, endPoint y: 266, distance: 200.8
click at [508, 259] on p "ホルダーは少し太めの設計なので、 モンブラン１４９が収納可能 です。" at bounding box center [545, 248] width 442 height 20
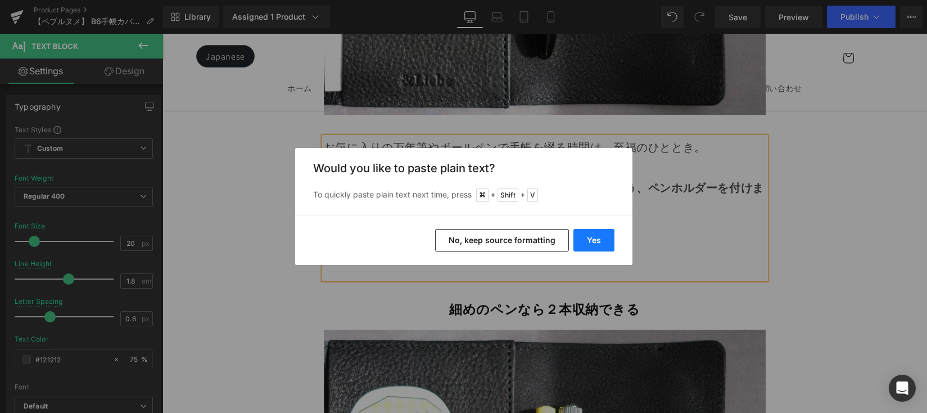
click at [603, 235] on button "Yes" at bounding box center [593, 240] width 41 height 22
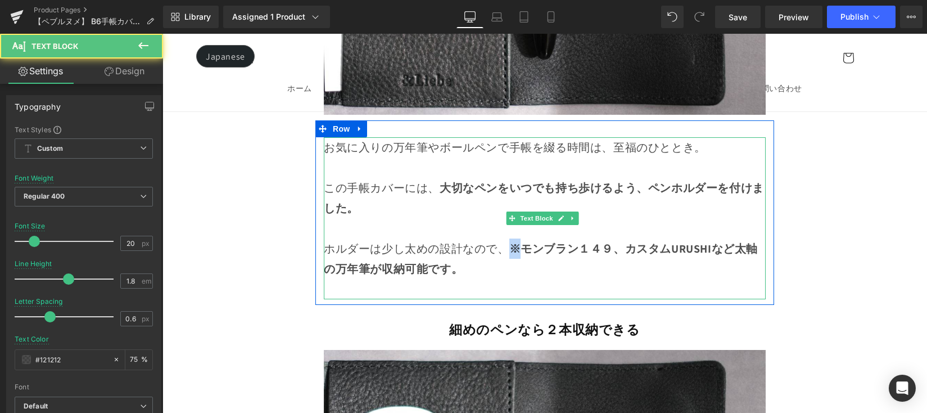
drag, startPoint x: 516, startPoint y: 266, endPoint x: 500, endPoint y: 267, distance: 15.2
click at [500, 266] on p "ホルダーは少し太めの設計なので、 ※モンブラン１４９、カスタムURUSHIなど太軸の万年筆が収納可能です。" at bounding box center [545, 258] width 442 height 40
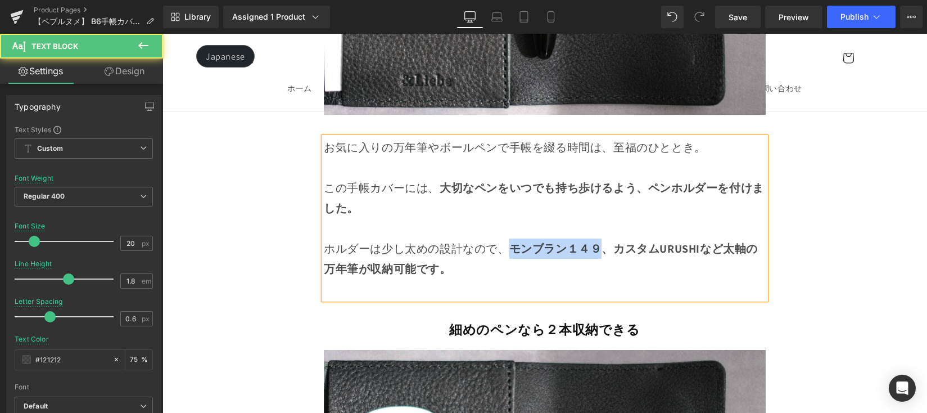
drag, startPoint x: 506, startPoint y: 264, endPoint x: 602, endPoint y: 263, distance: 95.6
click at [602, 263] on b "モンブラン１４９、カスタムURUSHIなど太軸の万年筆が収納可能です。" at bounding box center [541, 258] width 434 height 35
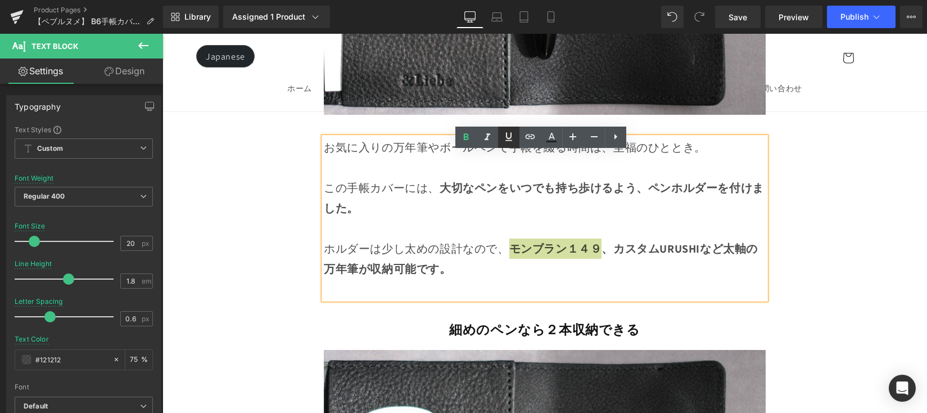
click at [511, 138] on icon at bounding box center [508, 136] width 13 height 13
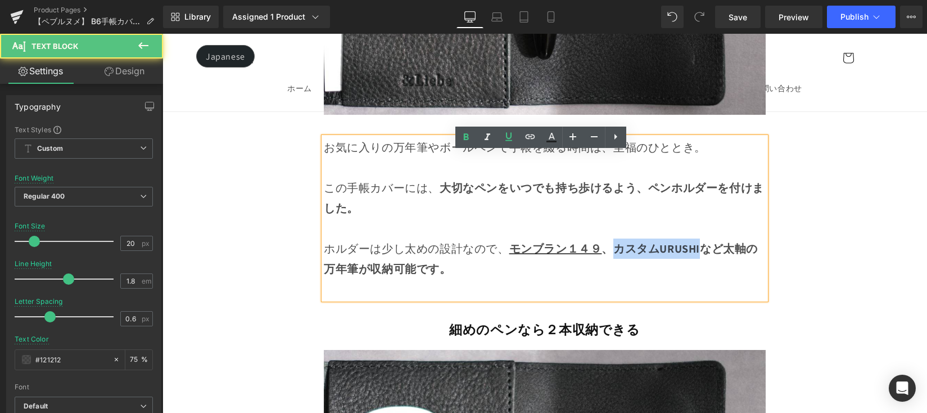
drag, startPoint x: 616, startPoint y: 264, endPoint x: 696, endPoint y: 267, distance: 79.9
click at [696, 267] on b "モンブラン１４９ 、カスタムURUSHIなど太軸の万年筆が収納可能です。" at bounding box center [541, 258] width 434 height 35
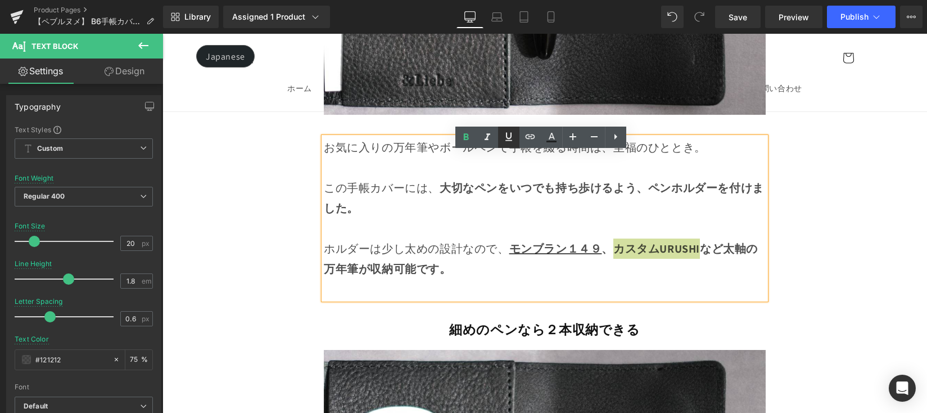
click at [507, 137] on icon at bounding box center [508, 136] width 7 height 8
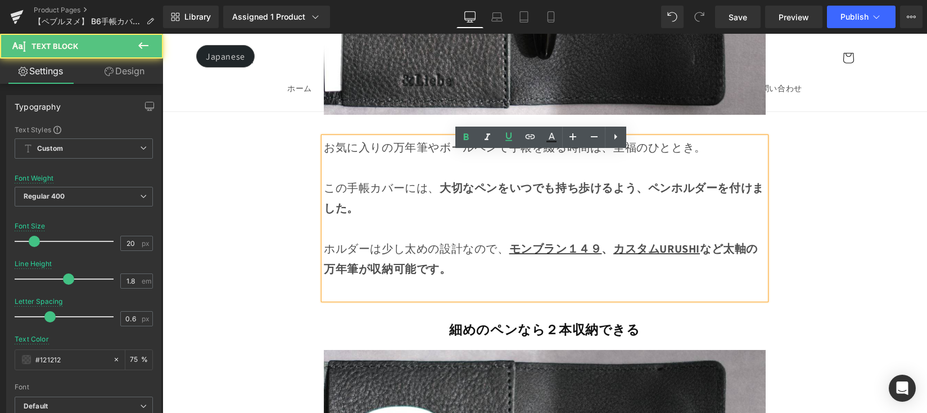
click at [349, 299] on p at bounding box center [545, 289] width 442 height 20
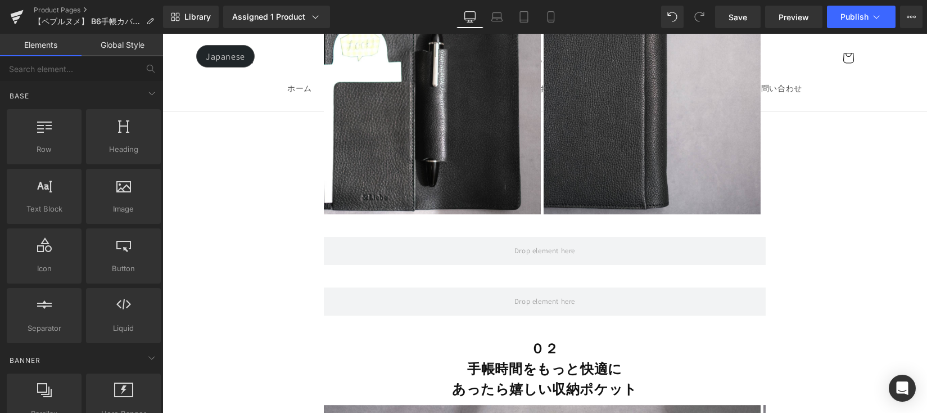
scroll to position [4259, 0]
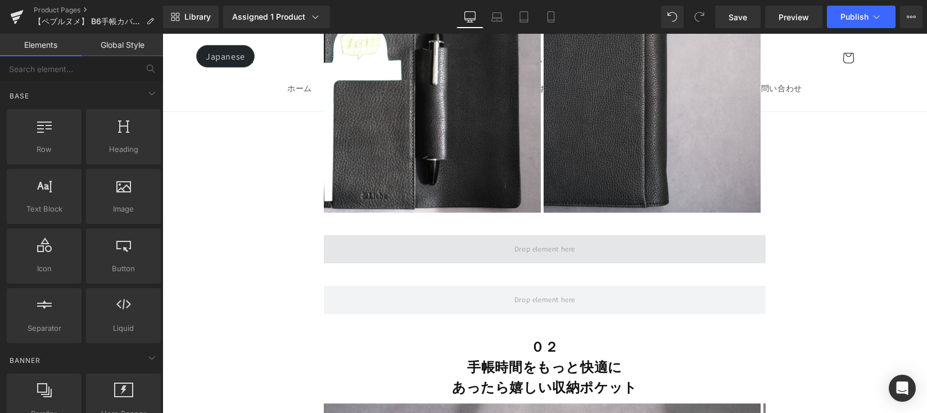
click at [653, 261] on span at bounding box center [545, 249] width 442 height 28
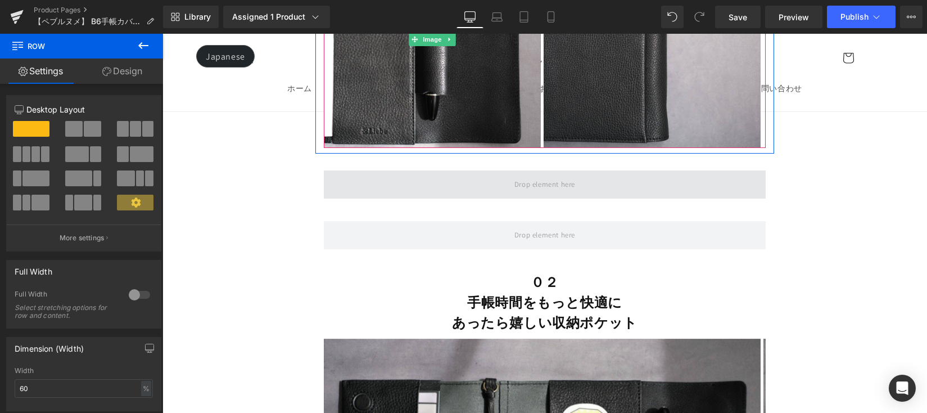
scroll to position [4346, 0]
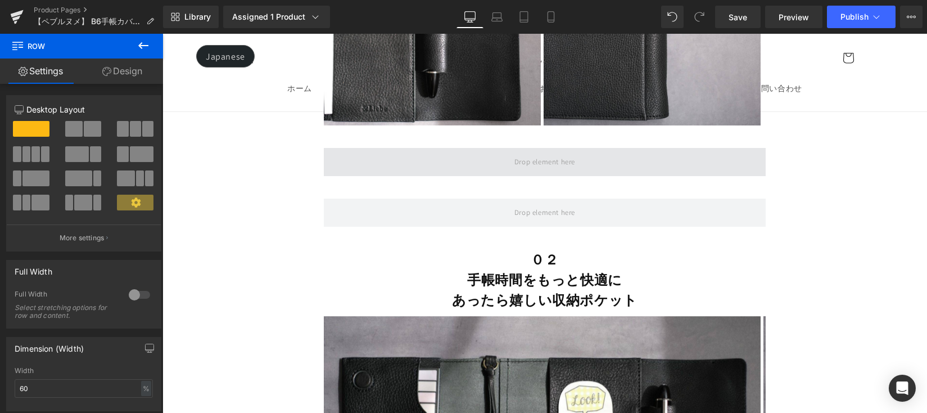
click at [483, 171] on span at bounding box center [545, 162] width 442 height 28
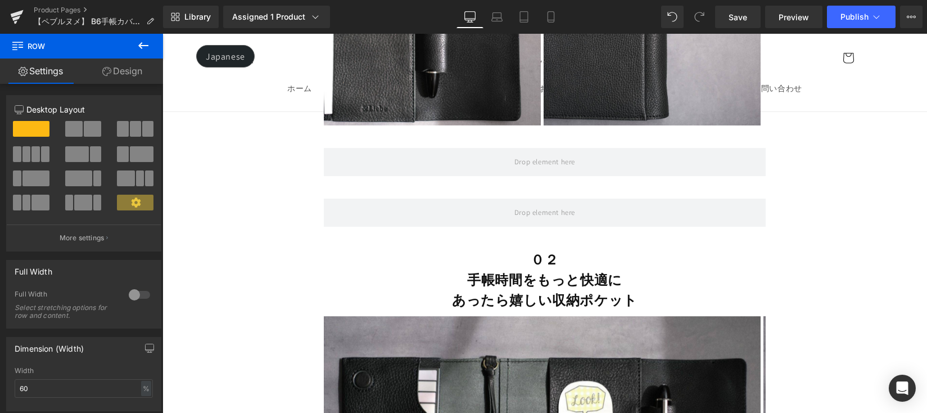
click at [142, 49] on icon at bounding box center [143, 45] width 13 height 13
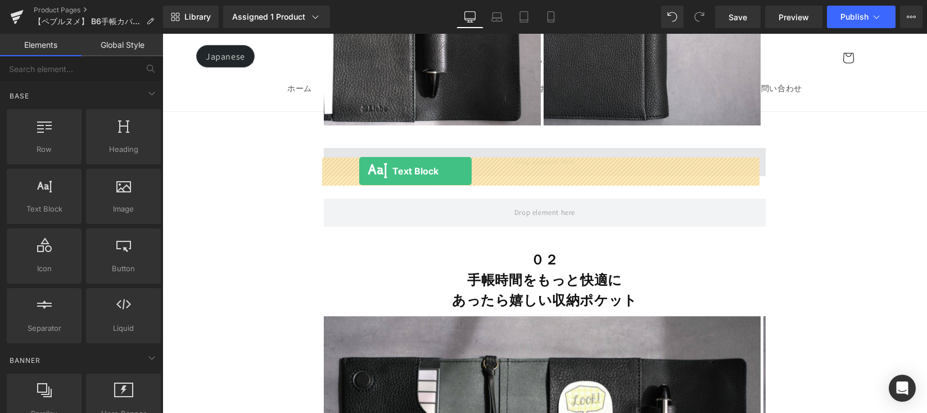
drag, startPoint x: 313, startPoint y: 228, endPoint x: 360, endPoint y: 171, distance: 73.9
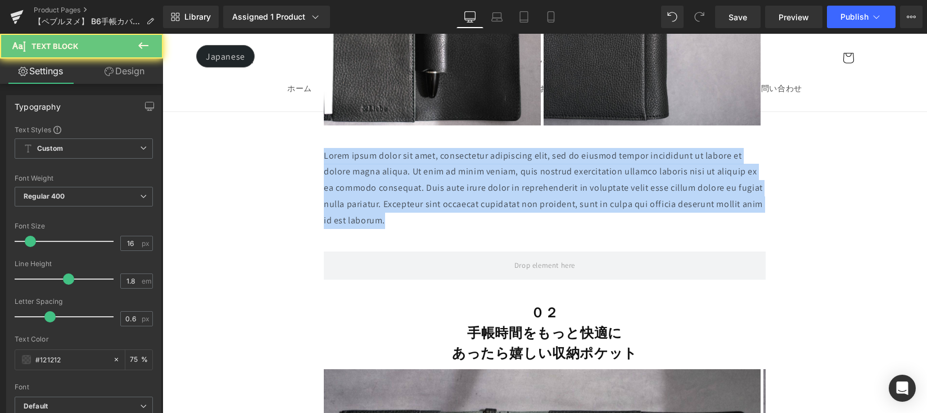
drag, startPoint x: 341, startPoint y: 202, endPoint x: 299, endPoint y: 173, distance: 50.8
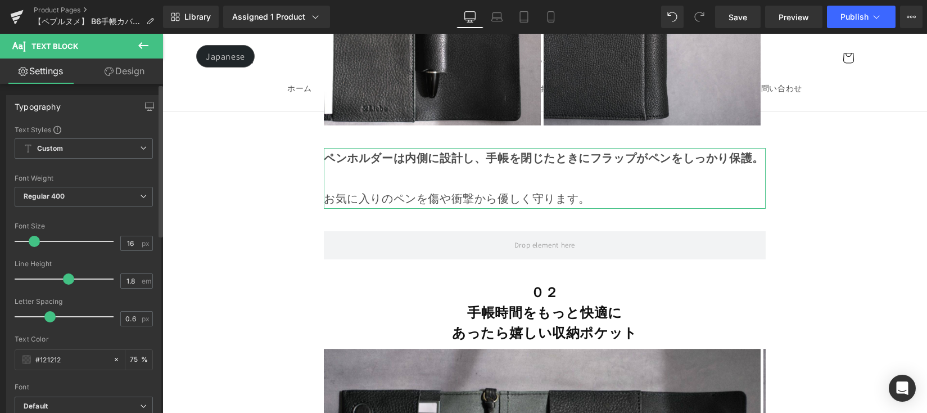
click at [30, 241] on span at bounding box center [34, 241] width 11 height 11
click at [549, 19] on icon at bounding box center [550, 16] width 11 height 11
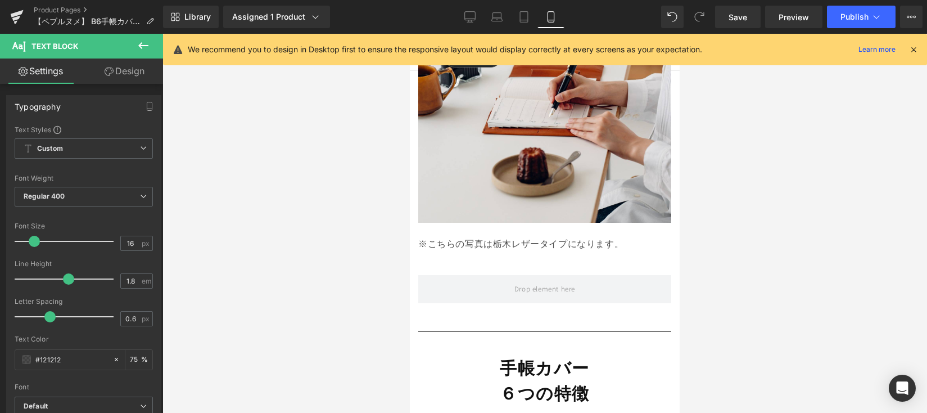
scroll to position [2233, 0]
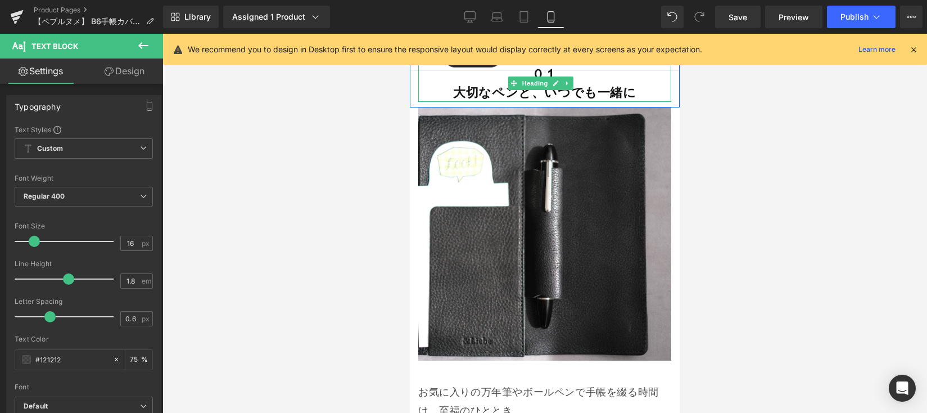
click at [584, 100] on strong "大切なペンと、いつでも一緒に" at bounding box center [544, 92] width 183 height 16
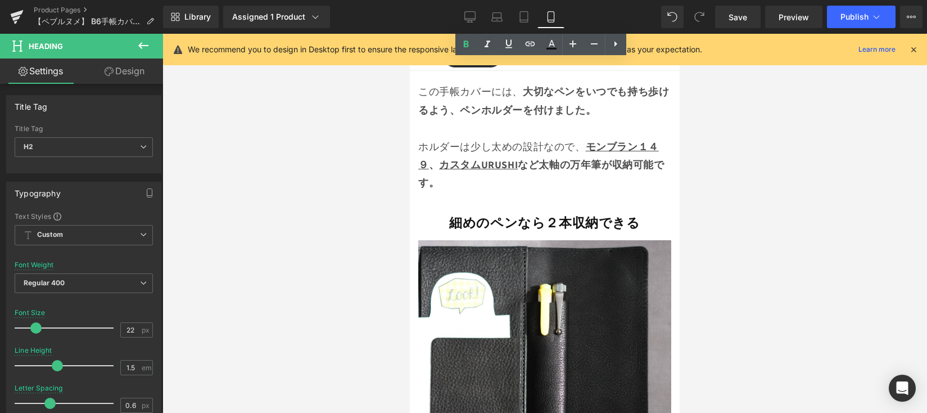
scroll to position [2595, 0]
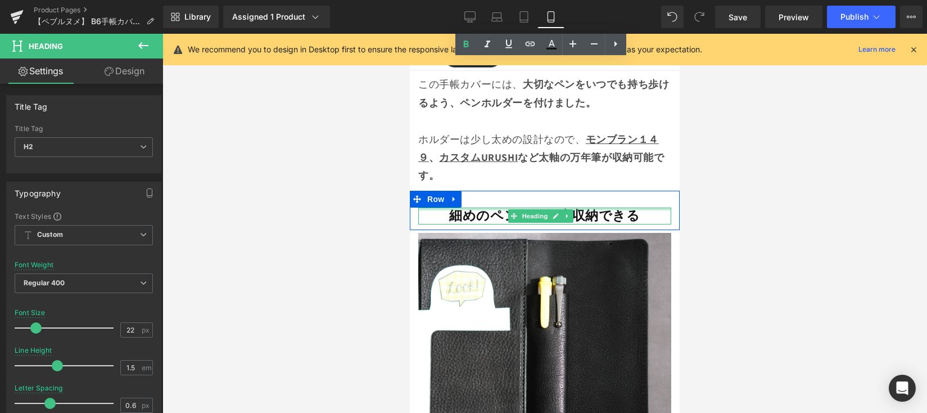
click at [581, 217] on div "細めのペンなら２本収納できる Heading" at bounding box center [544, 215] width 253 height 17
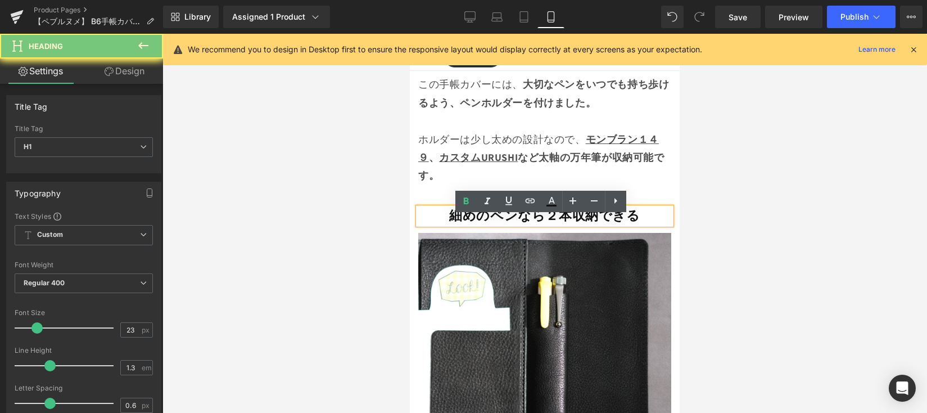
click at [598, 224] on strong "細めのペンなら２本収納できる" at bounding box center [544, 215] width 191 height 17
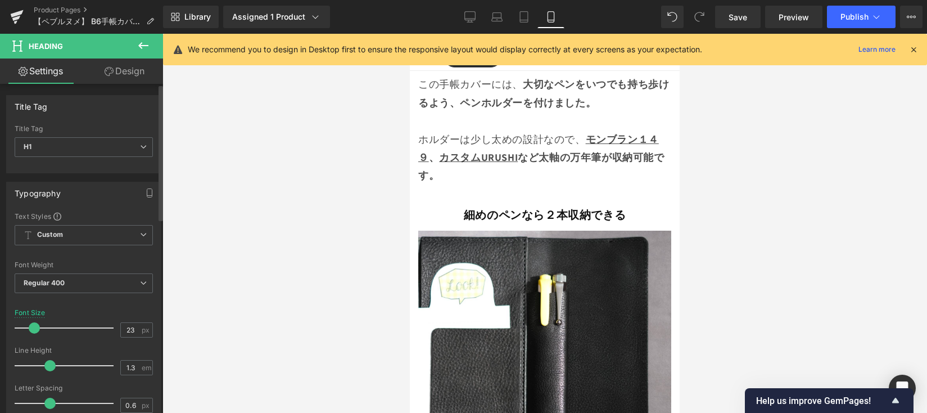
click at [35, 327] on span at bounding box center [34, 327] width 11 height 11
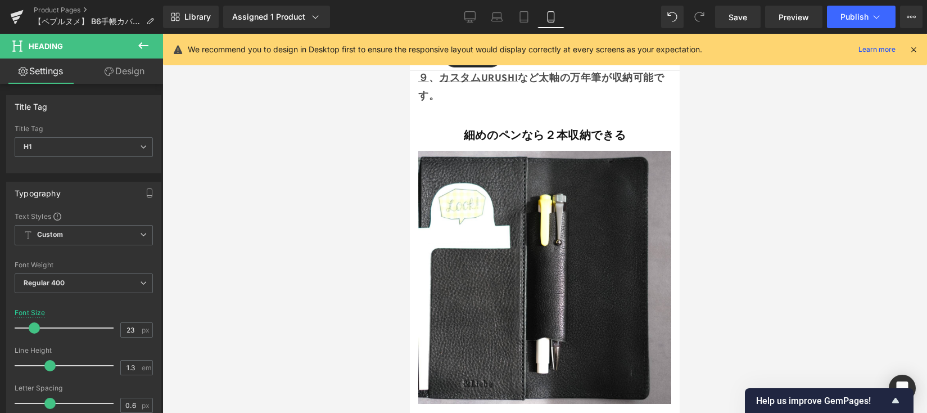
scroll to position [2882, 0]
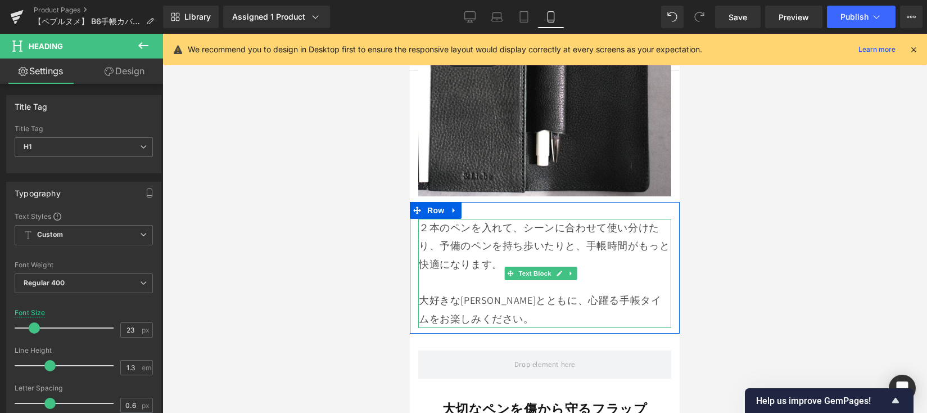
click at [517, 235] on p "２本のペンを入れて、シーンに合わせて使い分けたり、予備のペンを持ち歩いたりと、手帳時間がもっと快適になります。" at bounding box center [545, 246] width 252 height 55
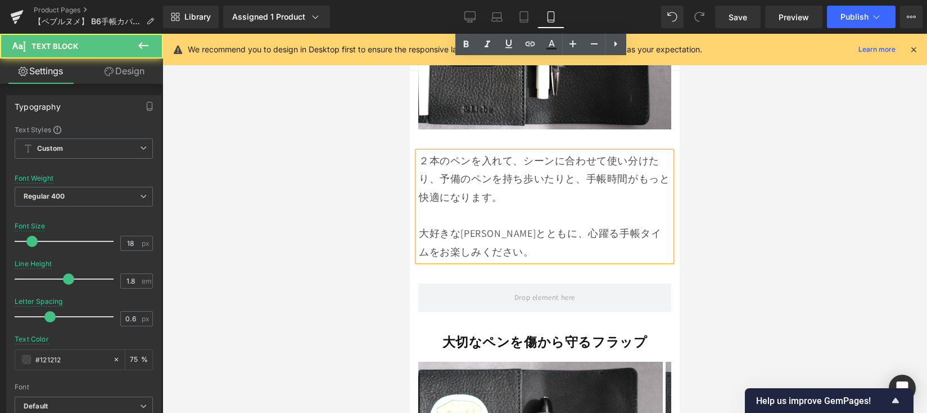
scroll to position [3104, 0]
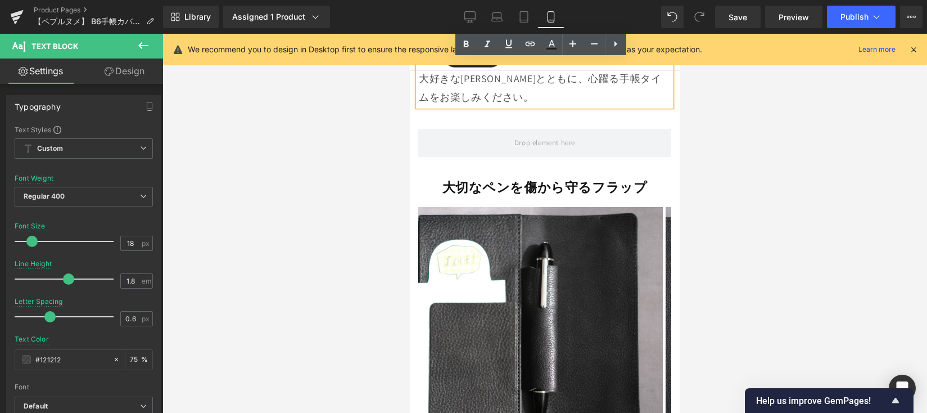
click at [478, 187] on strong "大切なペンを傷から守るフラップ" at bounding box center [544, 187] width 205 height 17
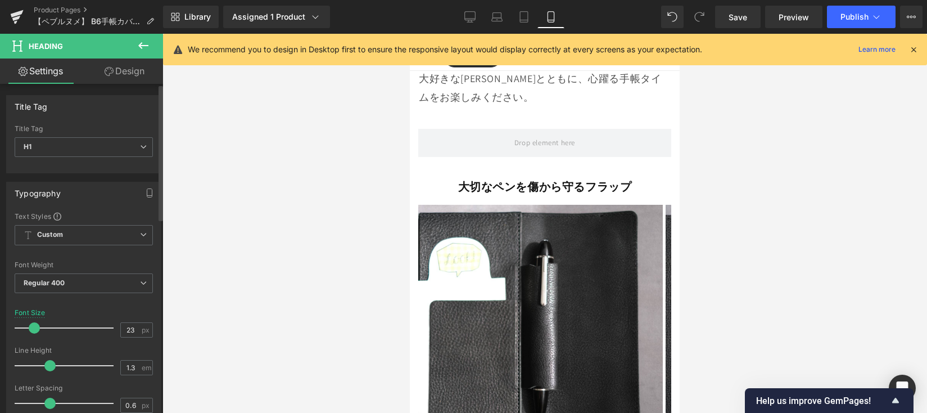
click at [30, 329] on span at bounding box center [34, 327] width 11 height 11
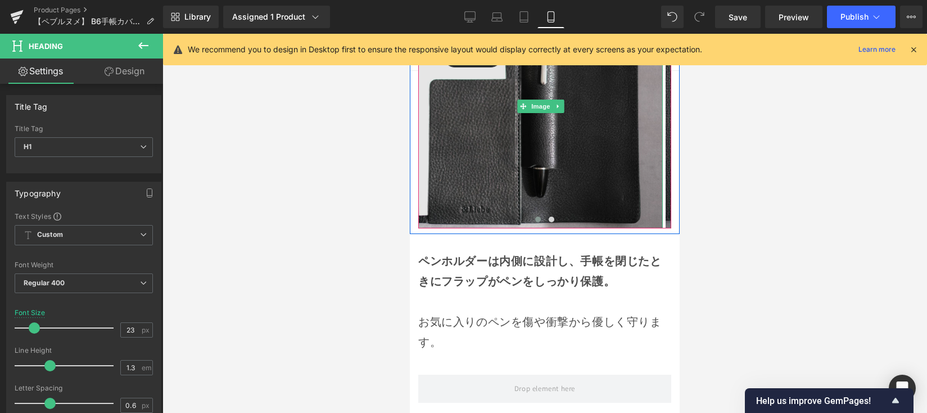
scroll to position [3325, 0]
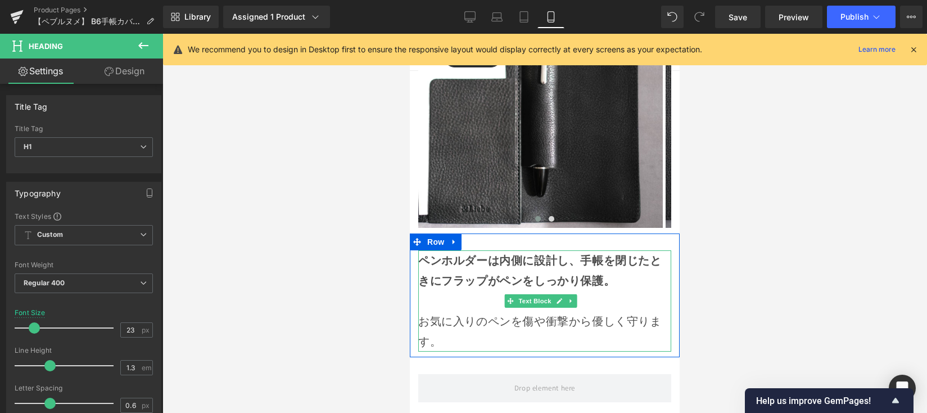
click at [508, 279] on strong "ペンホルダーは内側に設計し、手帳を閉じたときにフラップがペンをしっかり保護。" at bounding box center [539, 270] width 243 height 35
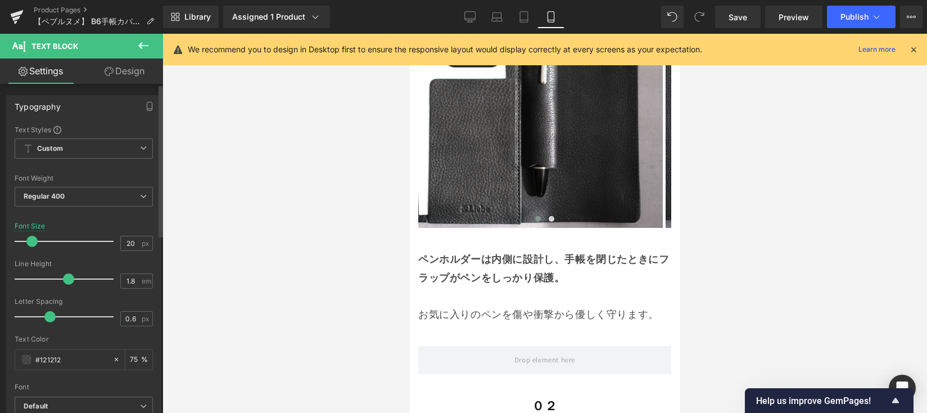
click at [34, 240] on span at bounding box center [31, 241] width 11 height 11
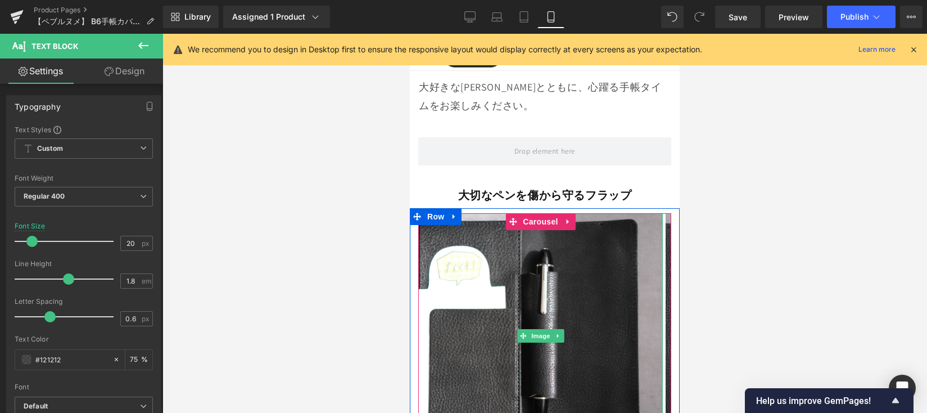
scroll to position [3091, 0]
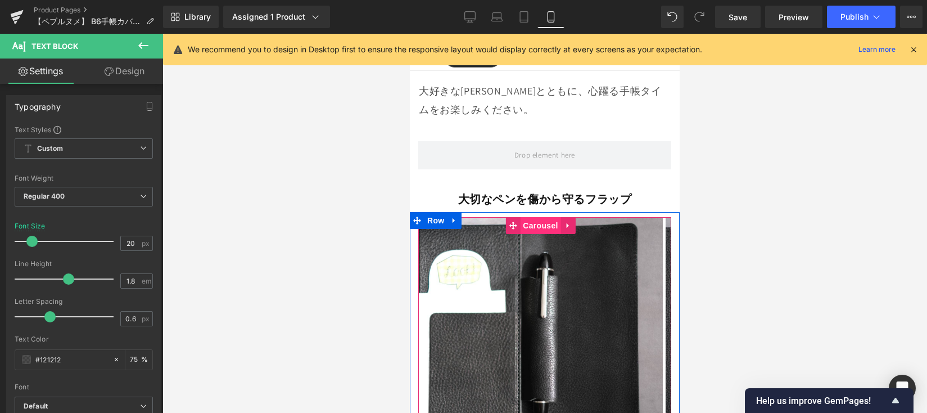
click at [535, 228] on span "Carousel" at bounding box center [540, 225] width 40 height 17
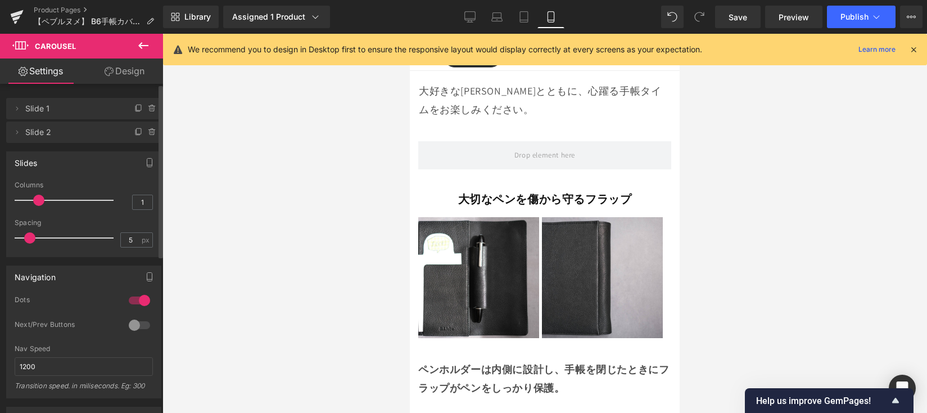
drag, startPoint x: 22, startPoint y: 197, endPoint x: 34, endPoint y: 198, distance: 11.9
click at [34, 198] on span at bounding box center [38, 200] width 11 height 11
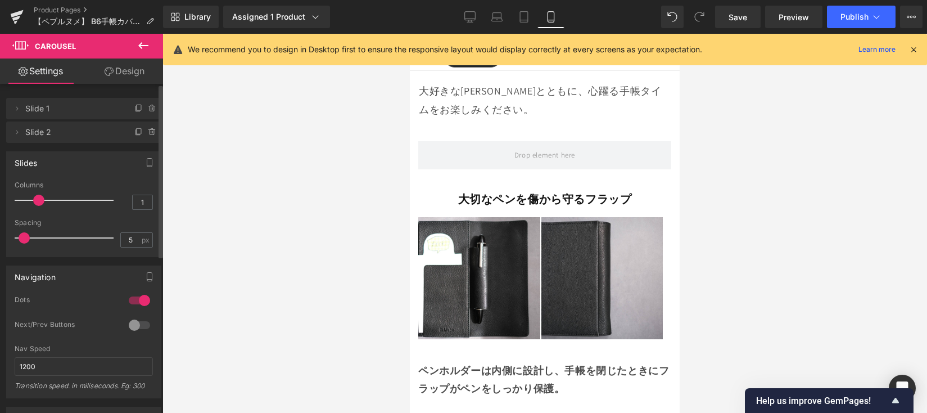
click at [20, 237] on span at bounding box center [24, 237] width 11 height 11
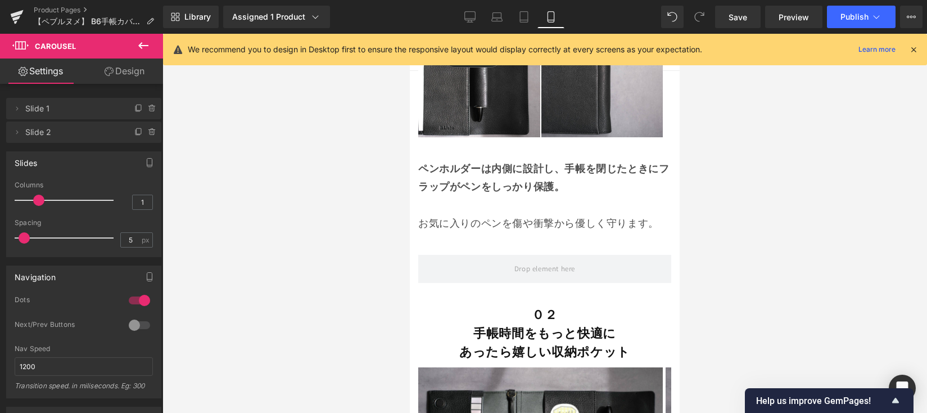
scroll to position [3294, 0]
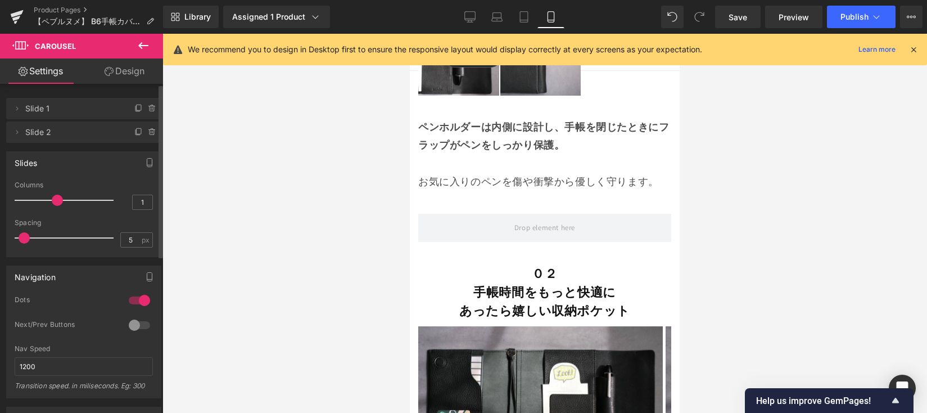
drag, startPoint x: 38, startPoint y: 200, endPoint x: 50, endPoint y: 200, distance: 12.4
click at [52, 200] on span at bounding box center [57, 200] width 11 height 11
click at [55, 200] on span at bounding box center [57, 200] width 11 height 11
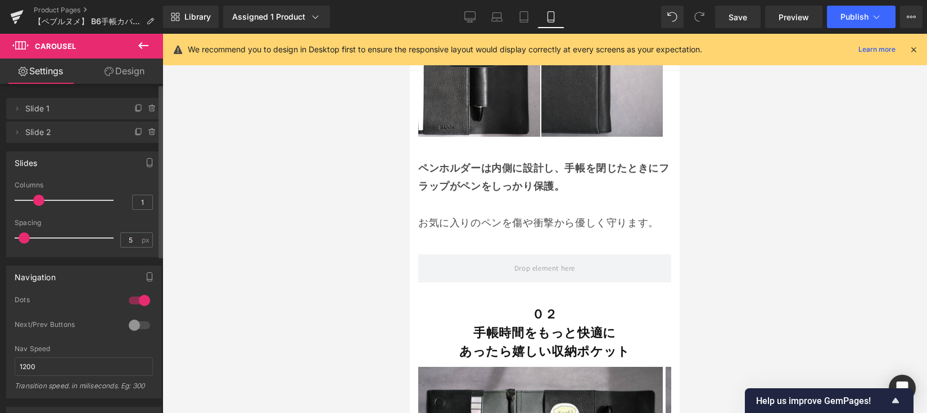
click at [42, 200] on span at bounding box center [38, 200] width 11 height 11
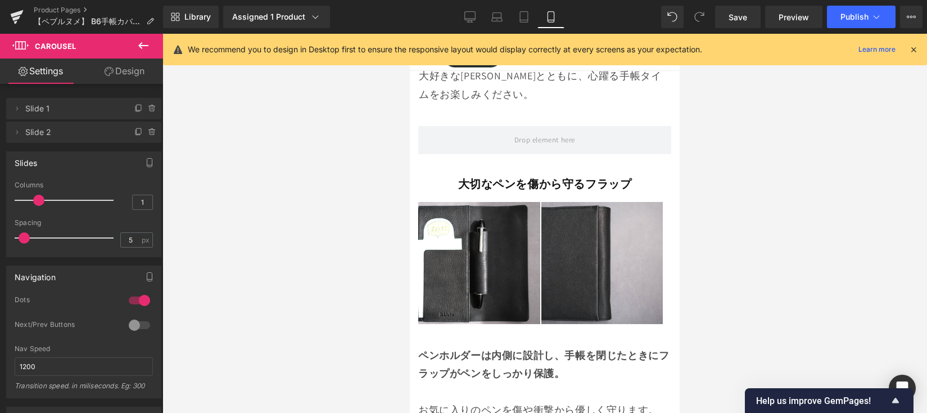
scroll to position [3089, 0]
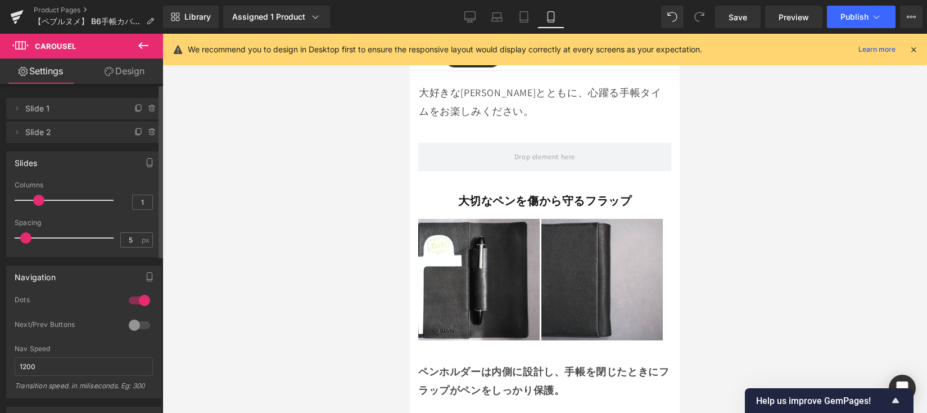
click at [27, 238] on span at bounding box center [25, 237] width 11 height 11
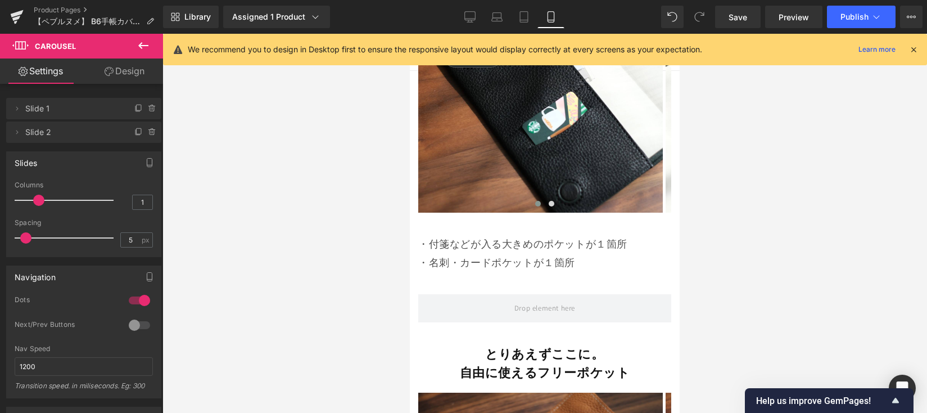
scroll to position [4276, 0]
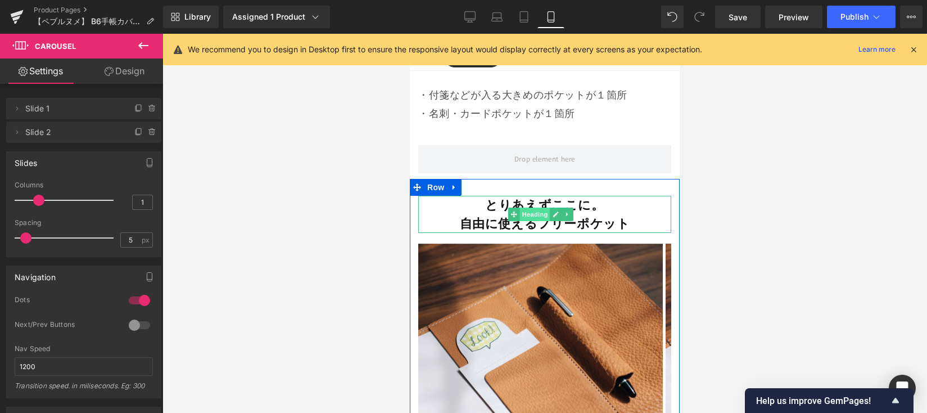
click at [536, 218] on span "Heading" at bounding box center [534, 213] width 30 height 13
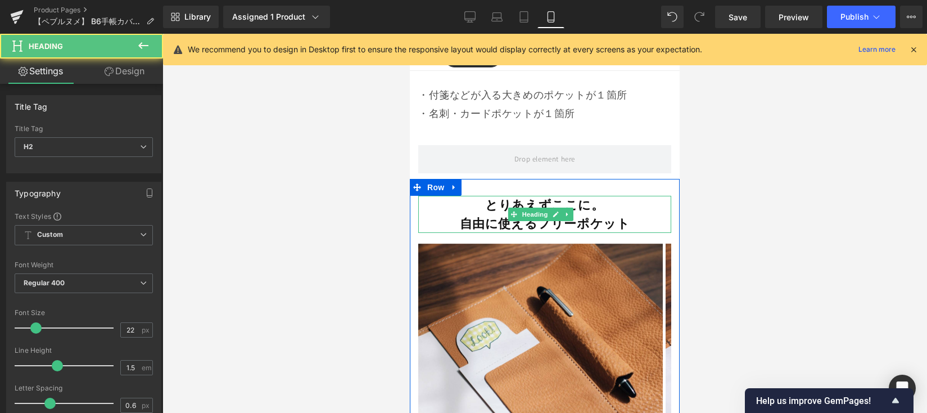
click at [493, 224] on strong "自由に使えるフリーポケット" at bounding box center [545, 223] width 170 height 16
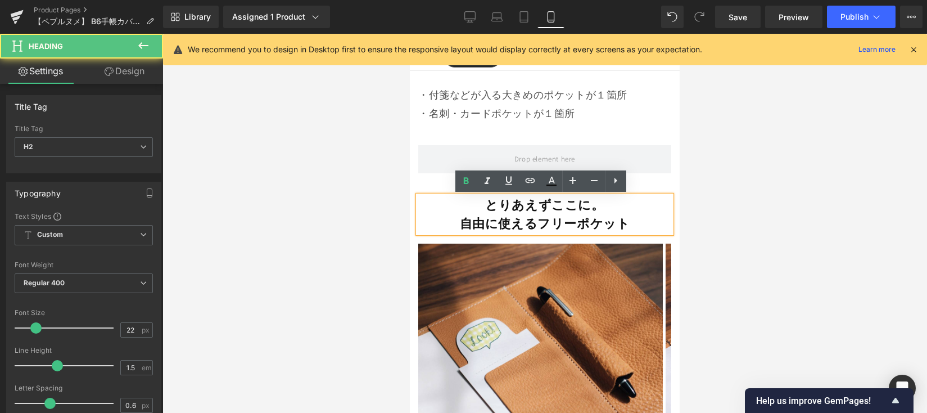
click at [496, 224] on strong "自由に使えるフリーポケット" at bounding box center [545, 223] width 170 height 16
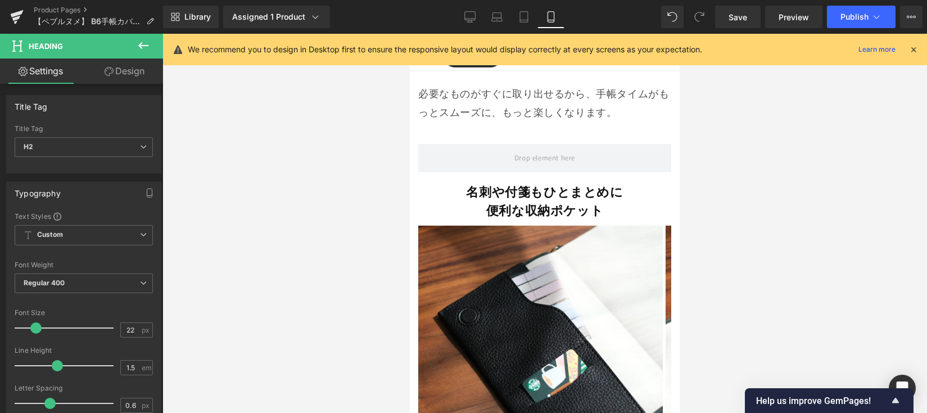
scroll to position [3860, 0]
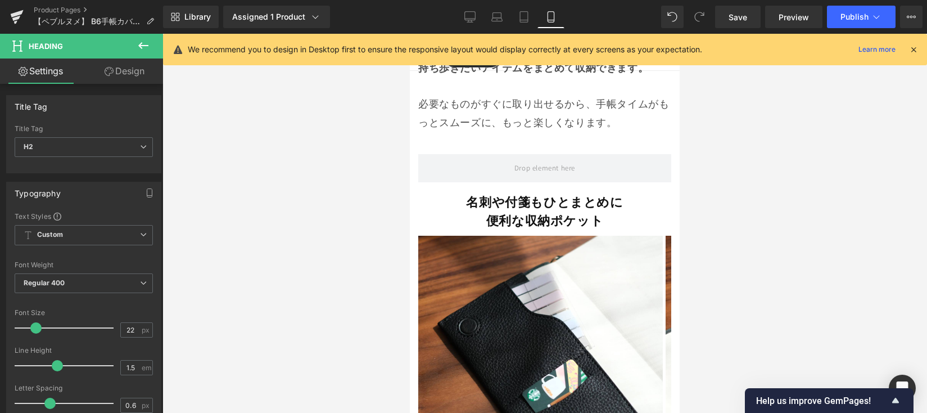
click at [491, 220] on b "便利な" at bounding box center [505, 221] width 39 height 16
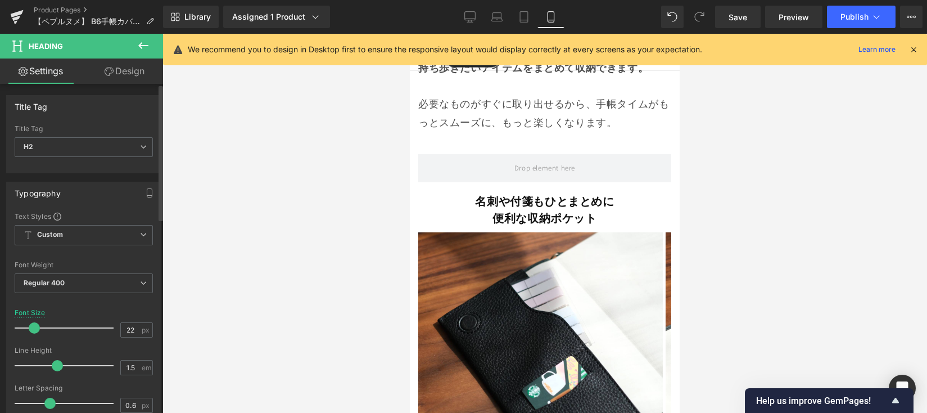
click at [34, 329] on span at bounding box center [34, 327] width 11 height 11
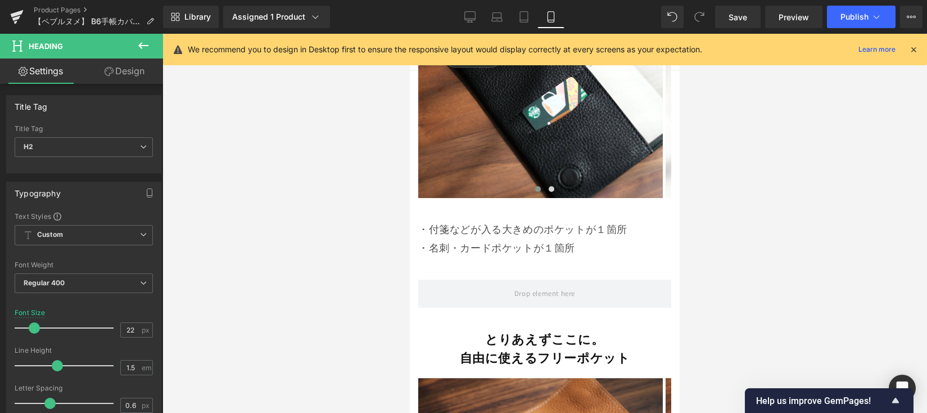
scroll to position [4157, 0]
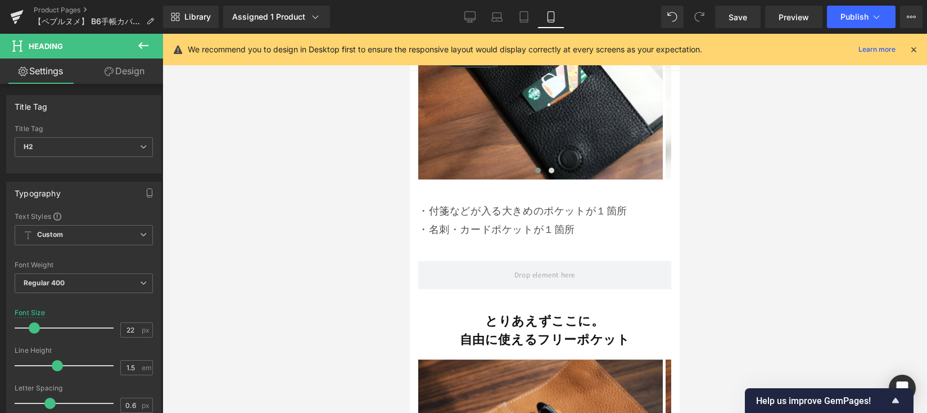
click at [478, 335] on strong "自由に使えるフリーポケット" at bounding box center [545, 339] width 170 height 16
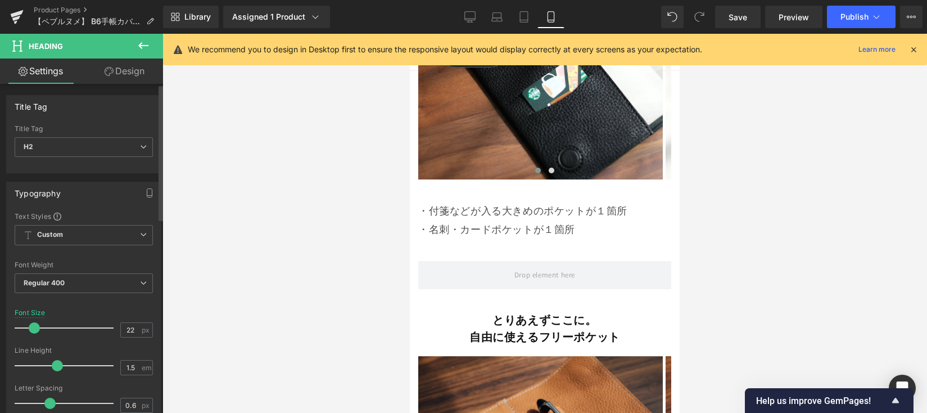
click at [35, 327] on span at bounding box center [34, 327] width 11 height 11
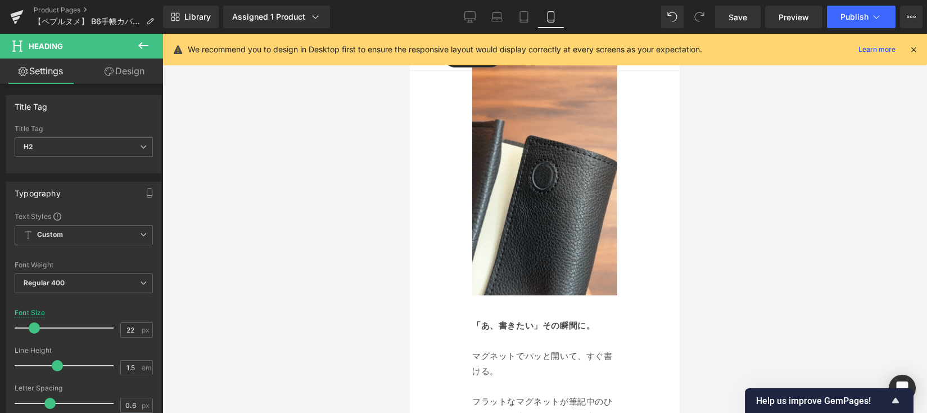
scroll to position [6088, 0]
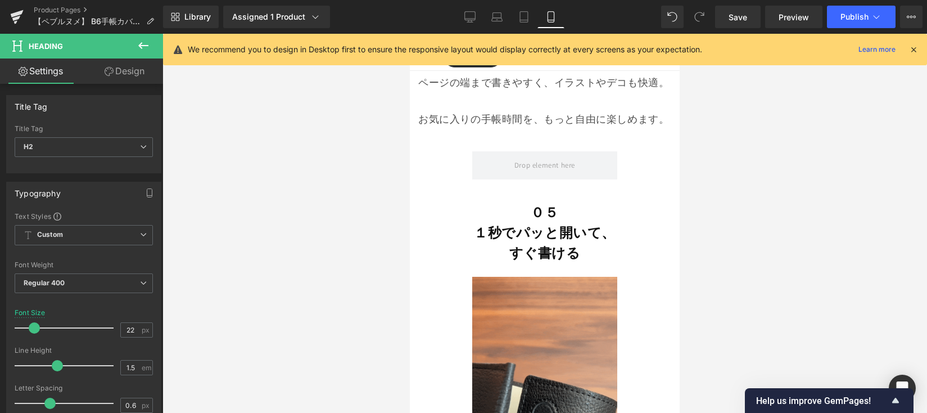
click at [554, 249] on div "０５ １秒でパッと開いて、すぐ書ける Heading" at bounding box center [544, 232] width 145 height 61
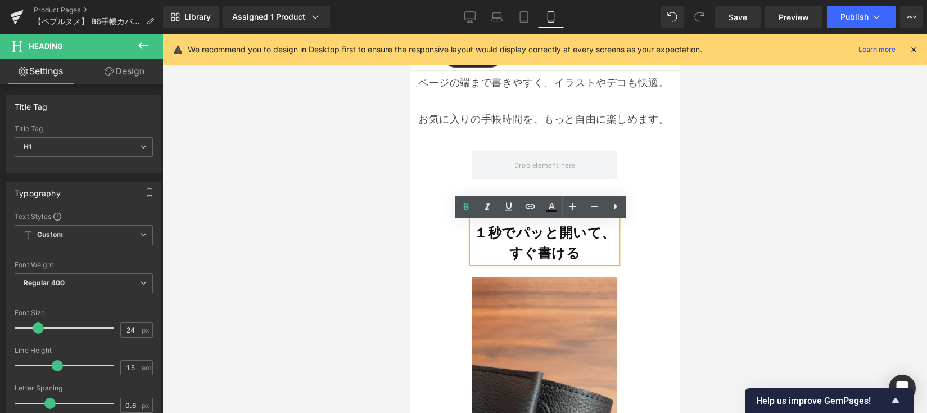
click at [343, 240] on div at bounding box center [544, 223] width 765 height 379
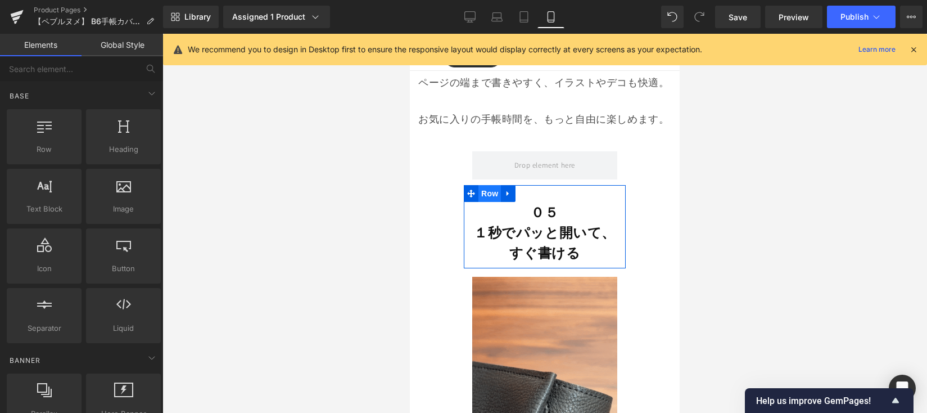
click at [484, 202] on span "Row" at bounding box center [489, 193] width 22 height 17
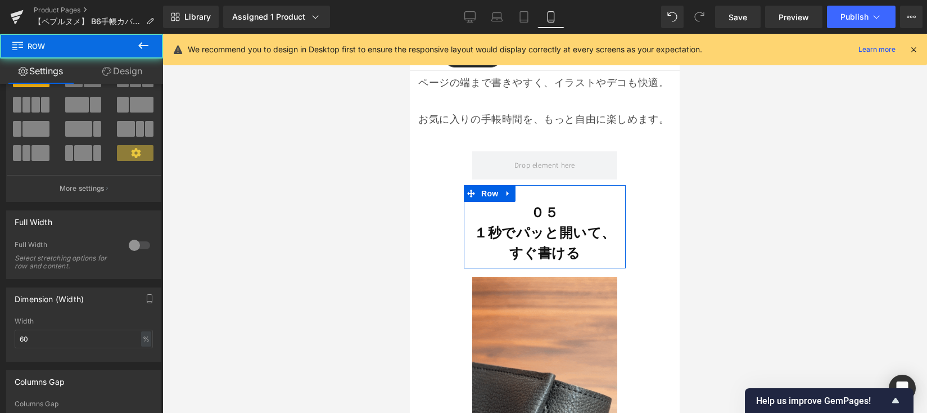
scroll to position [111, 0]
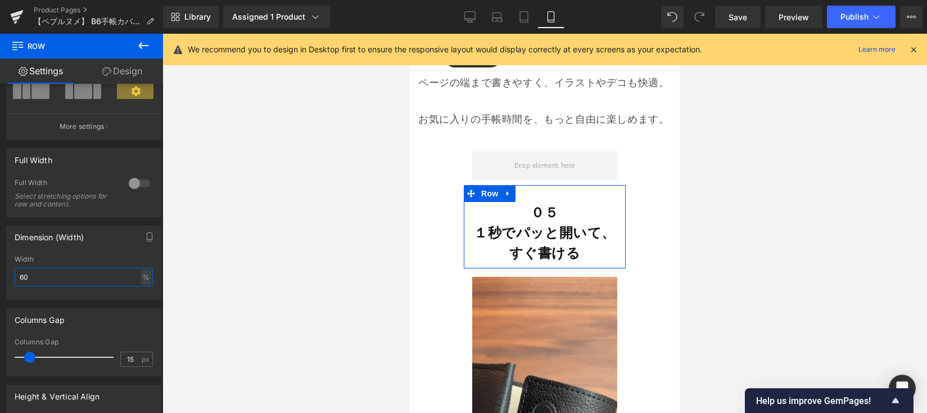
drag, startPoint x: 45, startPoint y: 275, endPoint x: -12, endPoint y: 275, distance: 57.4
click at [0, 275] on html "Row You are previewing how the will restyle your page. You can not edit Element…" at bounding box center [463, 206] width 927 height 413
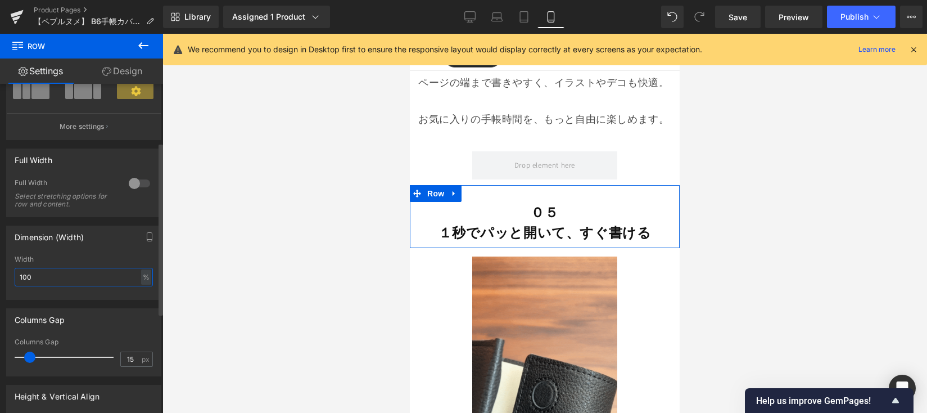
type input "100"
click at [28, 357] on span at bounding box center [25, 356] width 11 height 11
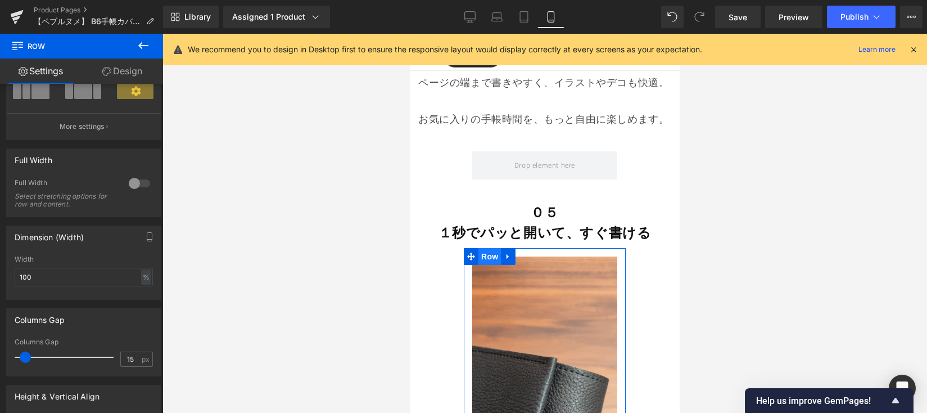
click at [485, 265] on span "Row" at bounding box center [489, 256] width 22 height 17
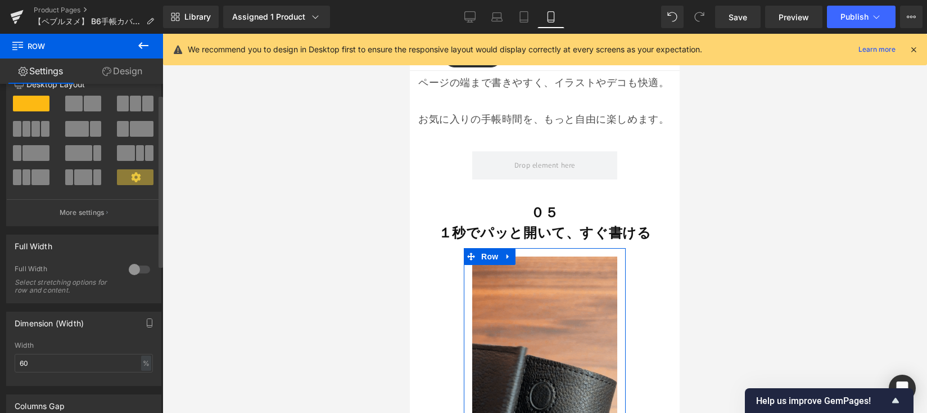
scroll to position [26, 0]
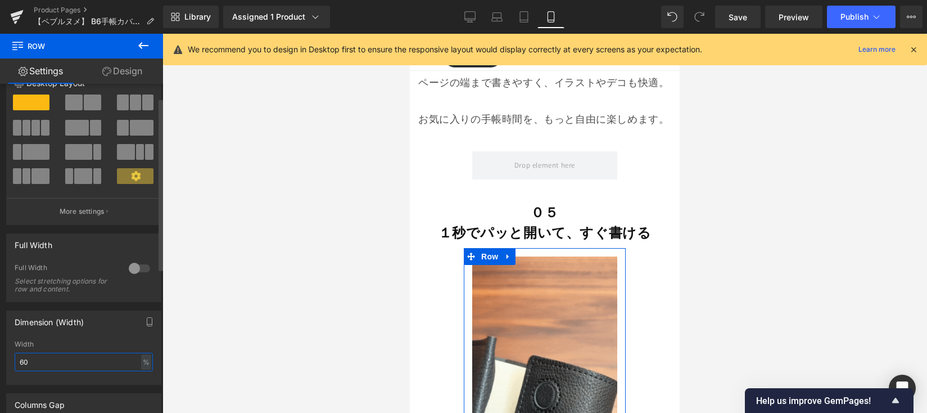
click at [52, 359] on input "60" at bounding box center [84, 362] width 138 height 19
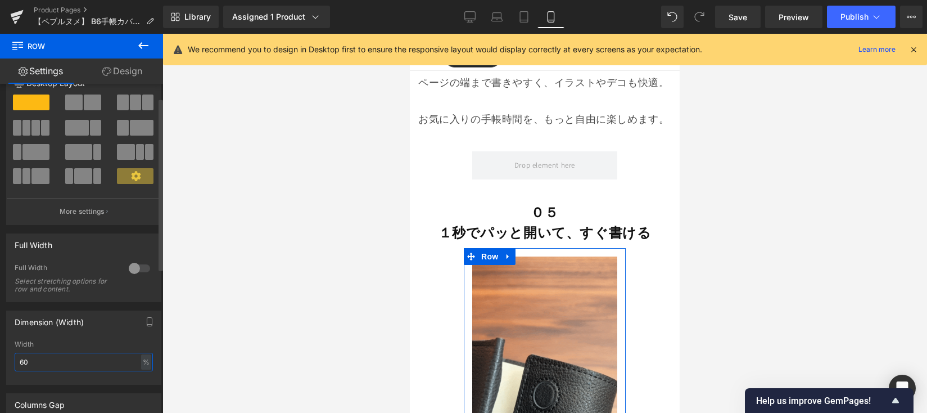
type input "6"
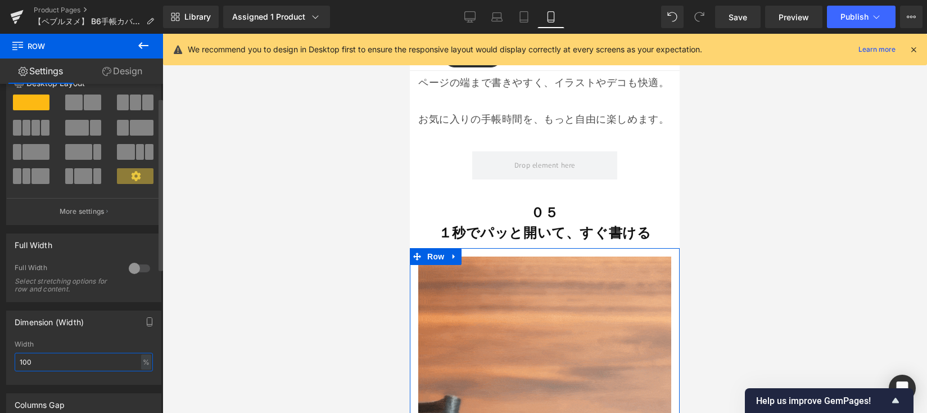
type input "100"
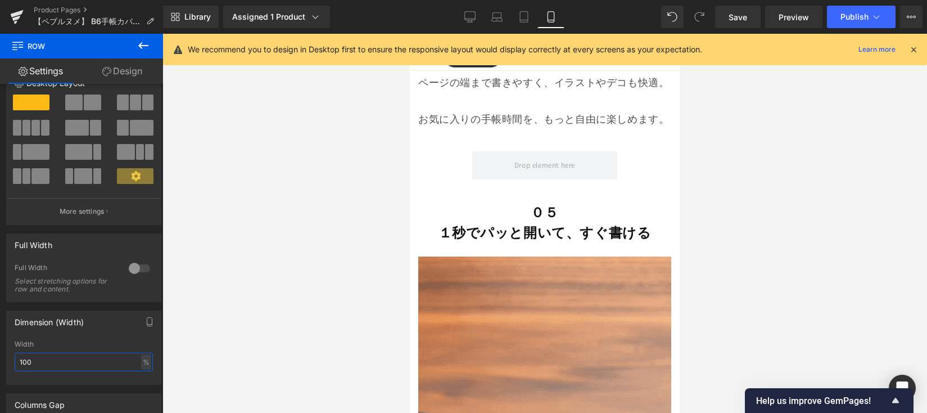
scroll to position [6091, 0]
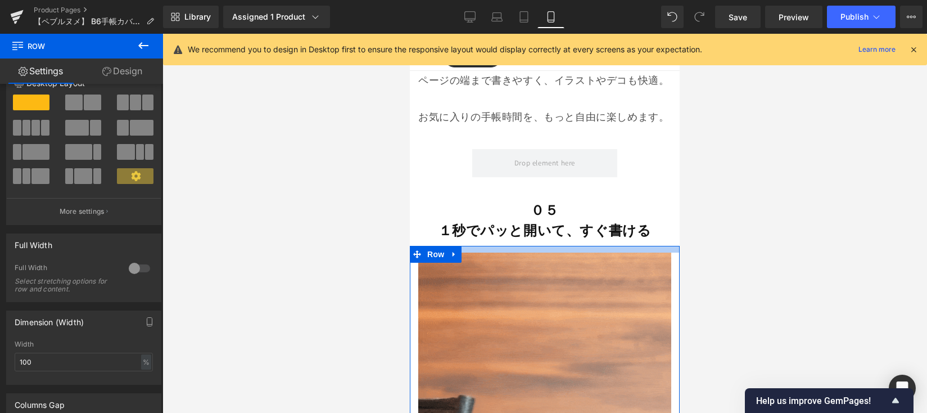
click at [528, 252] on div at bounding box center [545, 249] width 270 height 7
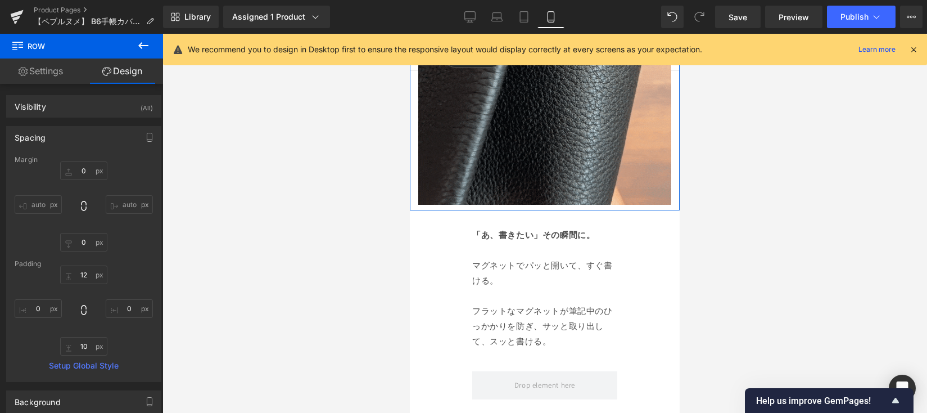
scroll to position [6590, 0]
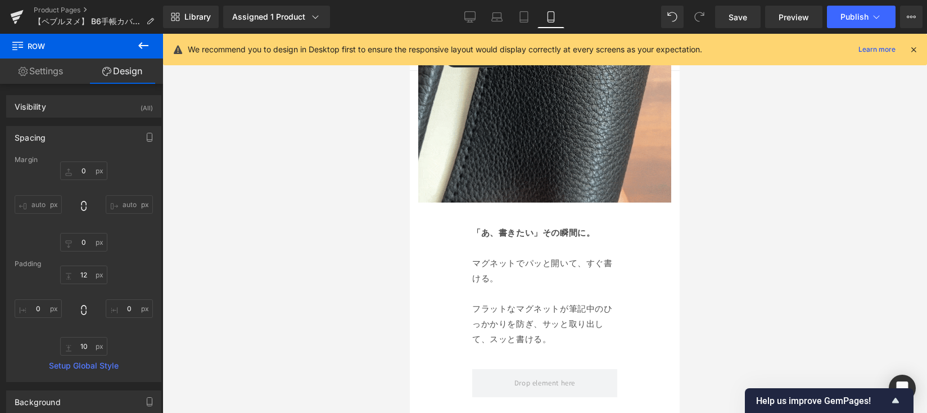
click at [560, 272] on p "マグネットでパッと開いて、すぐ書ける。" at bounding box center [544, 270] width 145 height 30
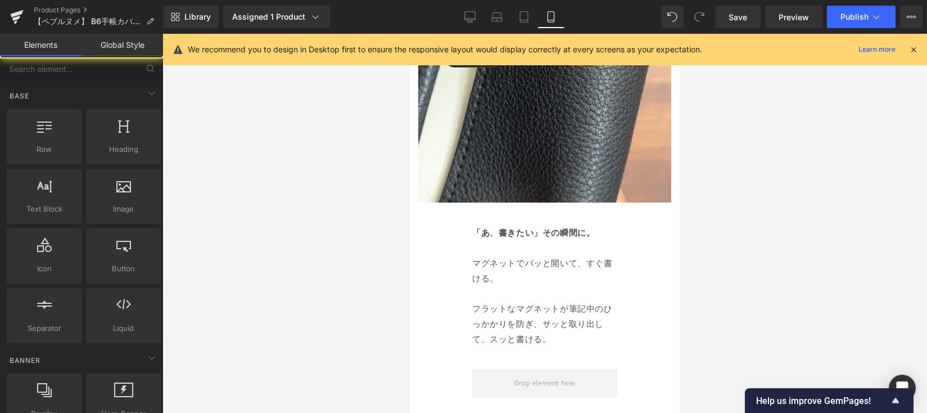
click at [380, 240] on div at bounding box center [544, 223] width 765 height 379
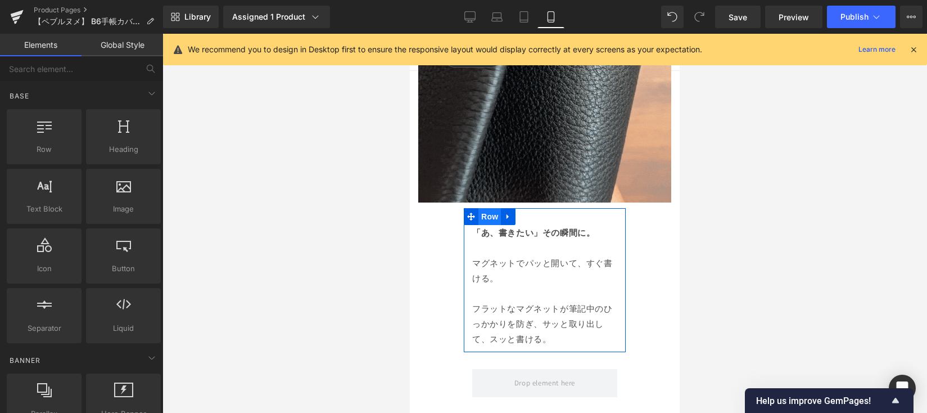
click at [484, 222] on span "Row" at bounding box center [489, 216] width 22 height 17
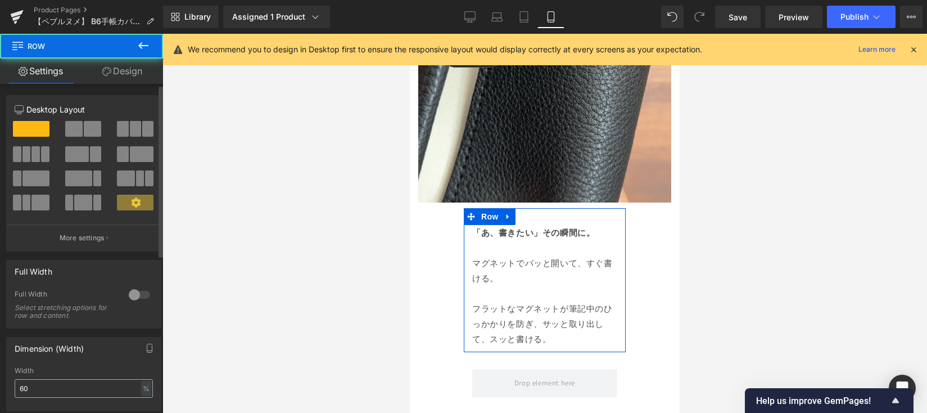
scroll to position [2, 0]
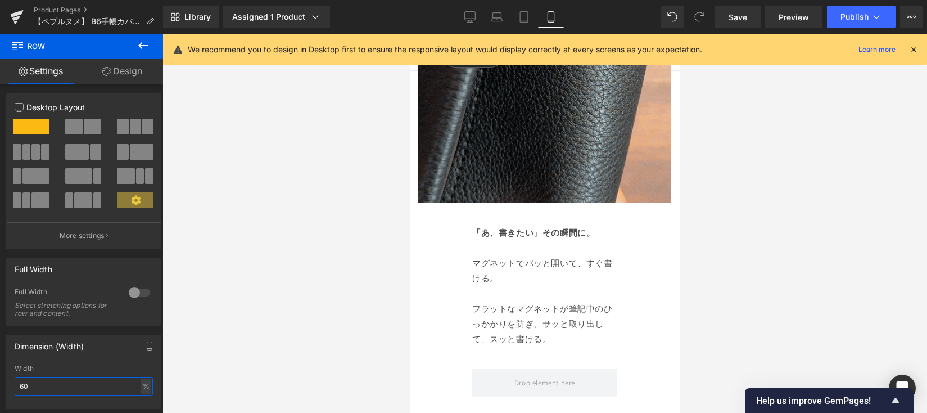
drag, startPoint x: 35, startPoint y: 386, endPoint x: -10, endPoint y: 386, distance: 45.0
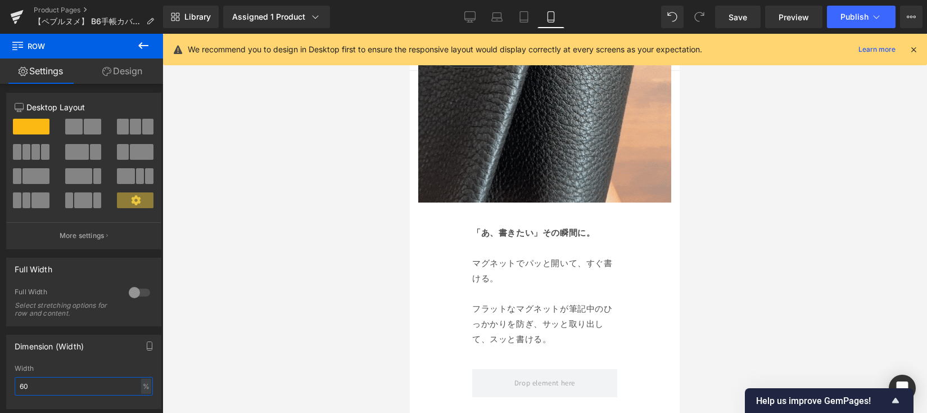
click at [0, 386] on html "Row You are previewing how the will restyle your page. You can not edit Element…" at bounding box center [463, 206] width 927 height 413
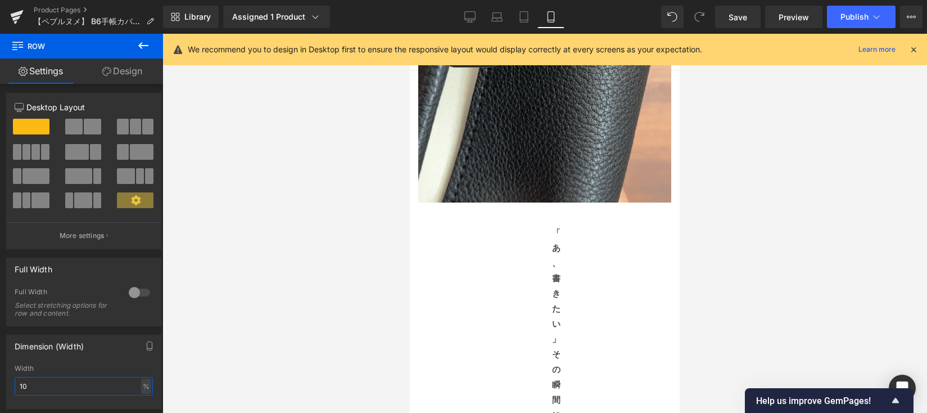
type input "100"
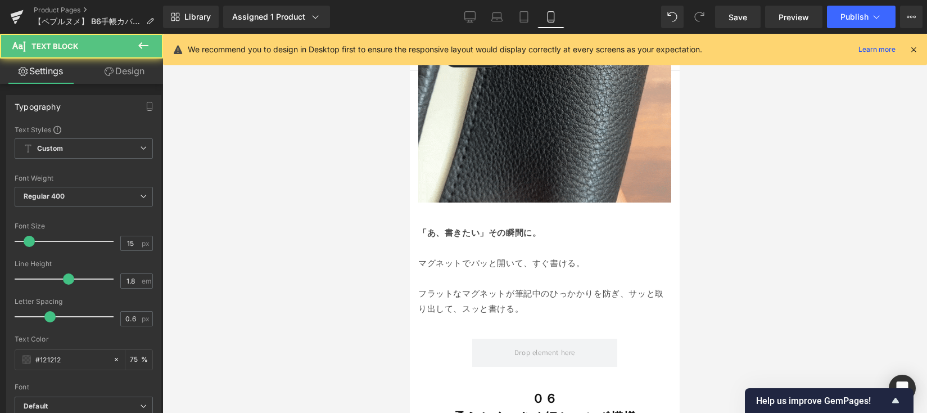
click at [468, 307] on p "フラットなマグネットが筆記中のひっかかりを防ぎ、サッと取り出して、スッと書ける。" at bounding box center [544, 301] width 253 height 30
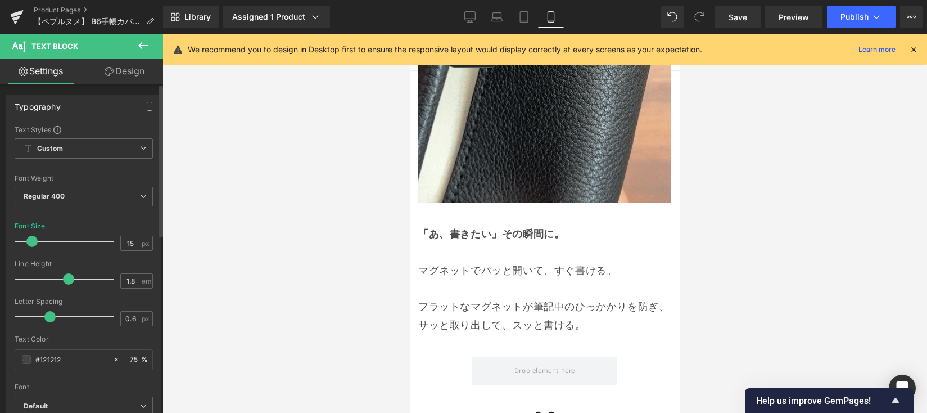
click at [29, 245] on span at bounding box center [31, 241] width 11 height 11
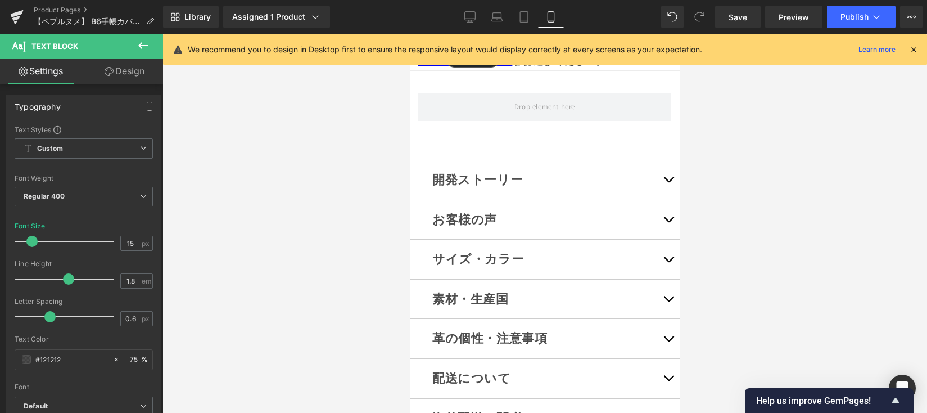
scroll to position [8105, 0]
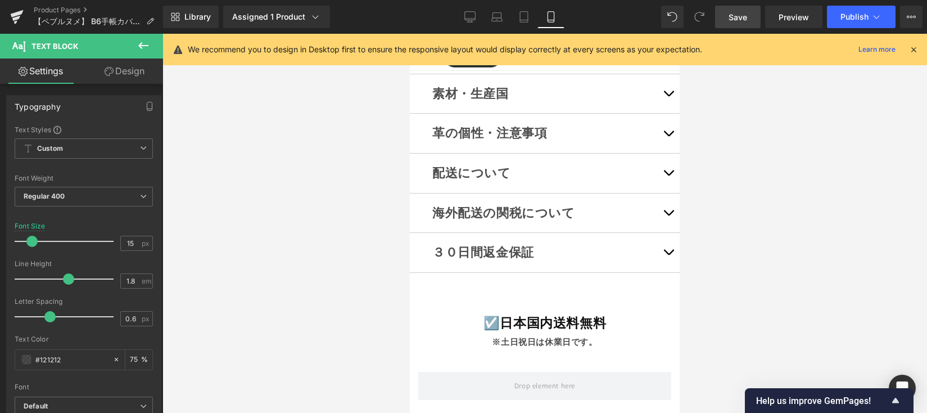
click at [729, 15] on link "Save" at bounding box center [738, 17] width 46 height 22
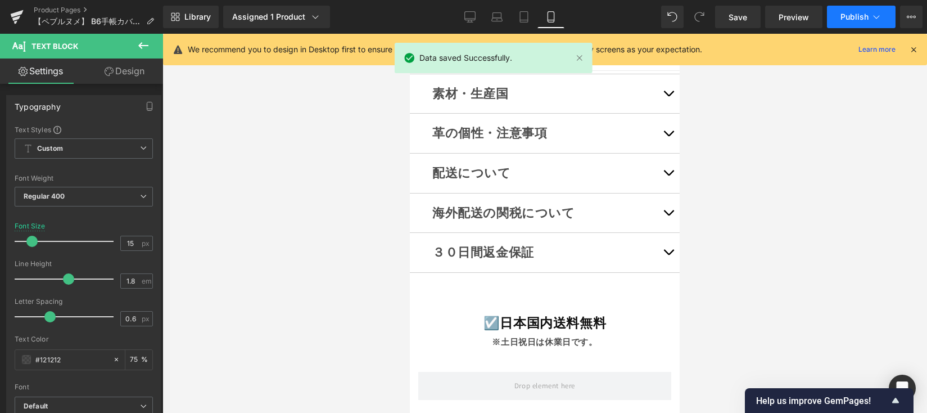
click at [848, 21] on button "Publish" at bounding box center [861, 17] width 69 height 22
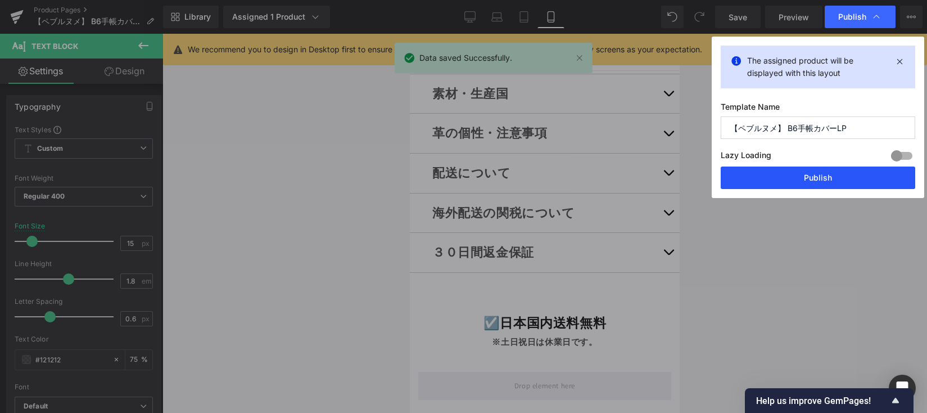
click at [814, 175] on button "Publish" at bounding box center [818, 177] width 195 height 22
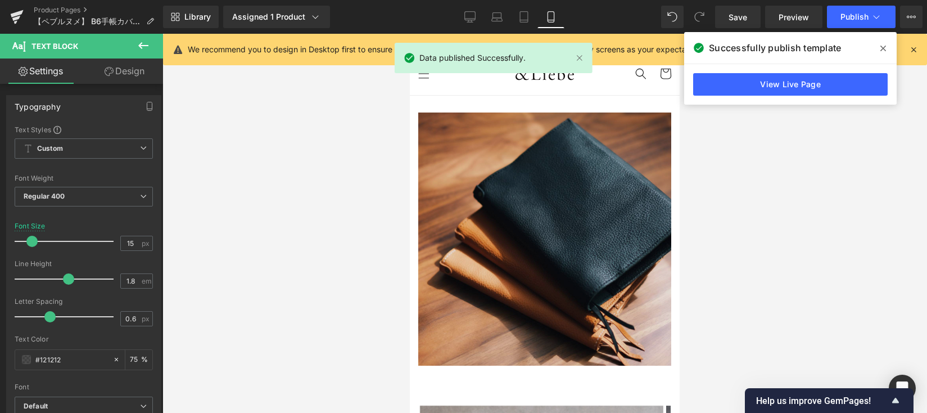
scroll to position [0, 0]
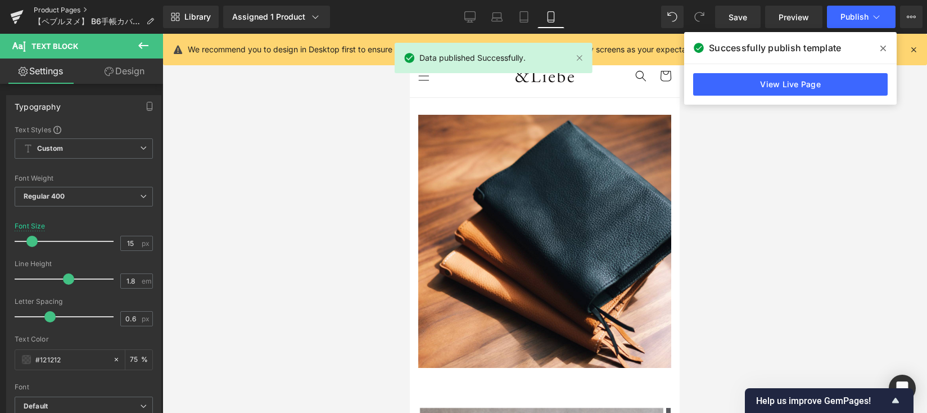
click at [48, 9] on link "Product Pages" at bounding box center [98, 10] width 129 height 9
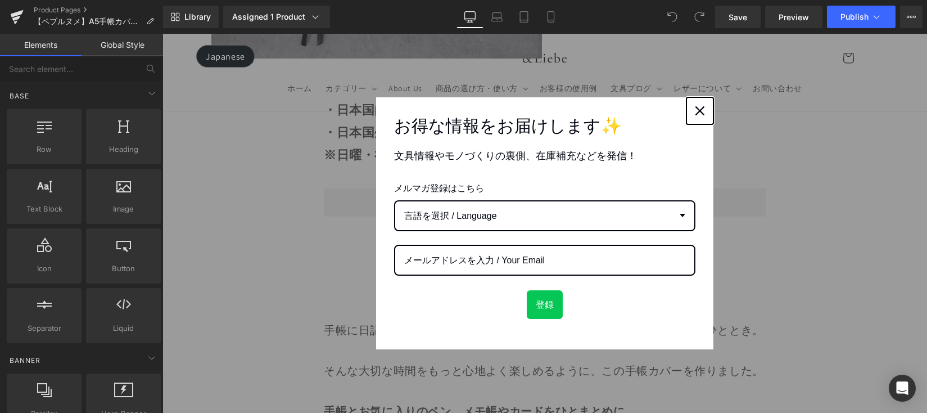
click at [708, 106] on button "Close" at bounding box center [699, 110] width 27 height 27
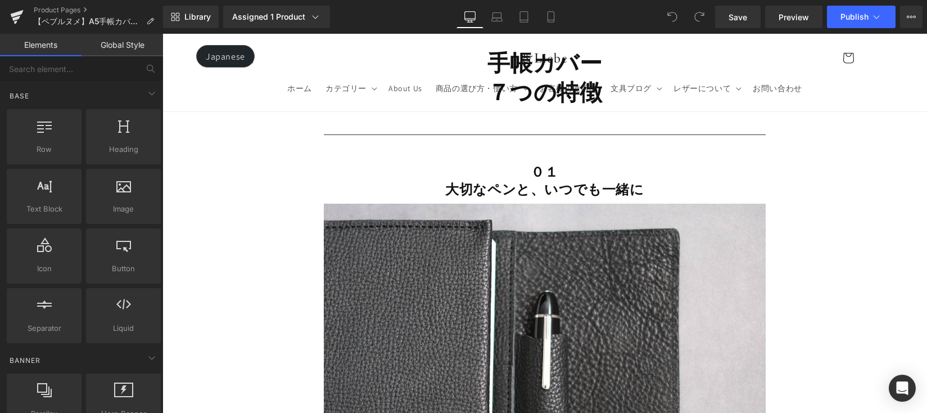
click at [499, 106] on strong "７つの特徴" at bounding box center [544, 91] width 115 height 29
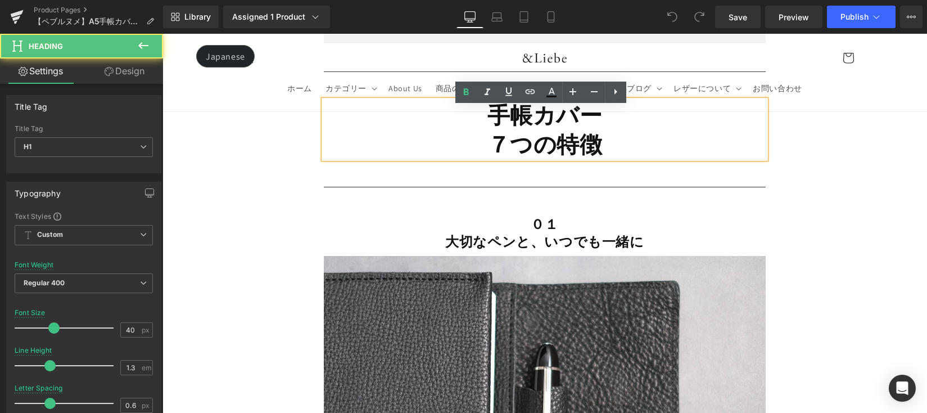
scroll to position [2782, 0]
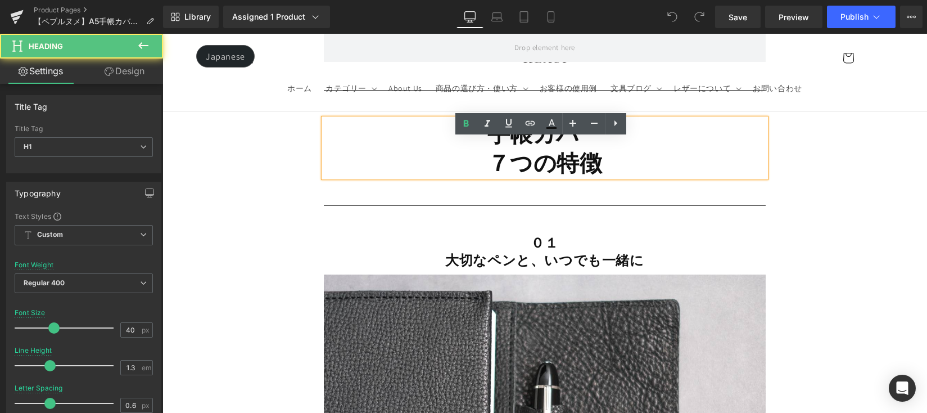
click at [507, 177] on strong "７つの特徴" at bounding box center [544, 162] width 115 height 29
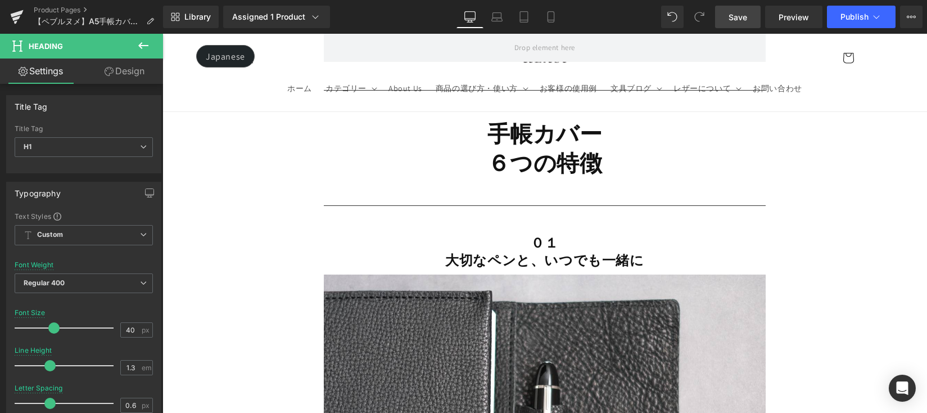
click at [747, 12] on span "Save" at bounding box center [738, 17] width 19 height 12
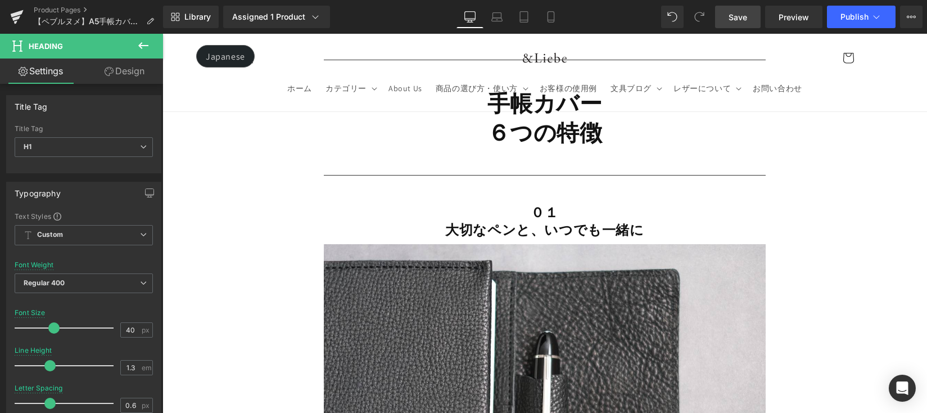
scroll to position [2709, 0]
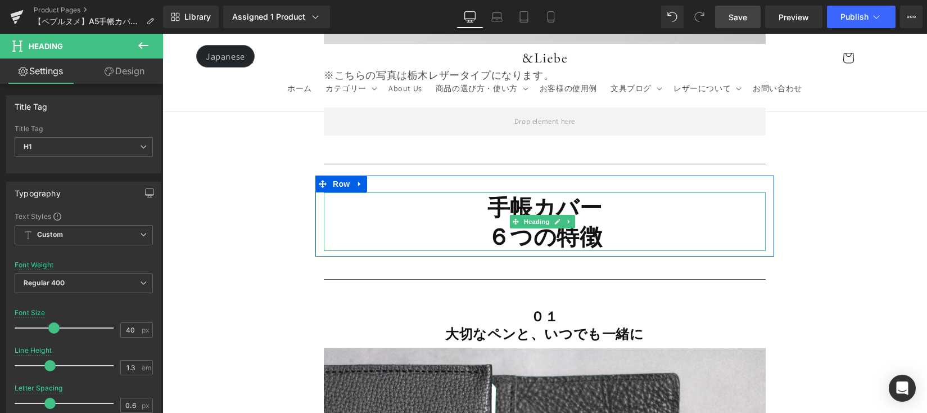
click at [498, 251] on strong "６つの特徴" at bounding box center [544, 236] width 115 height 29
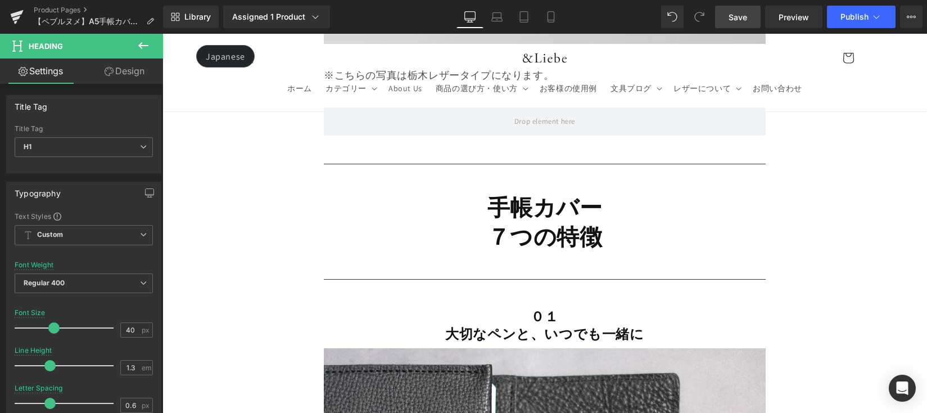
click at [733, 14] on span "Save" at bounding box center [738, 17] width 19 height 12
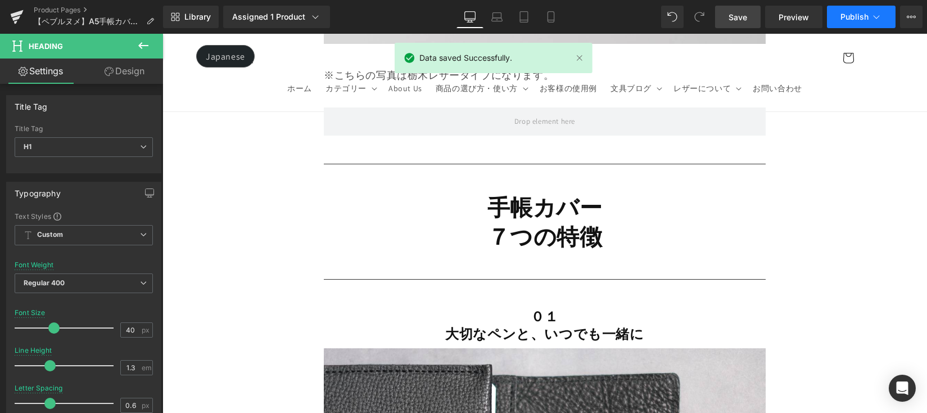
click at [858, 19] on span "Publish" at bounding box center [855, 16] width 28 height 9
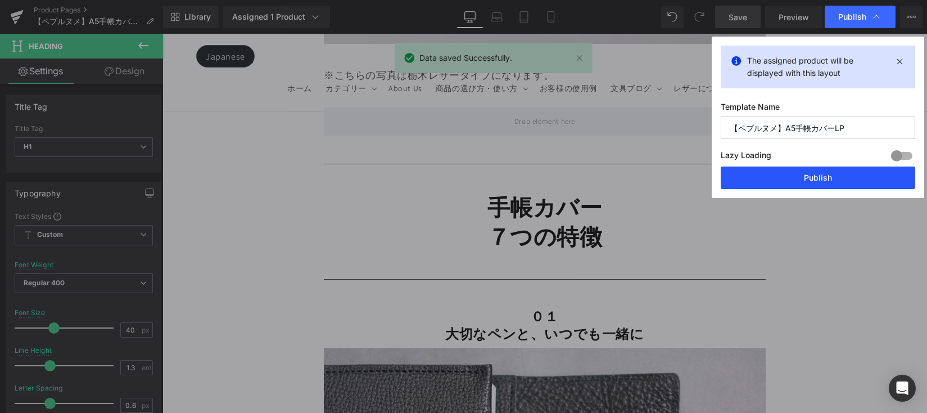
click at [828, 180] on button "Publish" at bounding box center [818, 177] width 195 height 22
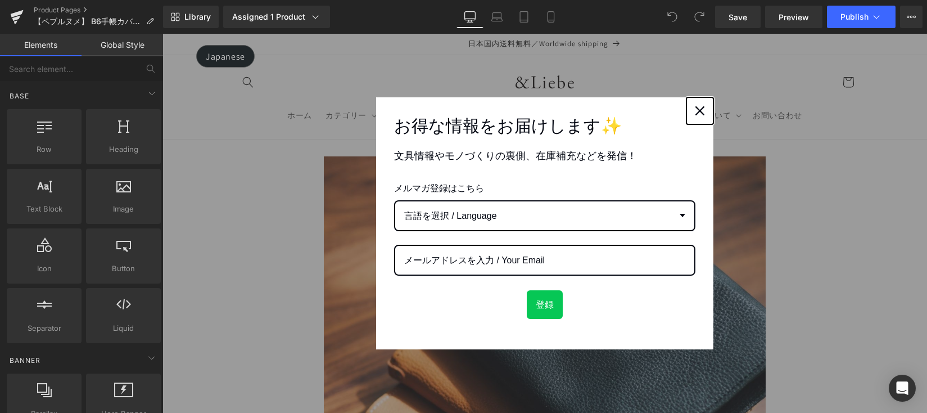
click at [699, 107] on icon "close icon" at bounding box center [699, 110] width 9 height 9
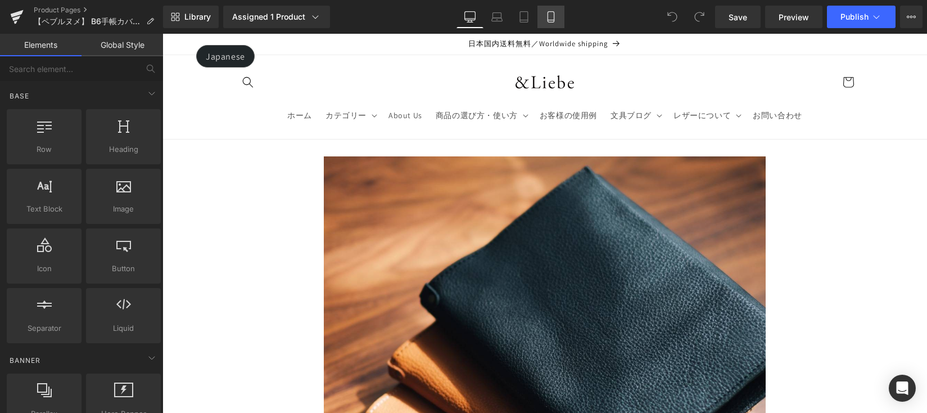
click at [550, 22] on icon at bounding box center [551, 17] width 6 height 11
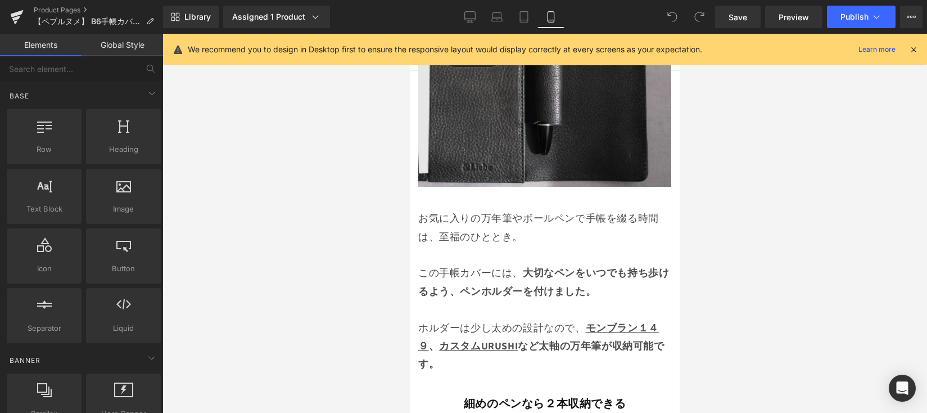
scroll to position [2553, 0]
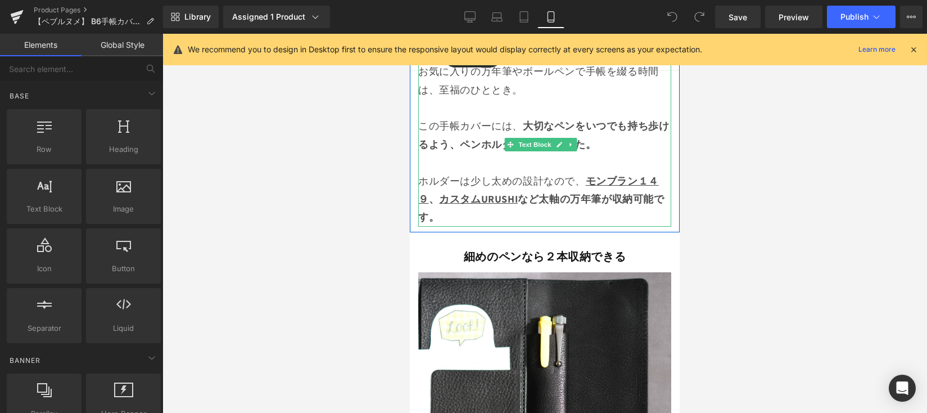
click at [552, 218] on p "ホルダーは少し太めの設計なので、 モンブラン１４９ 、 カスタムURUSHI など太軸の万年筆が収納可能です。" at bounding box center [544, 199] width 253 height 55
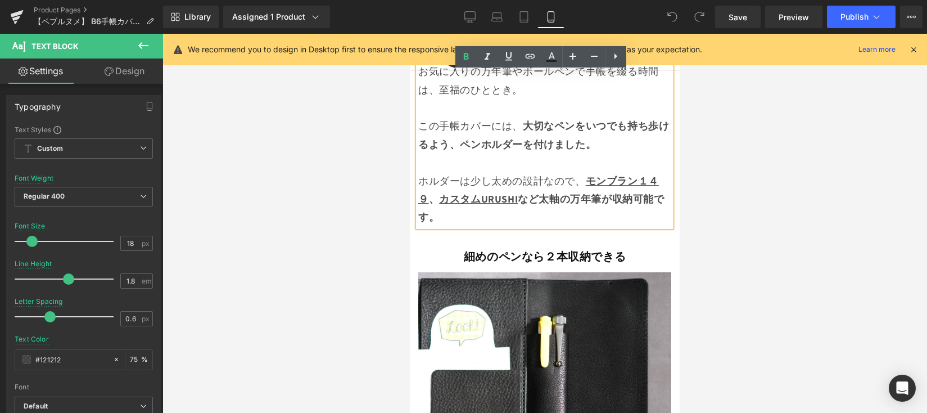
click at [533, 227] on p "ホルダーは少し太めの設計なので、 モンブラン１４９ 、 カスタムURUSHI など太軸の万年筆が収納可能です。" at bounding box center [544, 199] width 253 height 55
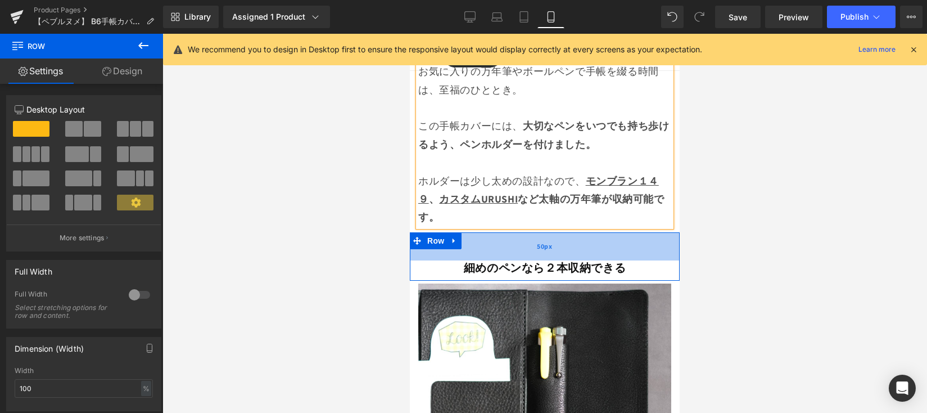
drag, startPoint x: 584, startPoint y: 240, endPoint x: 582, endPoint y: 253, distance: 13.6
click at [582, 253] on div "50px" at bounding box center [545, 246] width 270 height 28
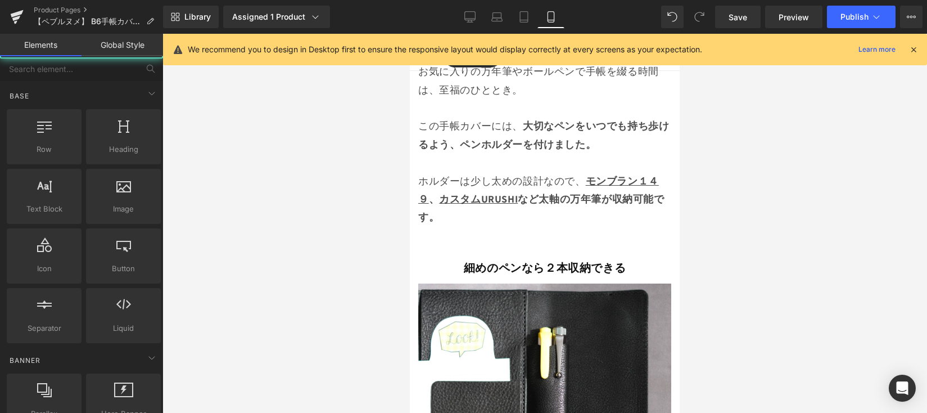
click at [694, 225] on div at bounding box center [544, 223] width 765 height 379
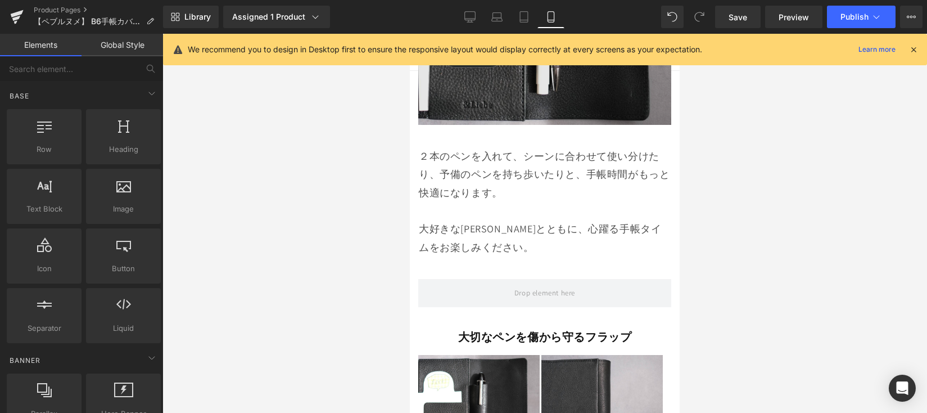
scroll to position [2968, 0]
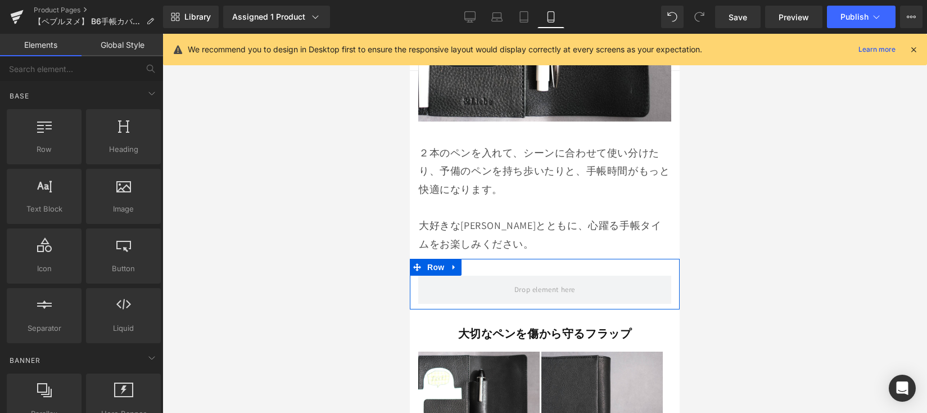
drag, startPoint x: 457, startPoint y: 268, endPoint x: 466, endPoint y: 269, distance: 9.0
click at [457, 269] on icon at bounding box center [454, 267] width 8 height 8
click at [485, 268] on icon at bounding box center [484, 267] width 8 height 8
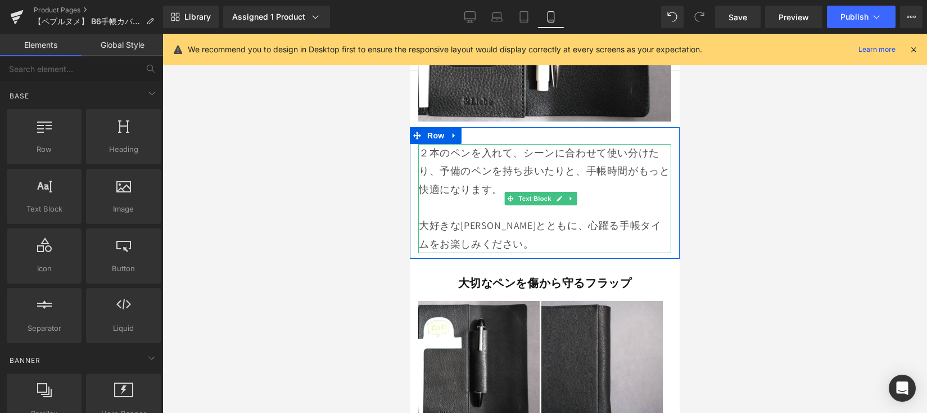
click at [503, 247] on p "大好きな[PERSON_NAME]とともに、心躍る手帳タイムをお楽しみください。" at bounding box center [545, 234] width 252 height 37
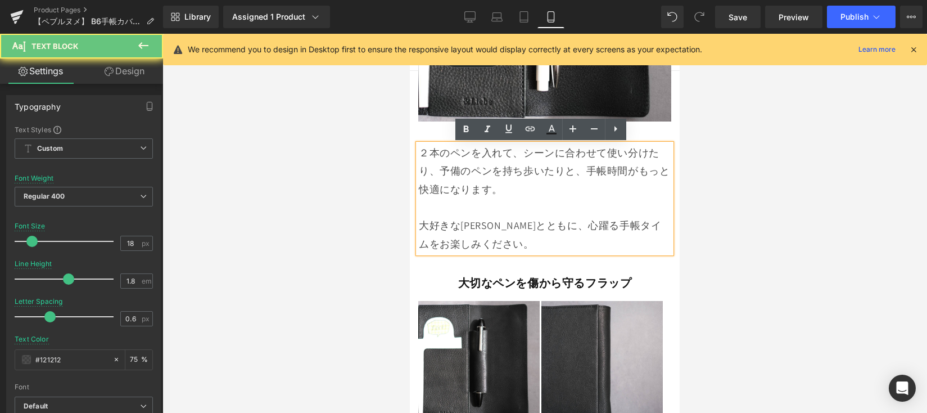
click at [503, 247] on p "大好きな[PERSON_NAME]とともに、心躍る手帳タイムをお楽しみください。" at bounding box center [545, 234] width 252 height 37
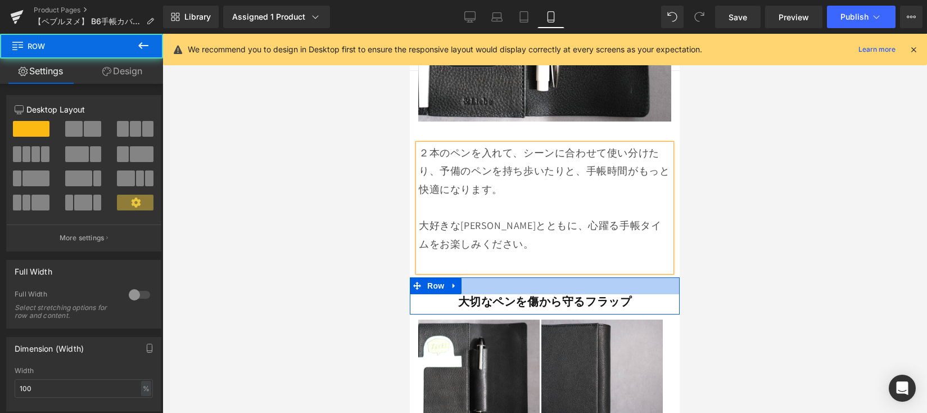
click at [517, 280] on div at bounding box center [545, 285] width 270 height 17
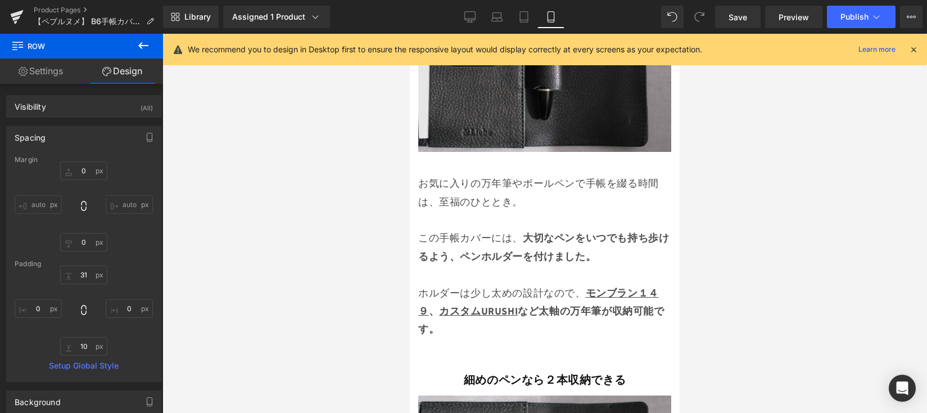
scroll to position [2582, 0]
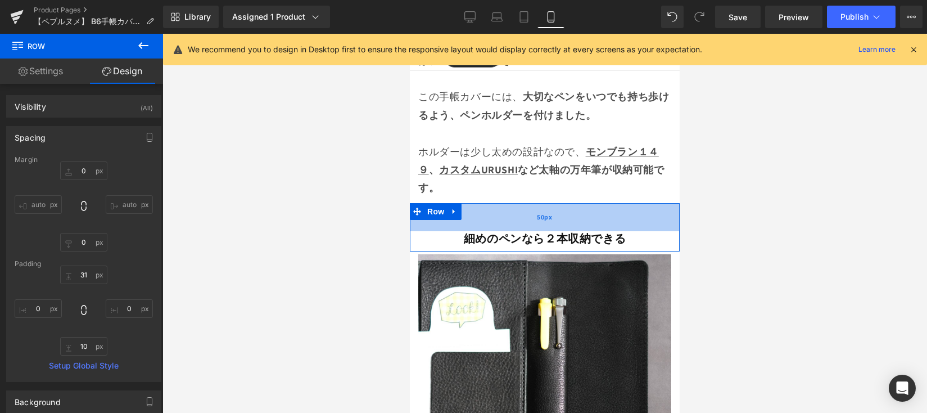
click at [541, 231] on div "50px" at bounding box center [545, 217] width 270 height 28
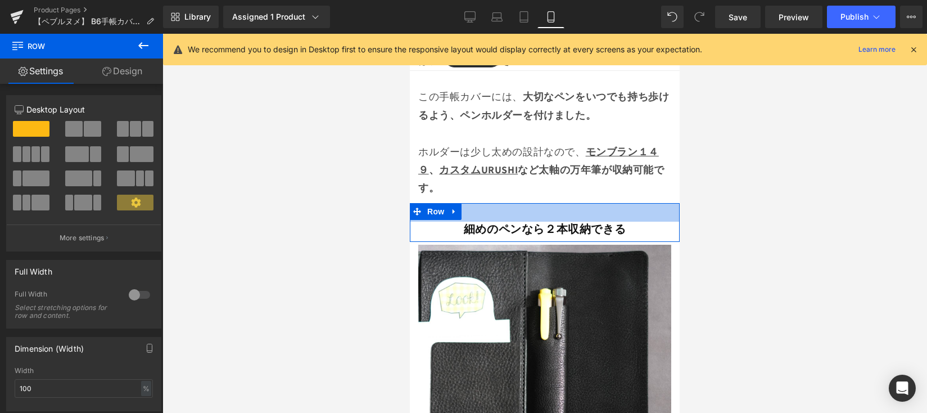
drag, startPoint x: 546, startPoint y: 219, endPoint x: 546, endPoint y: 209, distance: 9.6
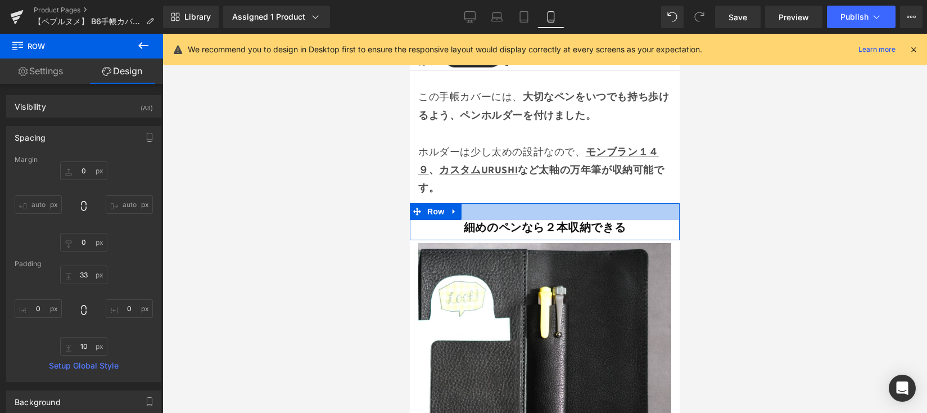
click at [548, 213] on div at bounding box center [545, 211] width 270 height 17
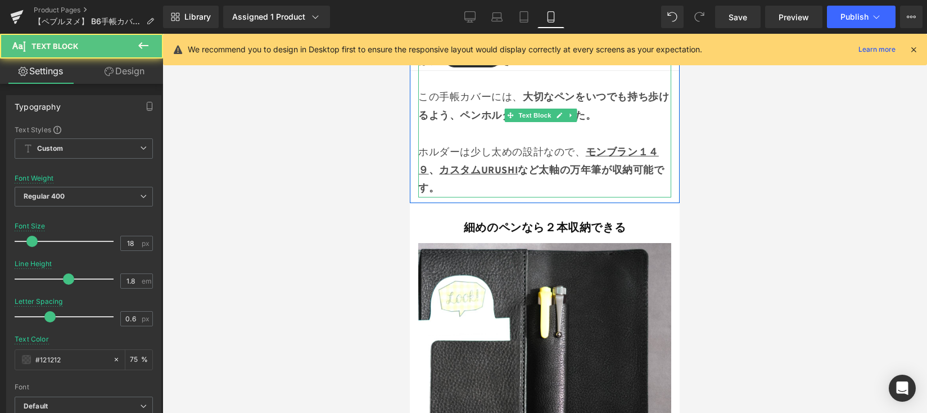
click at [509, 197] on p "ホルダーは少し太めの設計なので、 モンブラン１４９ 、 カスタムURUSHI など太軸の万年筆が収納可能です。" at bounding box center [544, 170] width 253 height 55
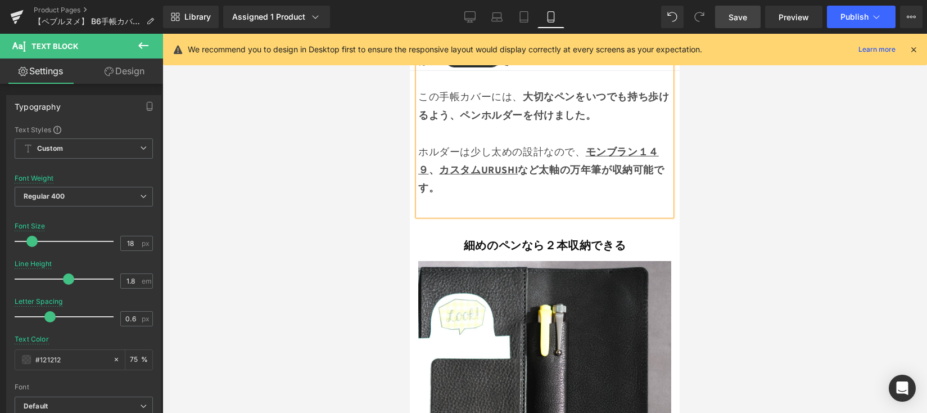
click at [744, 16] on span "Save" at bounding box center [738, 17] width 19 height 12
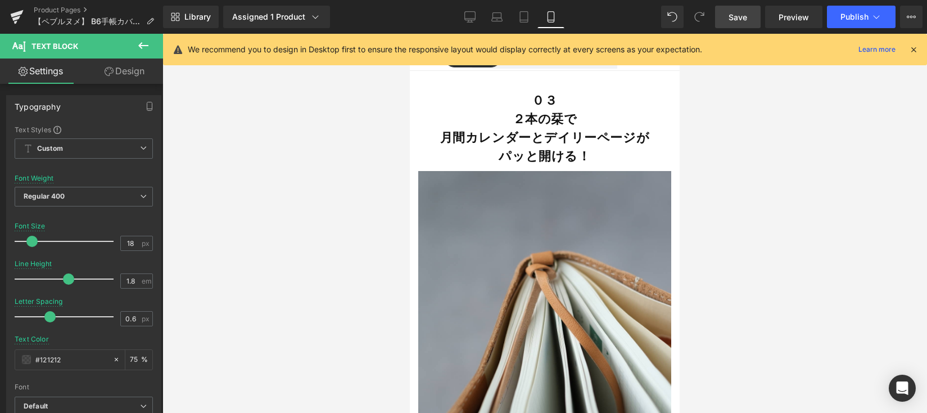
scroll to position [4760, 0]
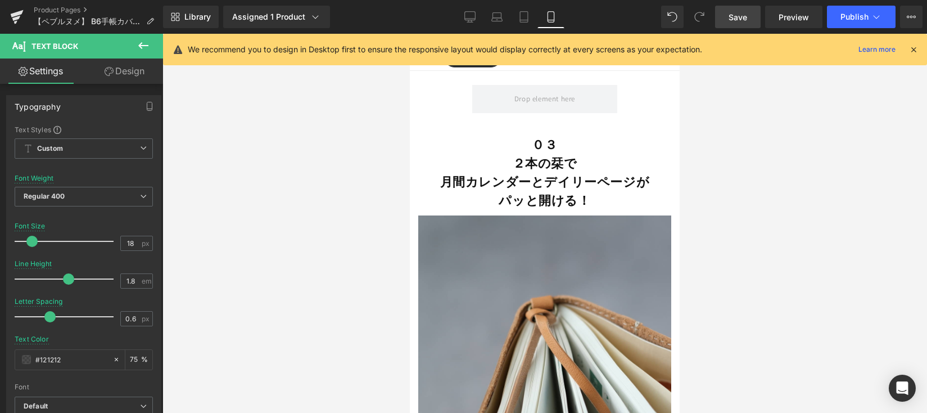
click at [562, 184] on b "月間カレンダーとデイリーページが パッと開ける！" at bounding box center [545, 191] width 210 height 34
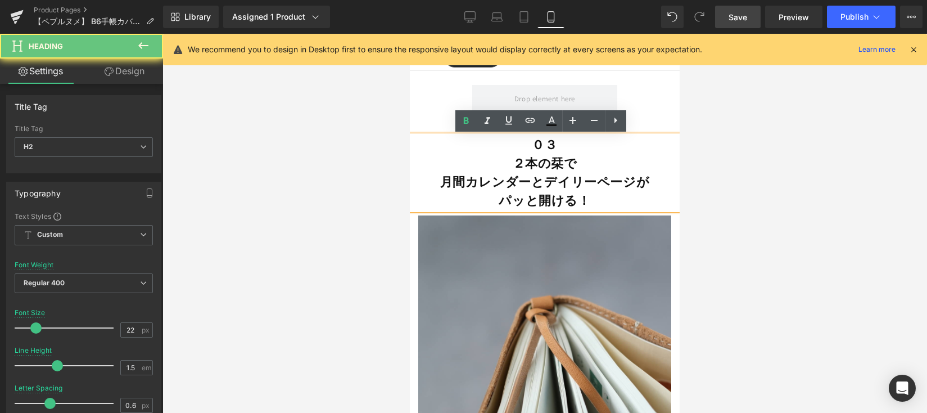
click at [561, 184] on b "月間カレンダーとデイリーページが パッと開ける！" at bounding box center [545, 191] width 210 height 34
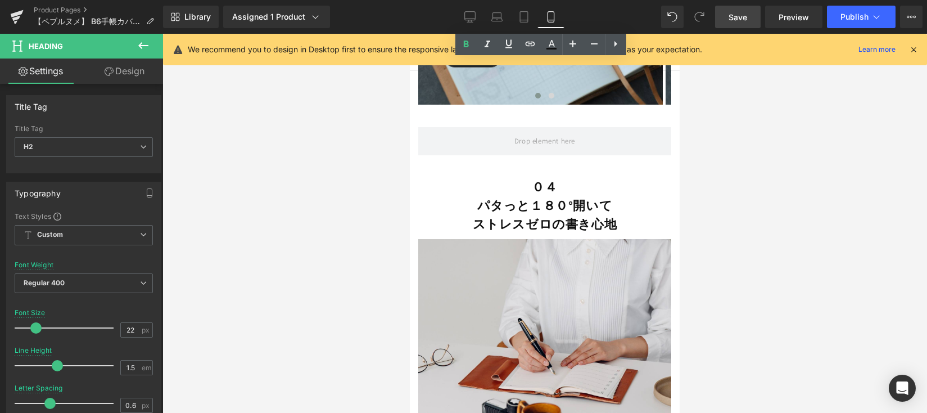
scroll to position [5556, 0]
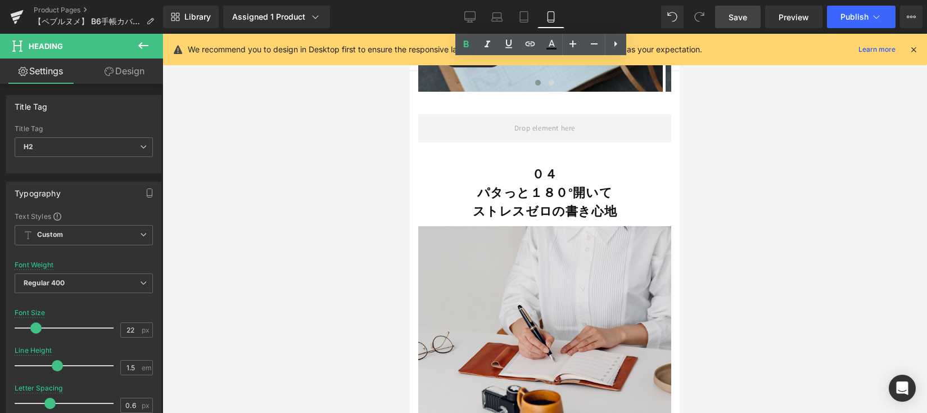
click at [550, 191] on div "０４ パタっと１８０°開いて ストレスゼロの書き心地 Heading" at bounding box center [544, 193] width 253 height 56
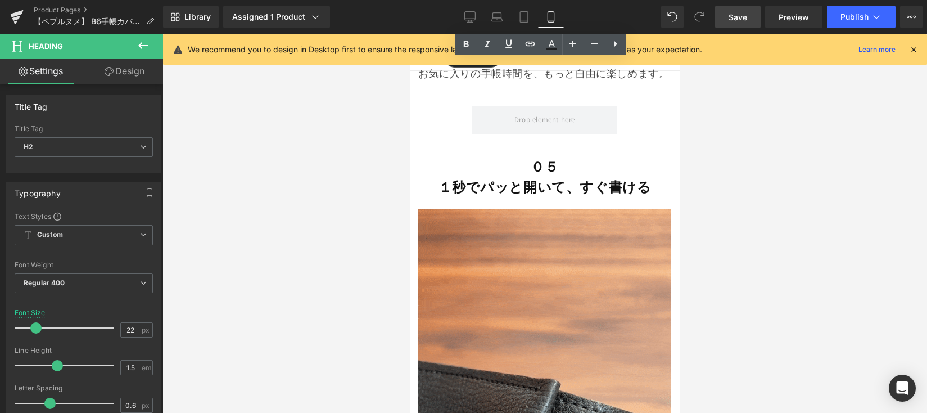
scroll to position [6138, 0]
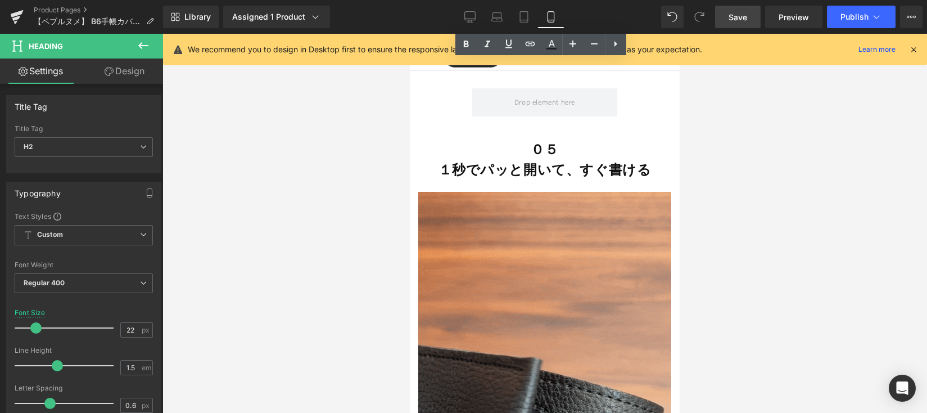
click at [548, 178] on strong "１秒でパッと開いて、すぐ書ける" at bounding box center [545, 169] width 213 height 18
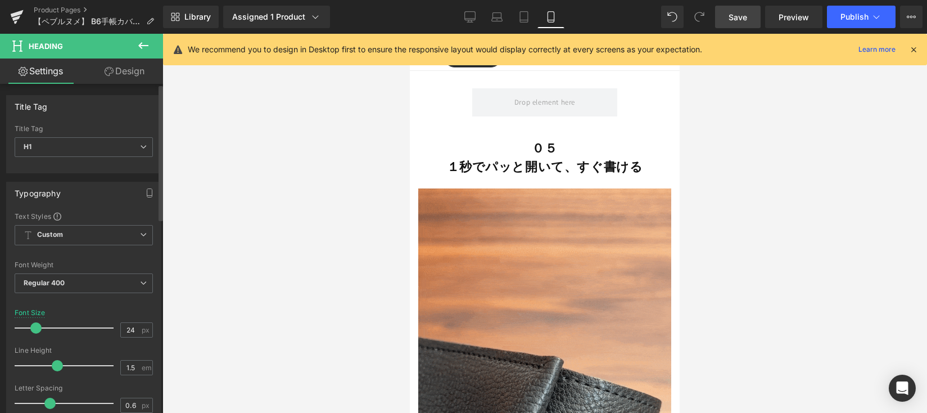
click at [38, 326] on span at bounding box center [35, 327] width 11 height 11
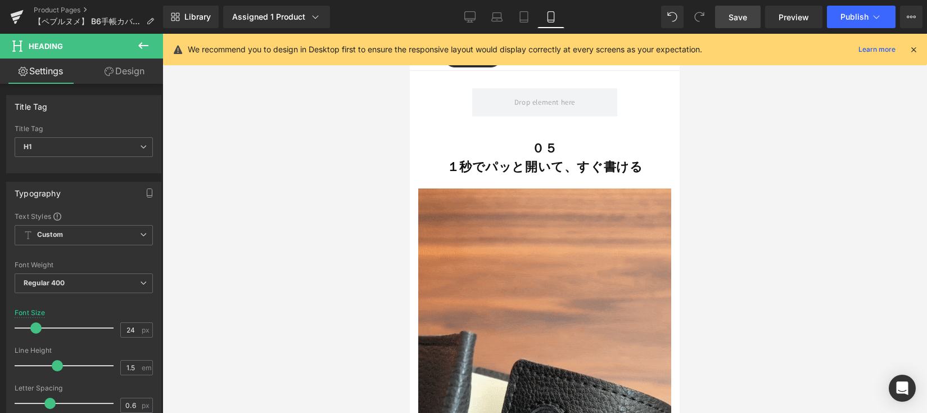
click at [726, 15] on link "Save" at bounding box center [738, 17] width 46 height 22
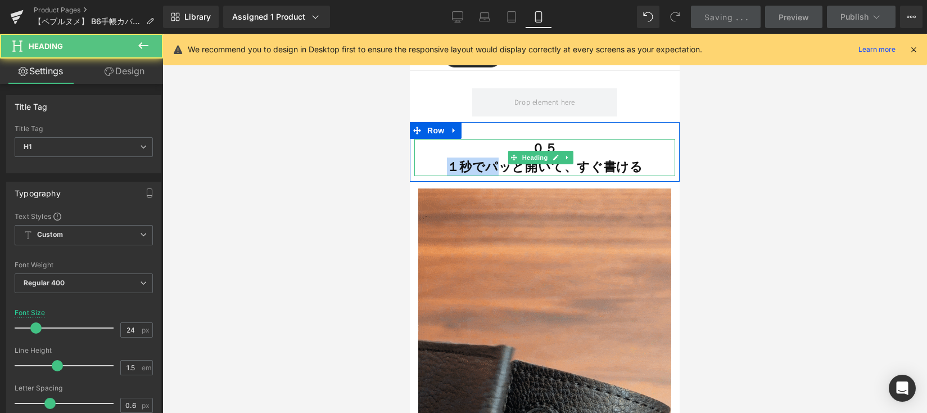
click at [496, 176] on h1 "１秒でパッと開いて、すぐ書ける" at bounding box center [544, 166] width 261 height 19
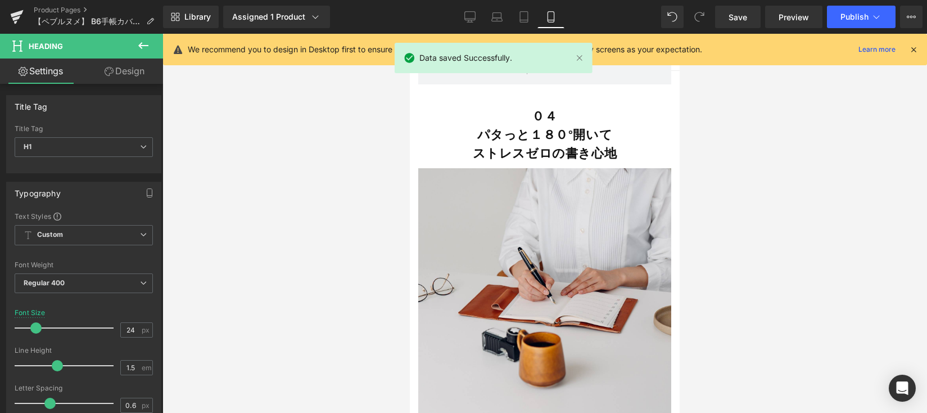
scroll to position [5613, 0]
click at [552, 148] on b "ストレスゼロの書き心地" at bounding box center [545, 154] width 144 height 16
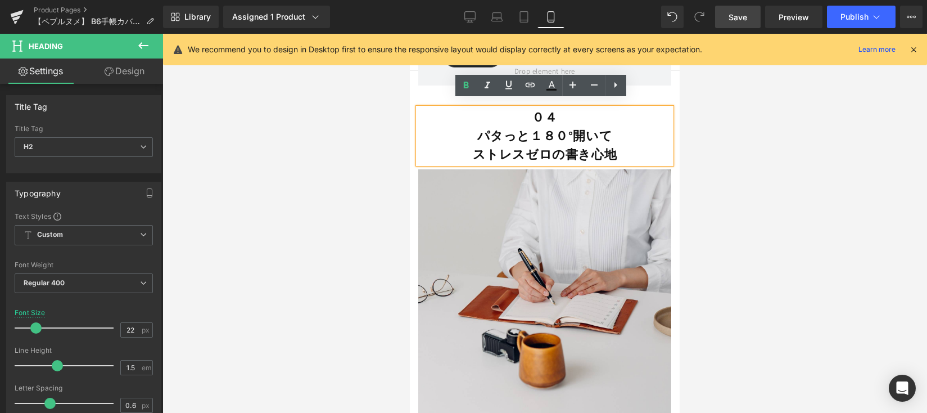
click at [742, 17] on span "Save" at bounding box center [738, 17] width 19 height 12
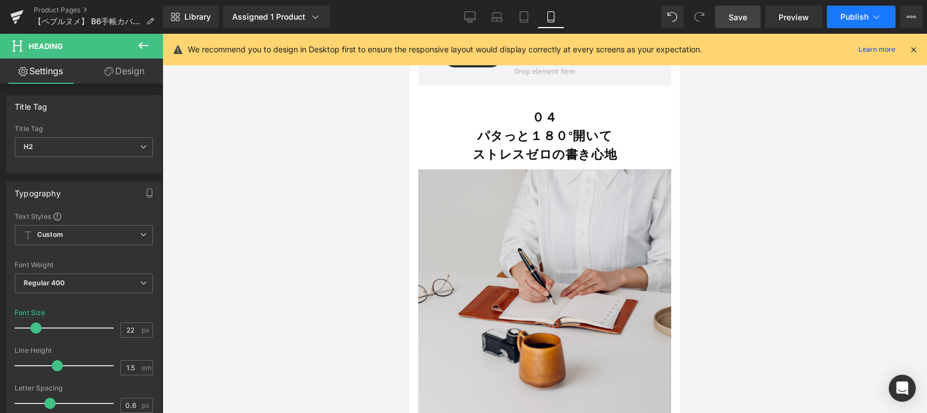
click at [848, 18] on span "Publish" at bounding box center [855, 16] width 28 height 9
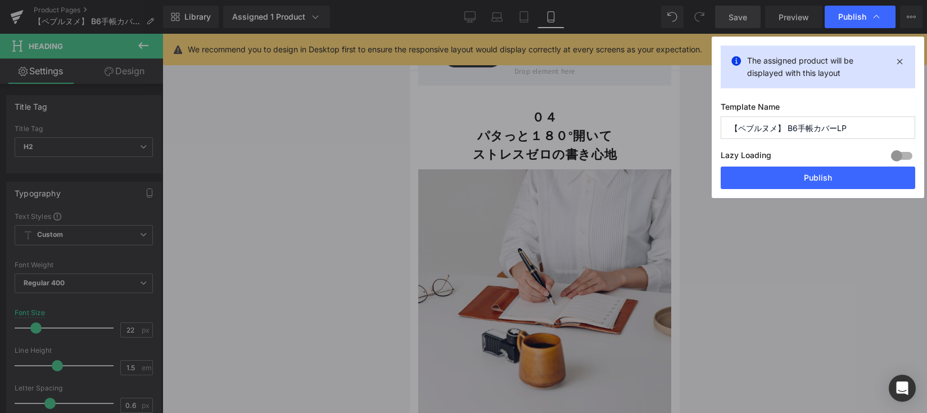
click at [807, 183] on button "Publish" at bounding box center [818, 177] width 195 height 22
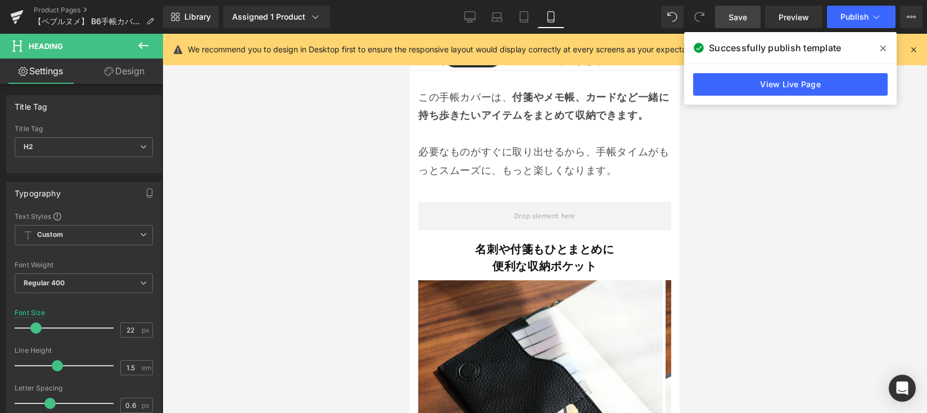
scroll to position [3545, 0]
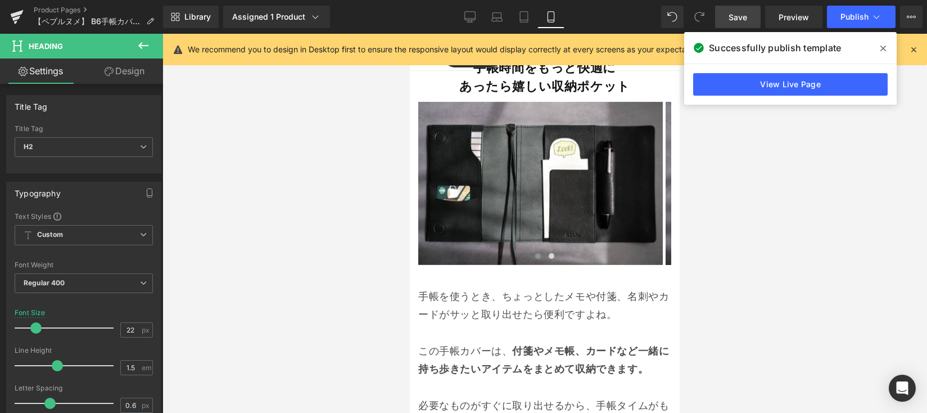
click at [880, 51] on icon at bounding box center [883, 49] width 6 height 6
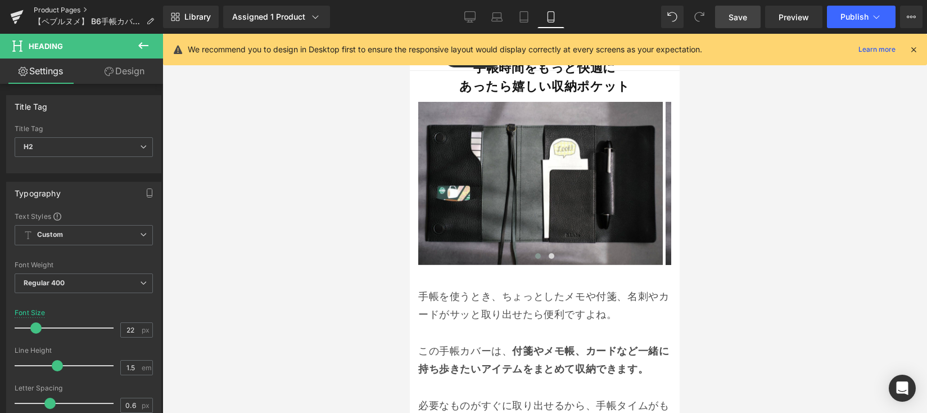
click at [69, 12] on link "Product Pages" at bounding box center [98, 10] width 129 height 9
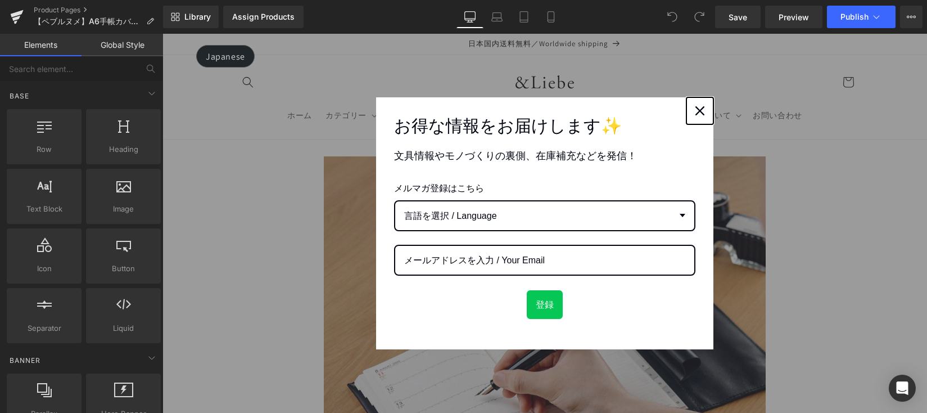
click at [703, 110] on div "Close" at bounding box center [700, 111] width 18 height 18
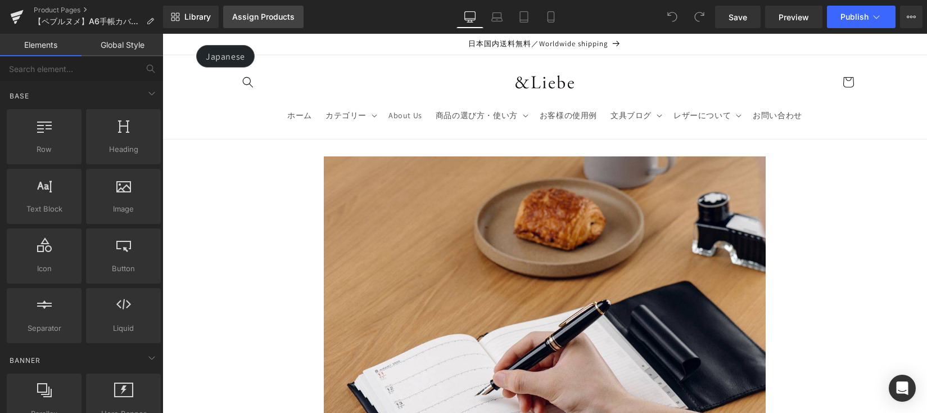
click at [285, 22] on link "Assign Products" at bounding box center [263, 17] width 80 height 22
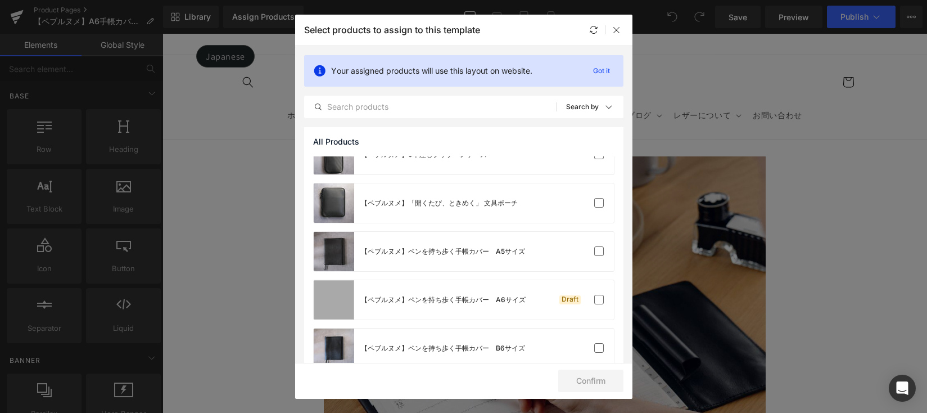
scroll to position [78, 0]
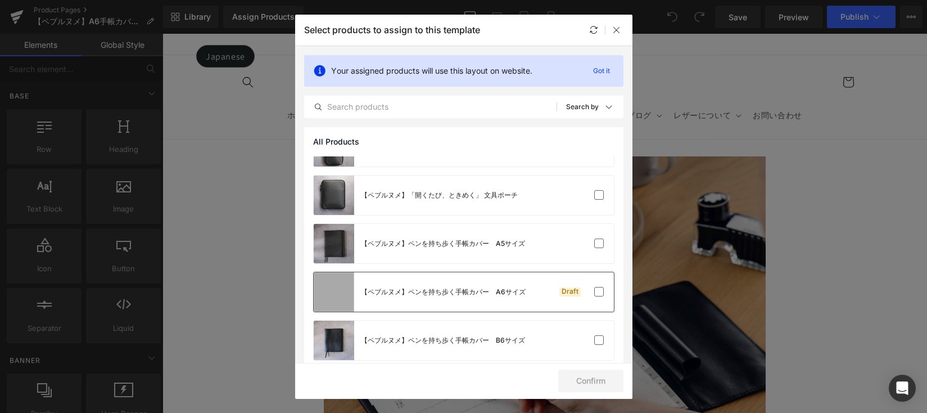
click at [466, 288] on div "【ペブルヌメ】ペンを持ち歩く手帳カバー　A6サイズ" at bounding box center [443, 292] width 165 height 10
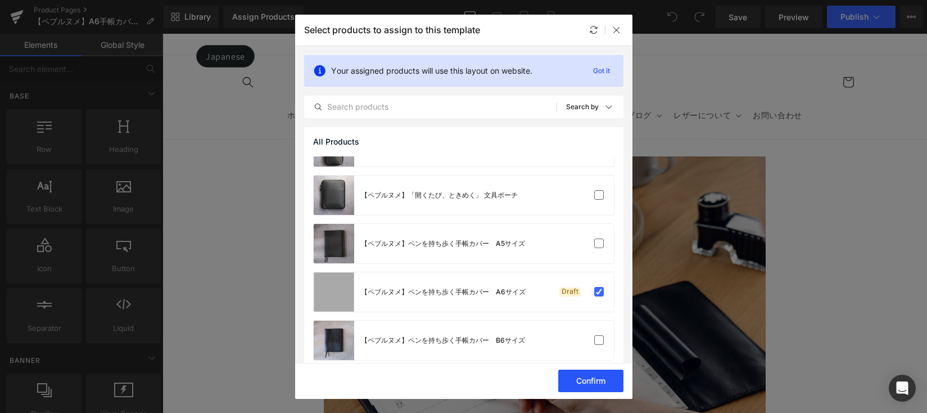
click at [599, 376] on button "Confirm" at bounding box center [590, 380] width 65 height 22
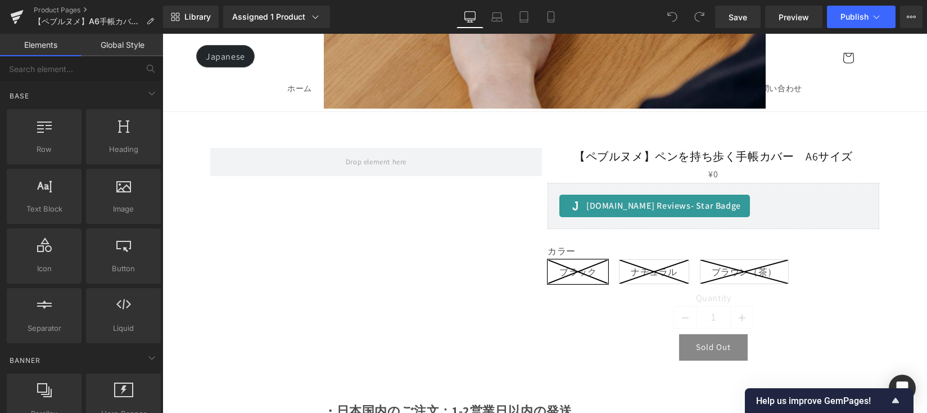
scroll to position [483, 0]
